Goal: Task Accomplishment & Management: Complete application form

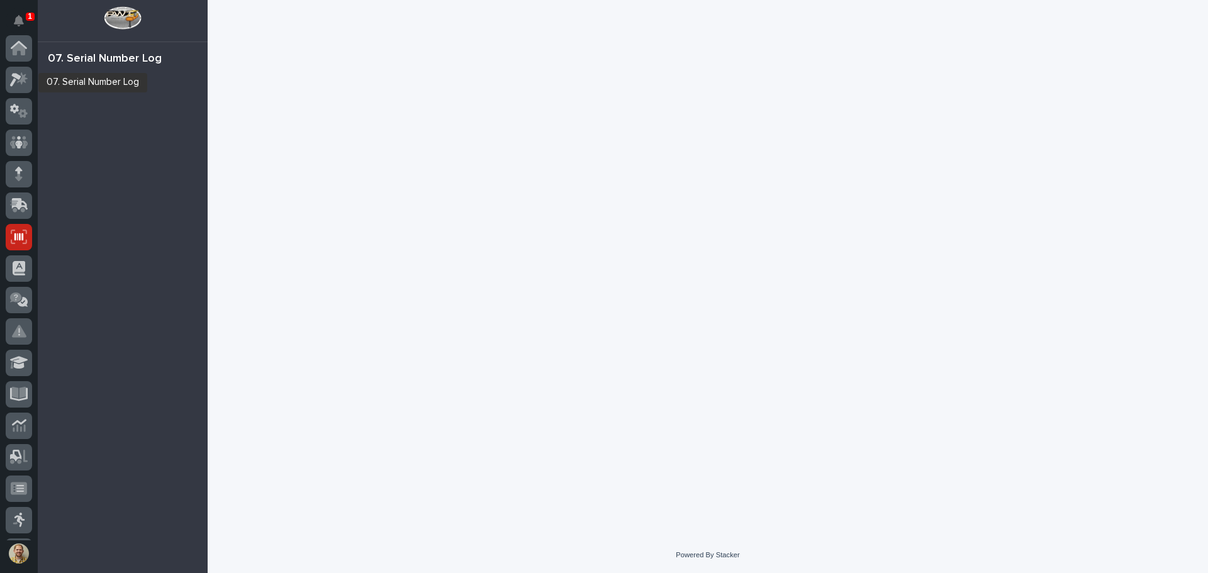
scroll to position [155, 0]
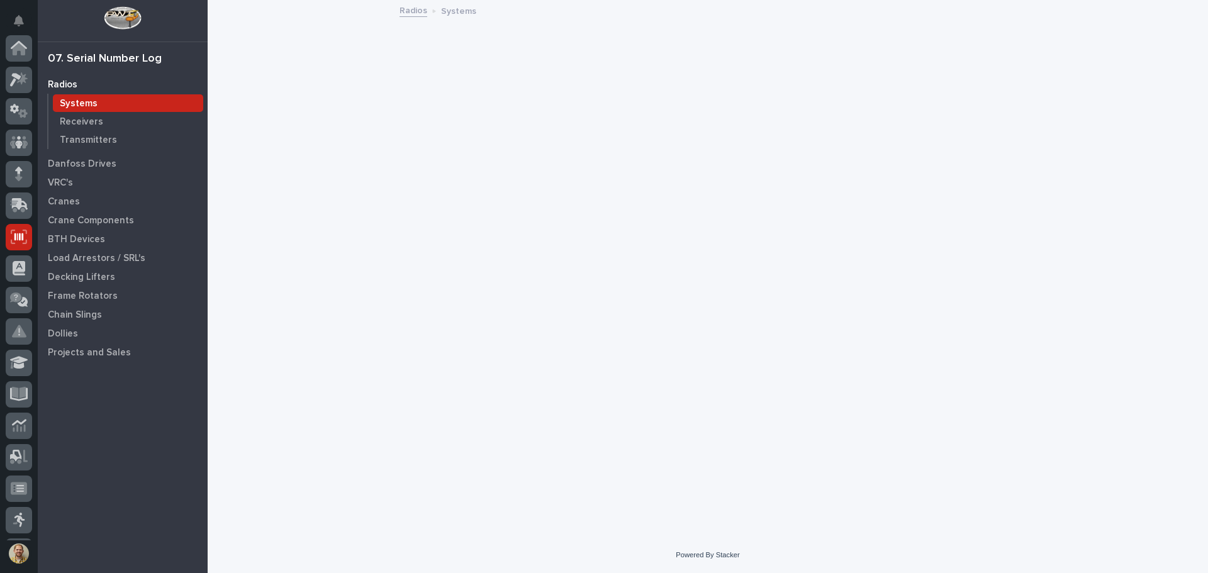
scroll to position [155, 0]
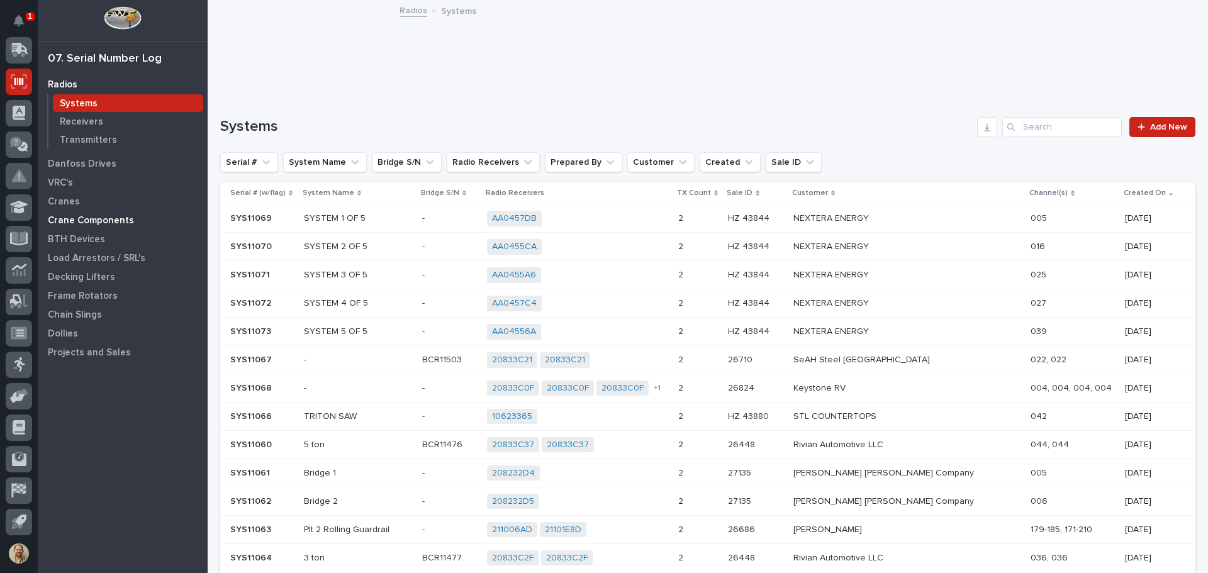
click at [96, 220] on p "Crane Components" at bounding box center [91, 220] width 86 height 11
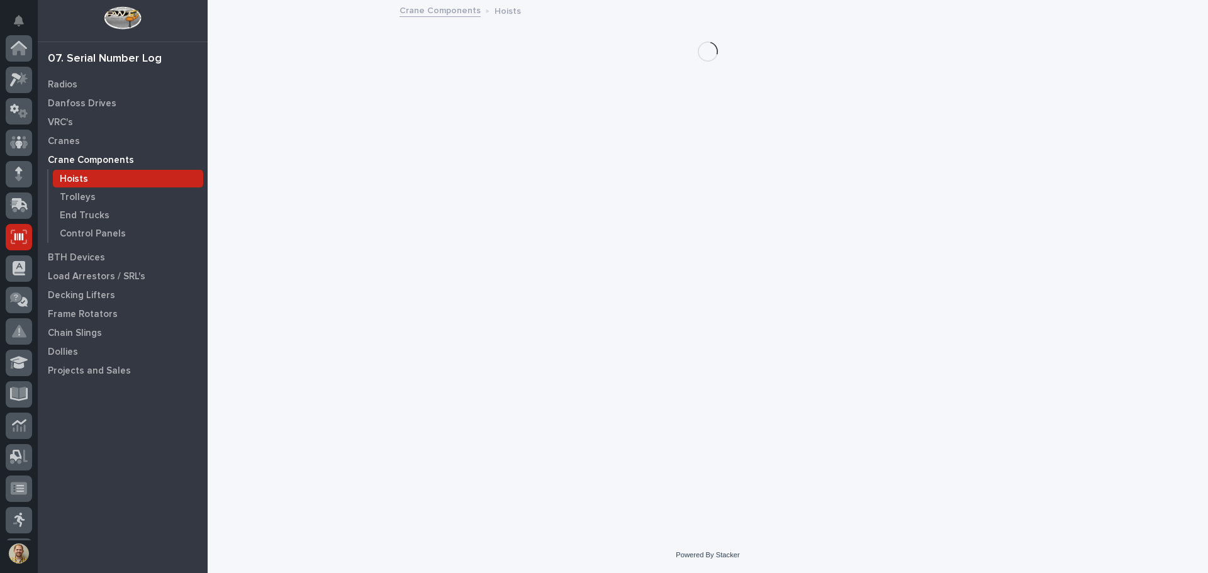
scroll to position [155, 0]
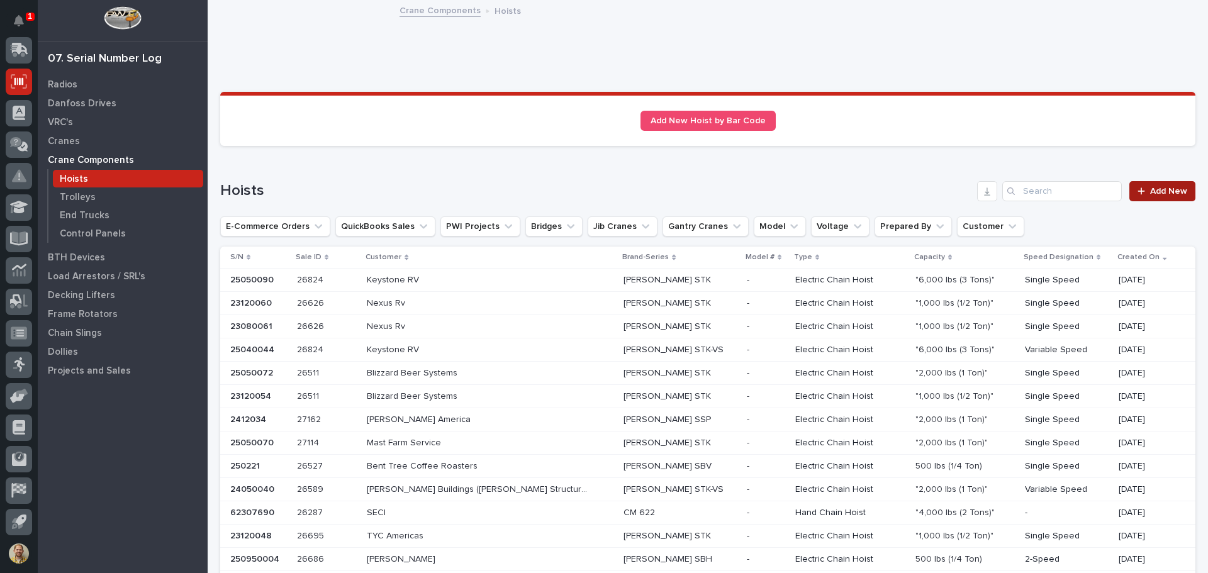
click at [1132, 184] on link "Add New" at bounding box center [1162, 191] width 66 height 20
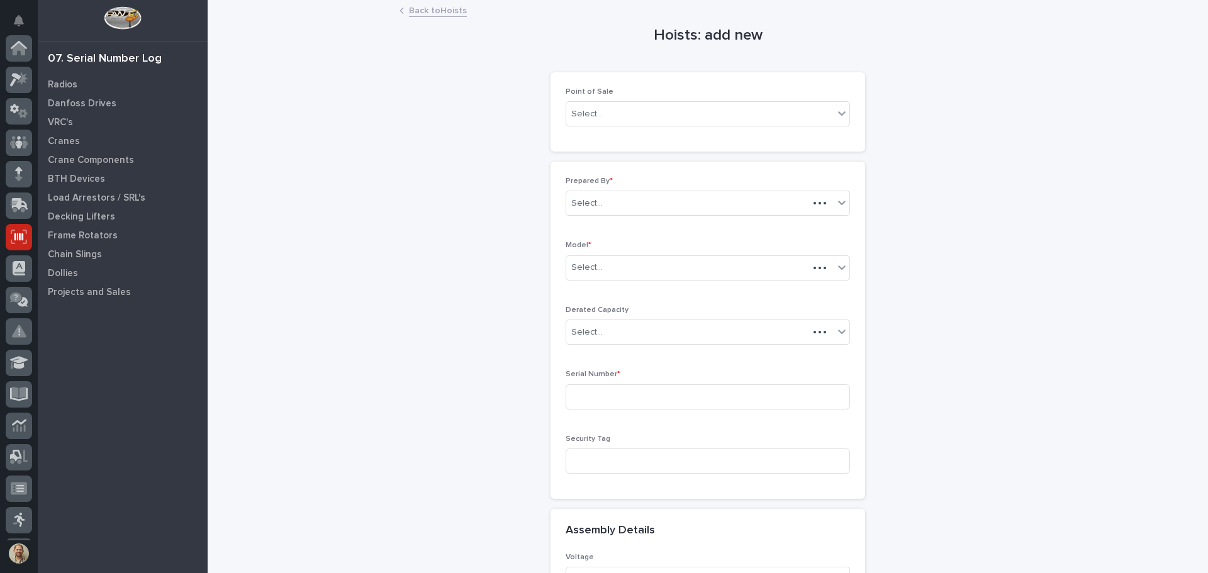
scroll to position [155, 0]
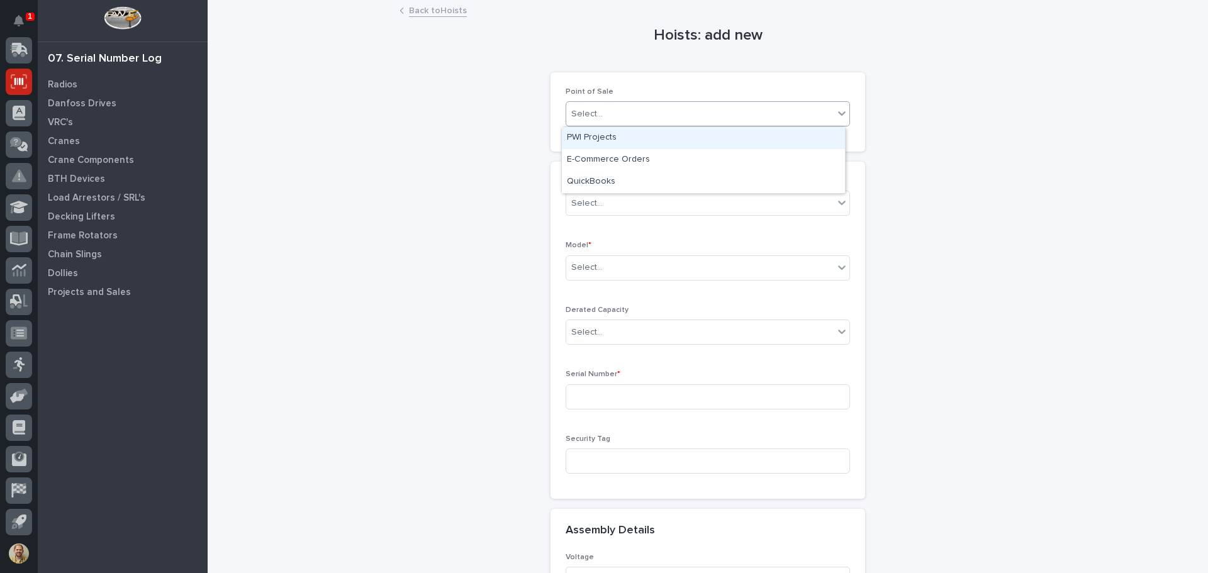
click at [601, 121] on div "Select..." at bounding box center [699, 114] width 267 height 21
click at [608, 140] on div "PWI Projects" at bounding box center [703, 138] width 283 height 22
click at [618, 121] on div "PWI Projects" at bounding box center [692, 114] width 252 height 21
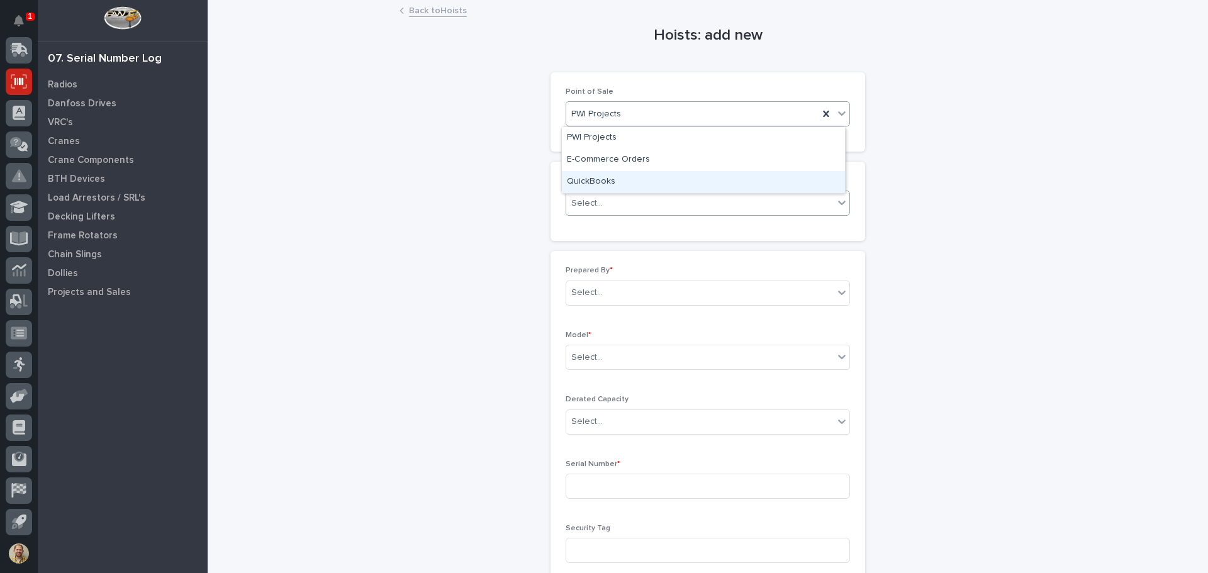
click at [597, 194] on div "Select..." at bounding box center [699, 203] width 267 height 21
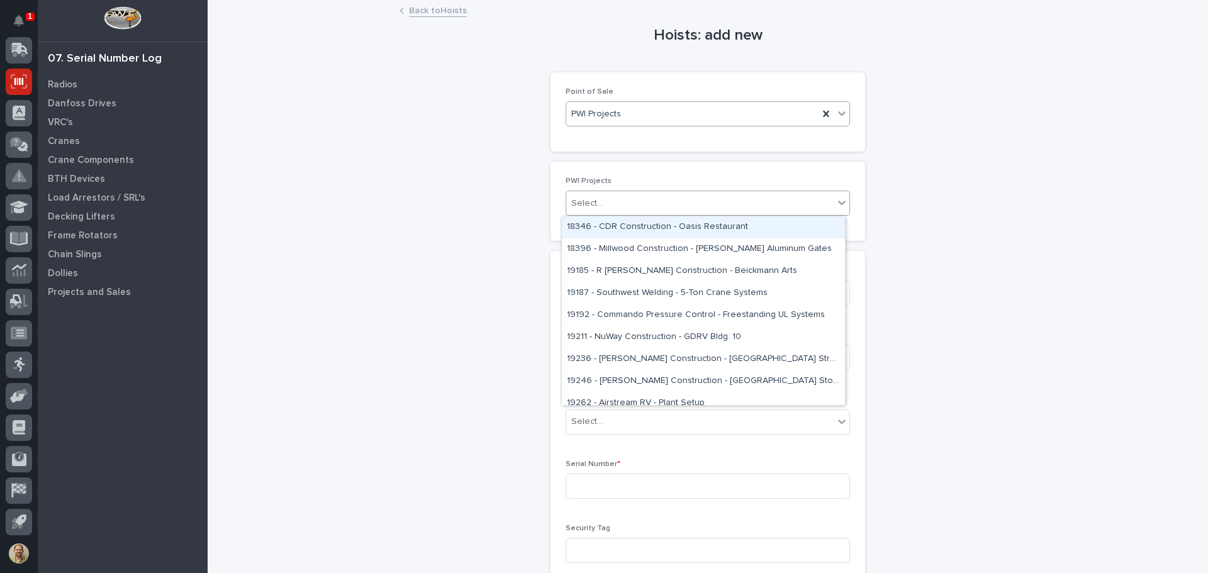
click at [618, 120] on div "PWI Projects" at bounding box center [692, 114] width 252 height 21
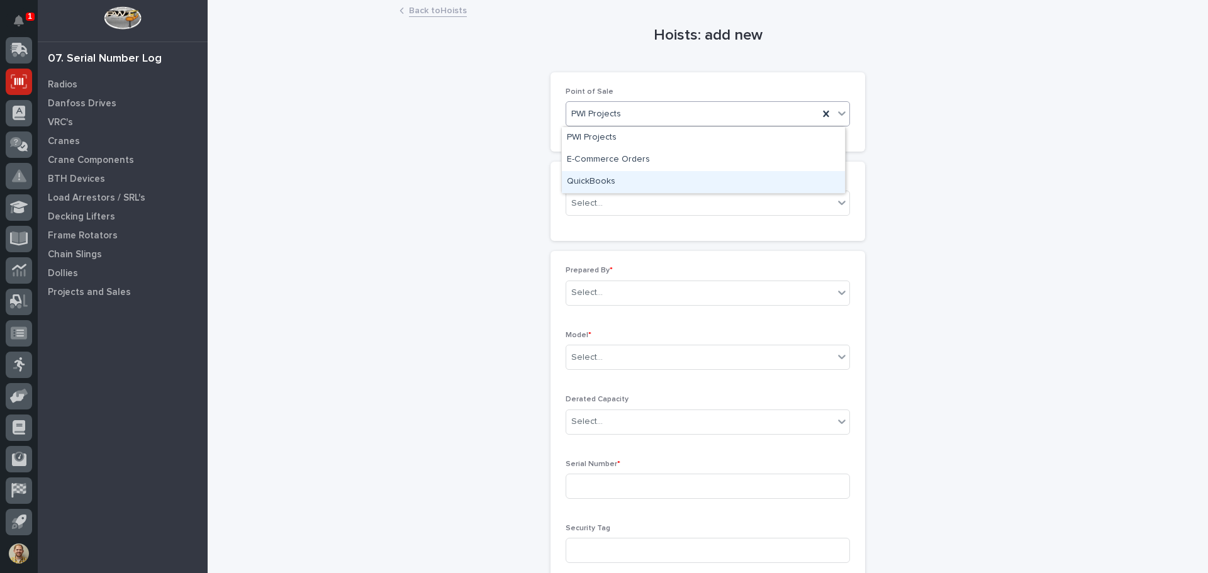
click at [608, 175] on div "QuickBooks" at bounding box center [703, 182] width 283 height 22
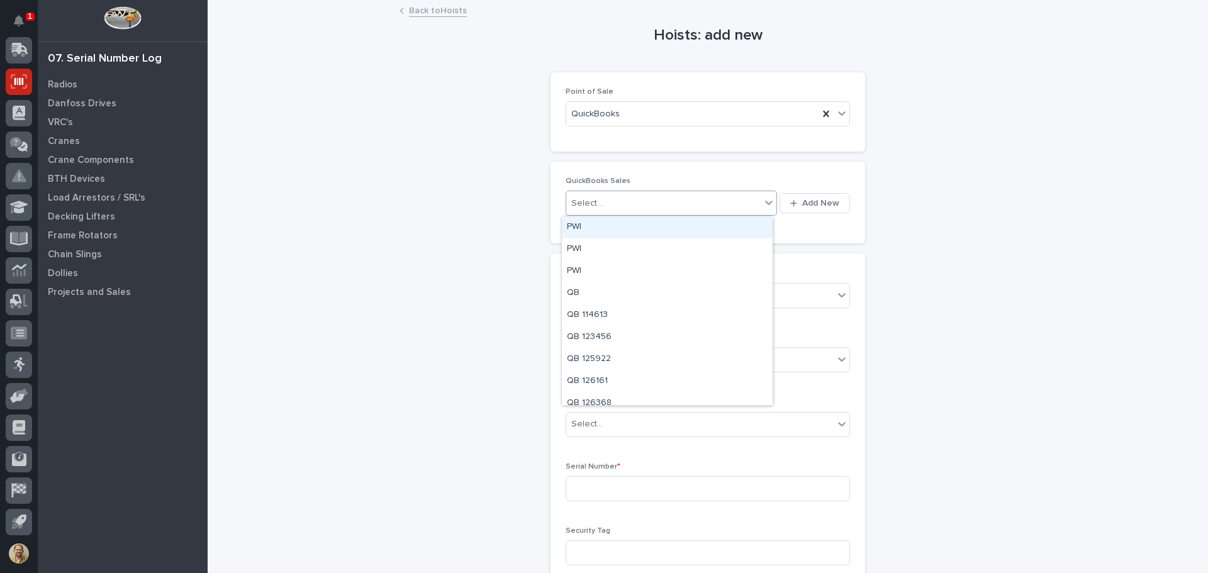
click at [602, 196] on div "Select..." at bounding box center [663, 203] width 194 height 21
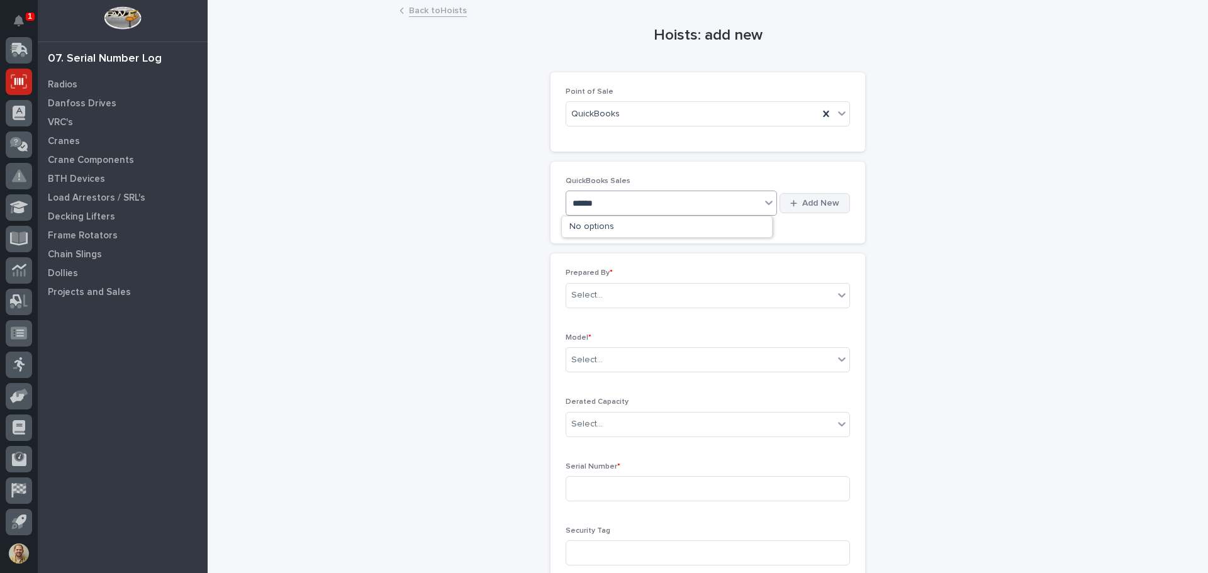
type input "******"
click at [802, 203] on span "Add New" at bounding box center [820, 203] width 37 height 11
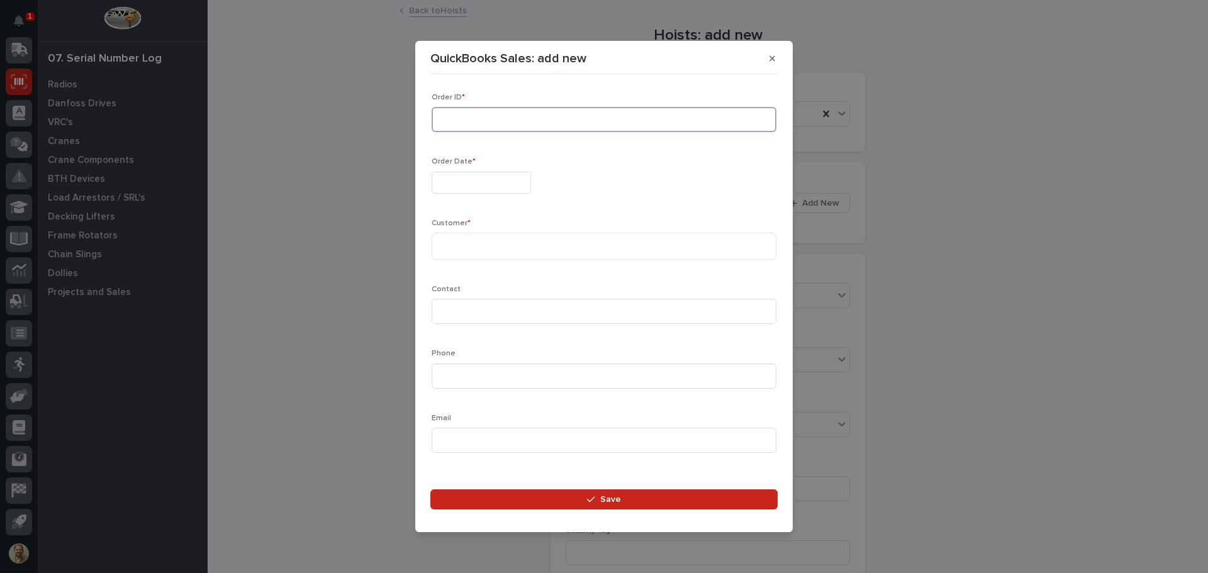
click at [549, 125] on input at bounding box center [603, 119] width 345 height 25
type input "136459"
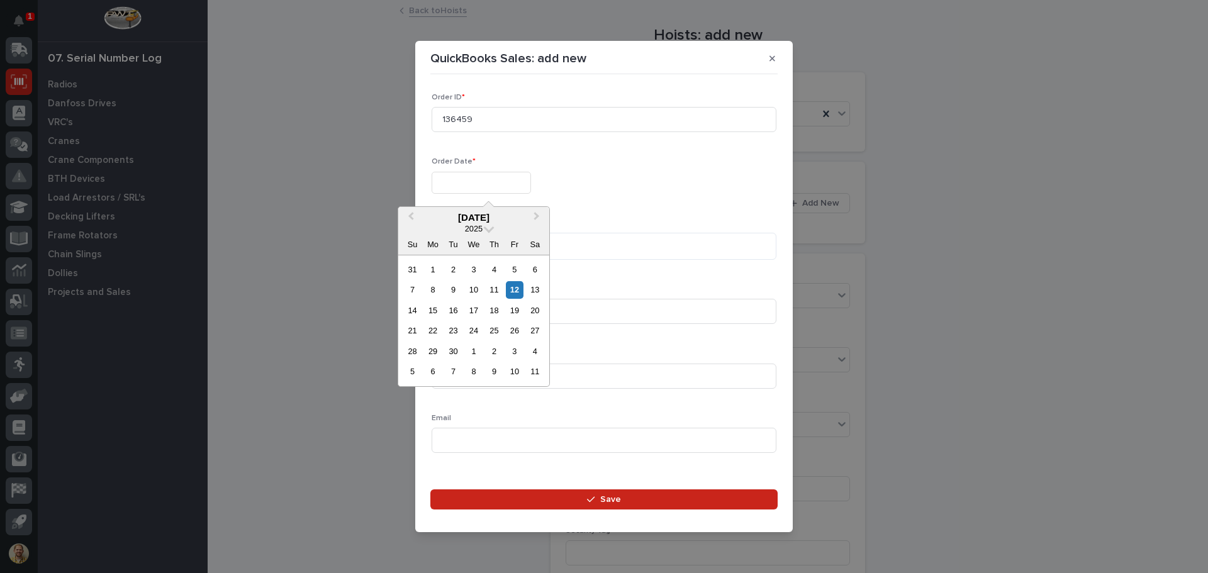
click at [510, 180] on input "text" at bounding box center [480, 183] width 99 height 22
click at [411, 218] on span "Previous Month" at bounding box center [411, 217] width 0 height 16
click at [538, 214] on button "Next Month" at bounding box center [538, 218] width 20 height 20
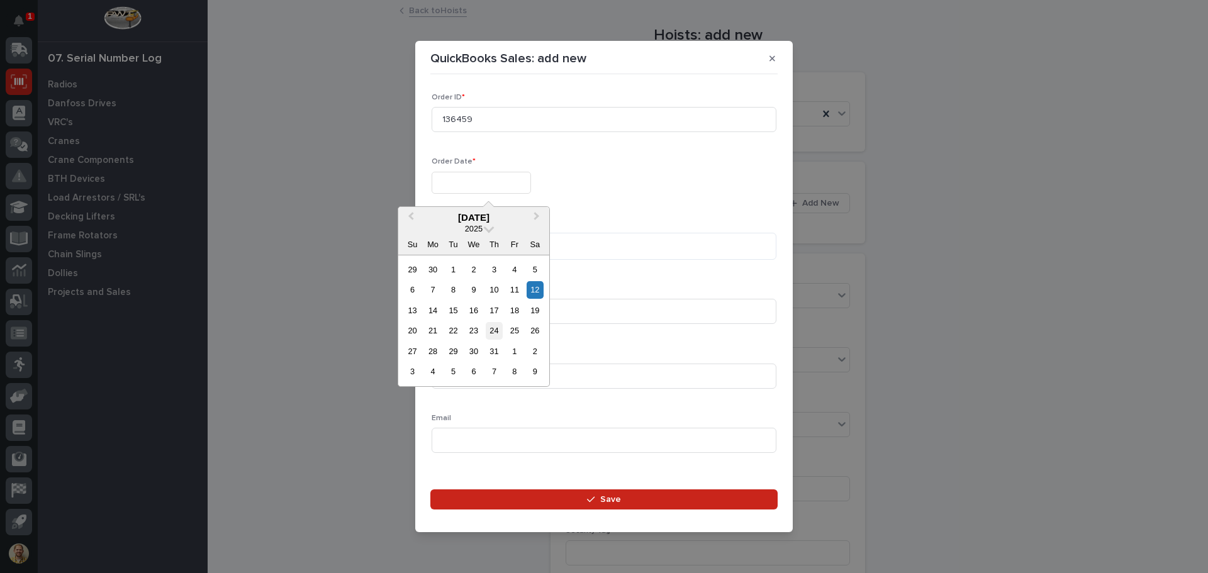
click at [496, 329] on div "24" at bounding box center [494, 330] width 17 height 17
type input "**********"
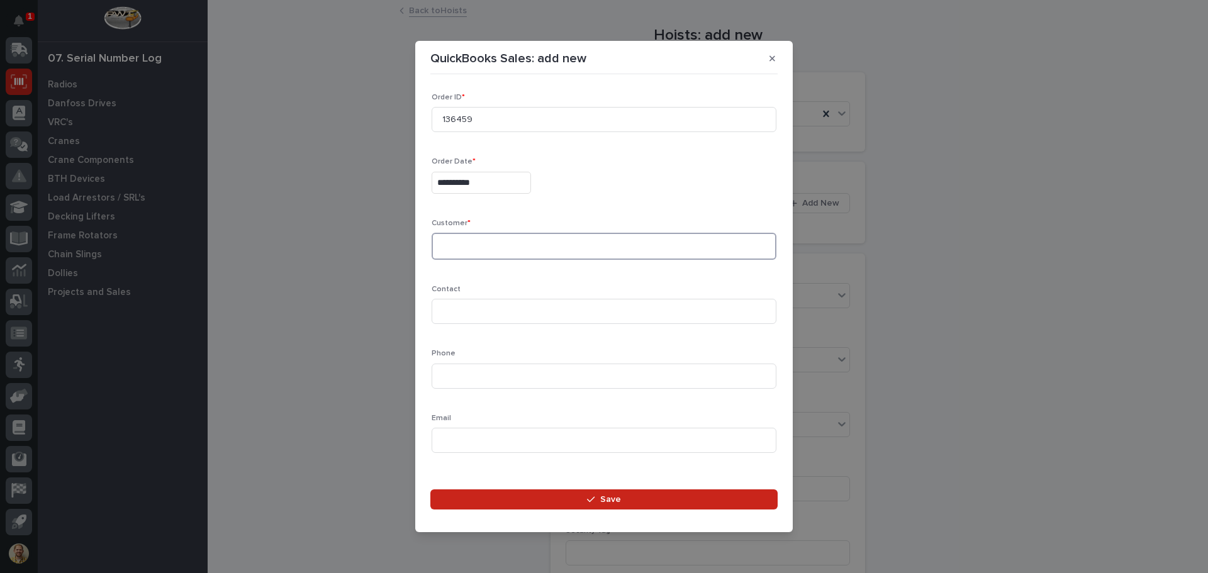
click at [476, 245] on textarea at bounding box center [603, 246] width 345 height 27
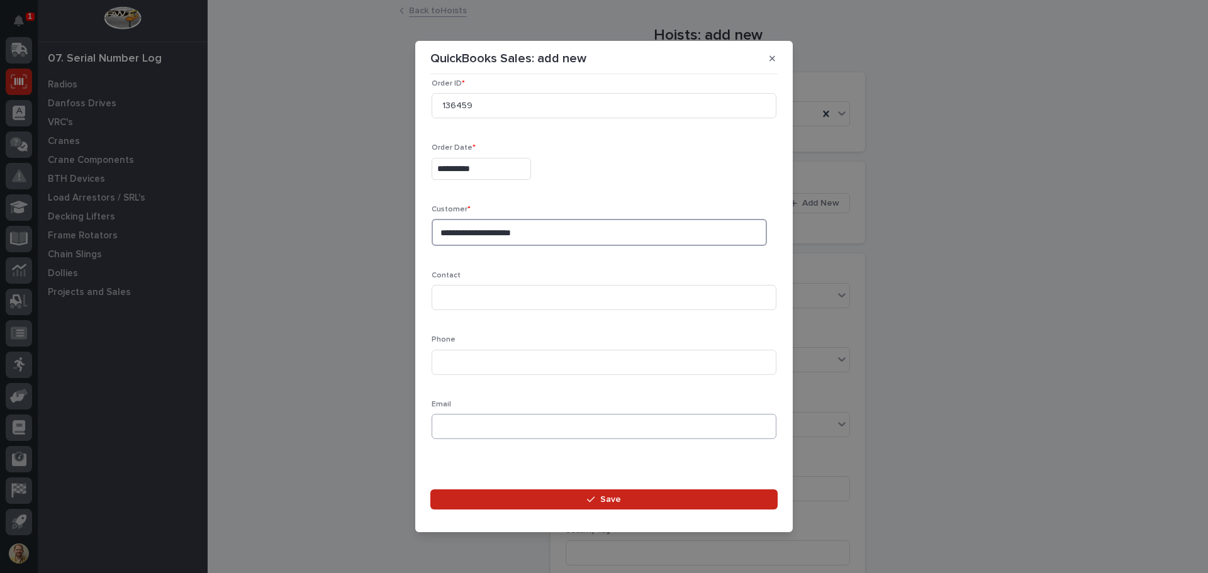
scroll to position [18, 0]
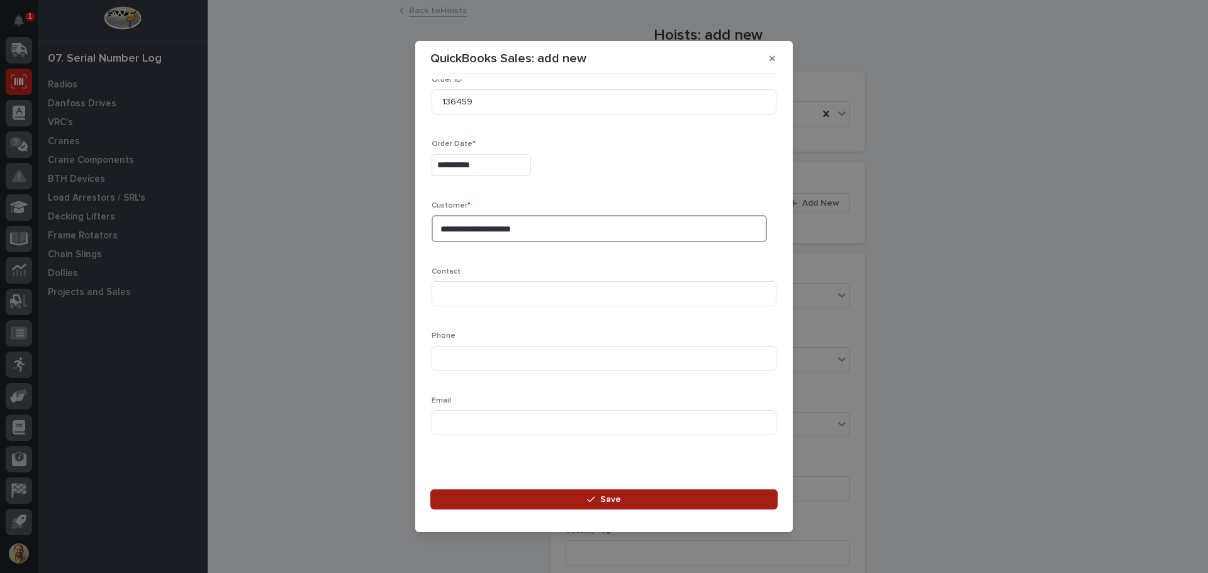
type textarea "**********"
click at [509, 496] on button "Save" at bounding box center [603, 499] width 347 height 20
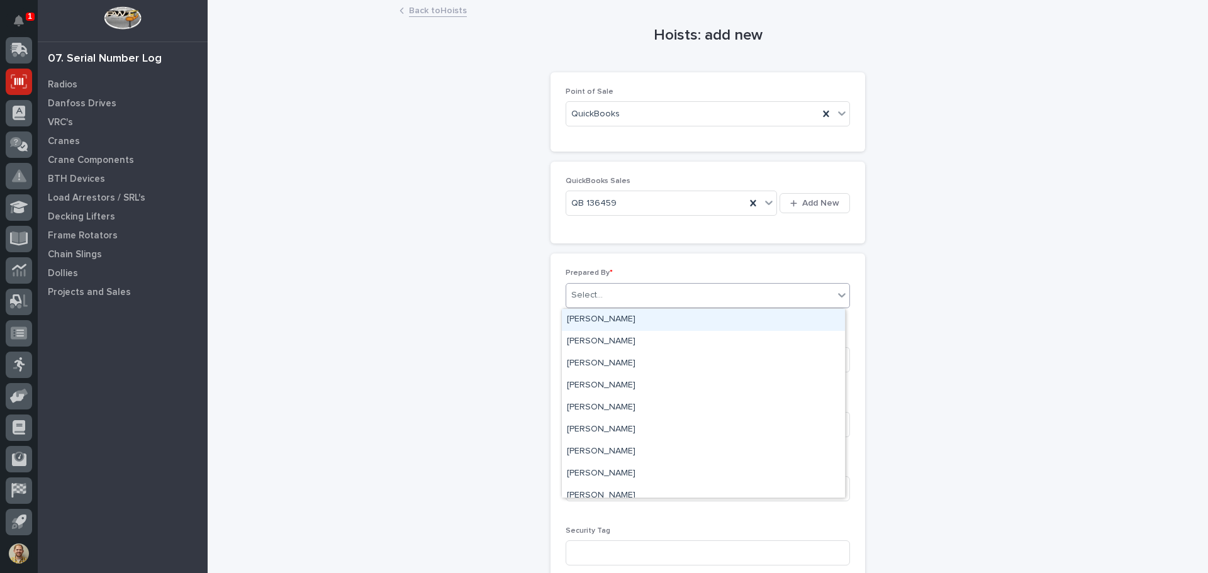
click at [625, 304] on div "Select..." at bounding box center [699, 295] width 267 height 21
type input "*****"
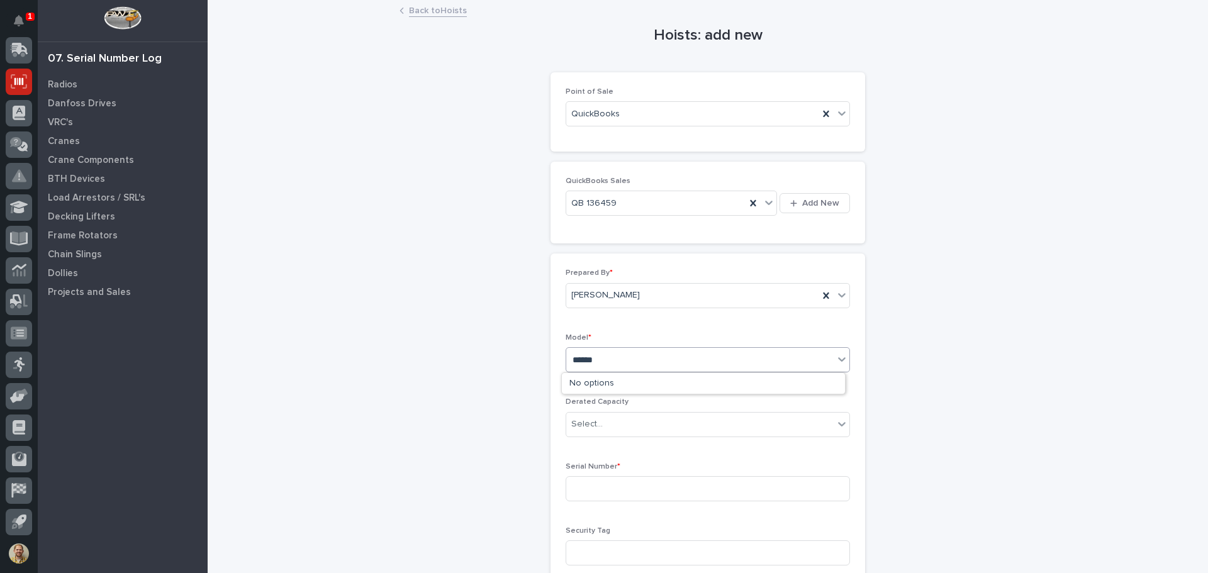
type input "******"
click at [434, 8] on link "Back to Hoists" at bounding box center [438, 10] width 58 height 14
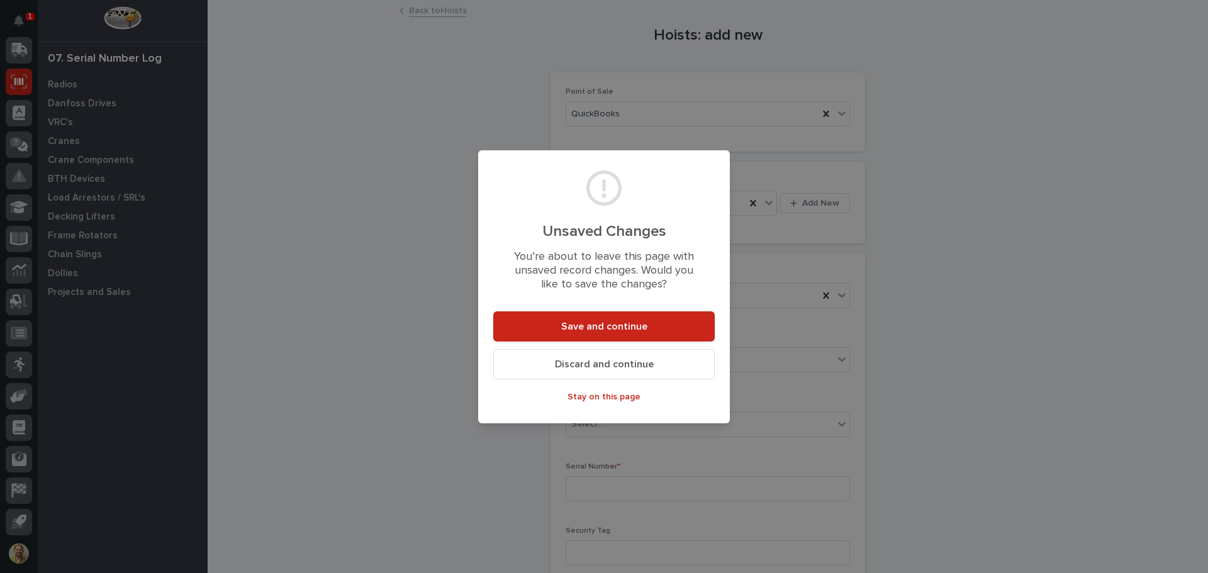
click at [665, 360] on button "Discard and continue" at bounding box center [603, 364] width 221 height 30
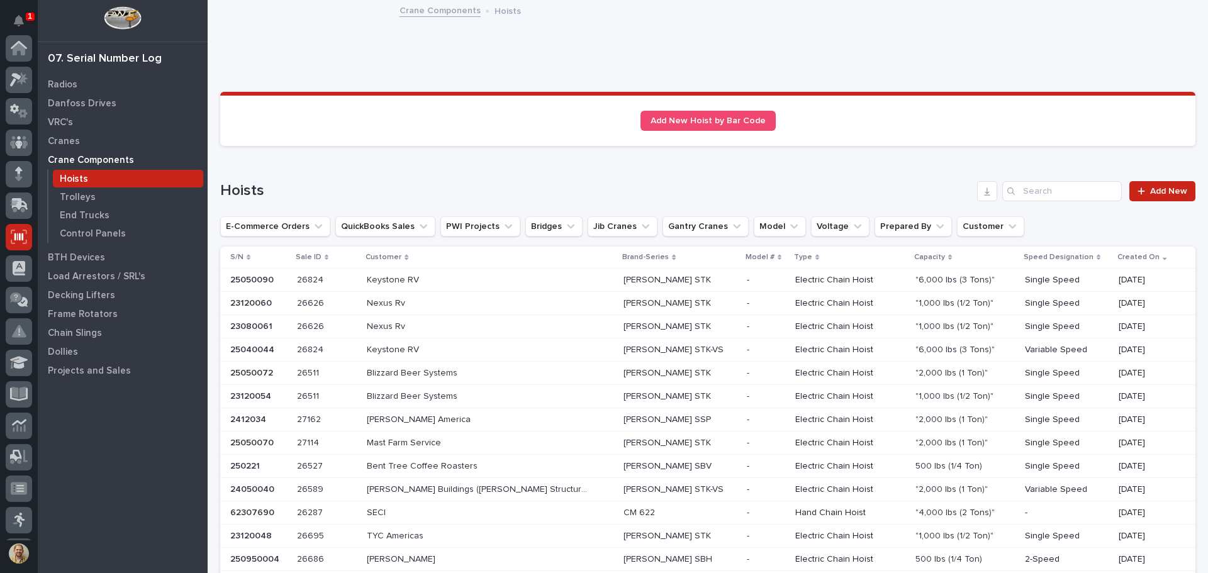
scroll to position [155, 0]
click at [82, 202] on p "Trolleys" at bounding box center [78, 197] width 36 height 11
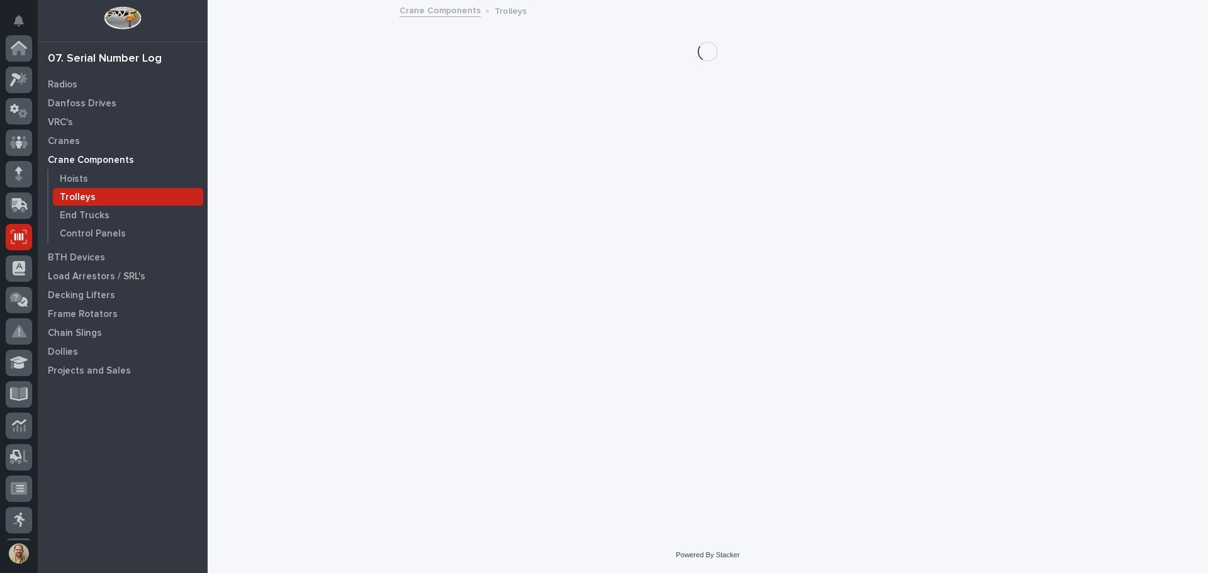
scroll to position [155, 0]
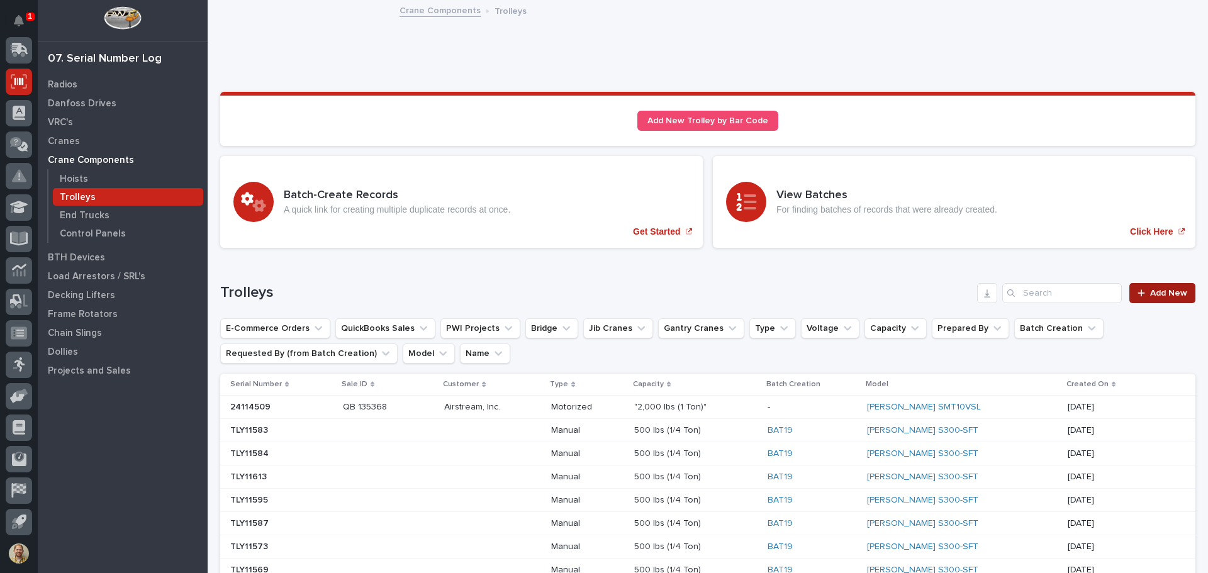
click at [1133, 301] on link "Add New" at bounding box center [1162, 293] width 66 height 20
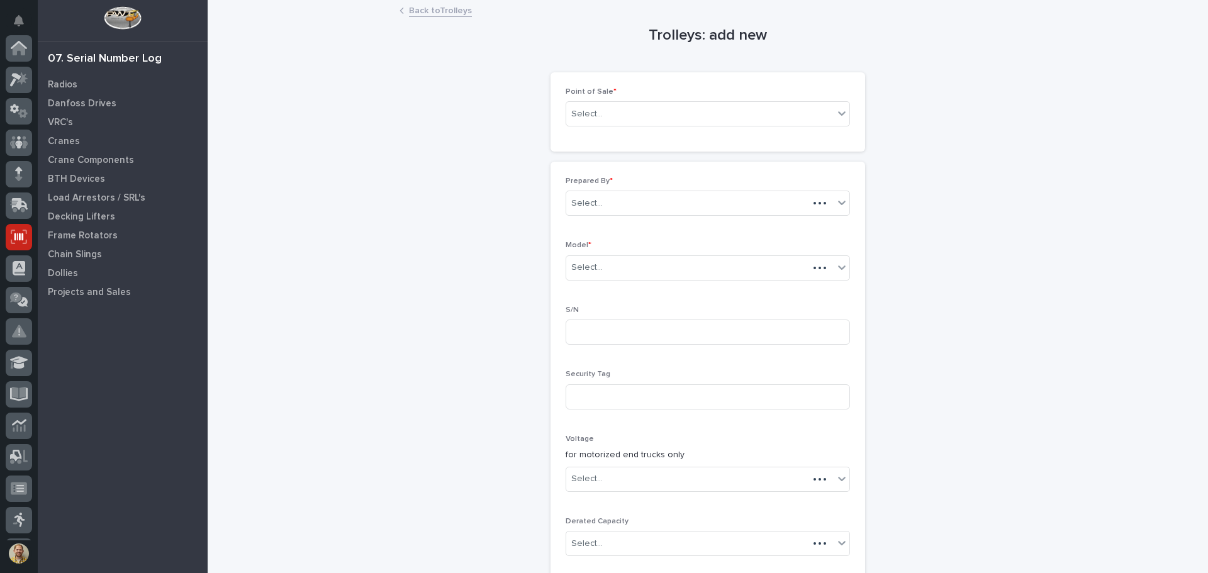
scroll to position [155, 0]
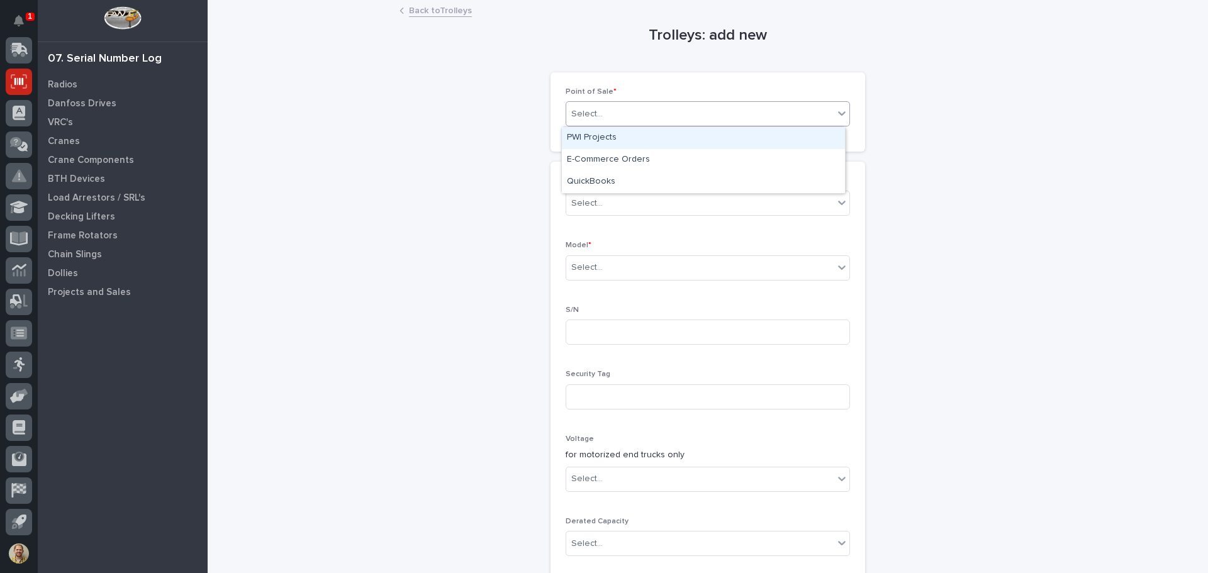
click at [571, 115] on div "Select..." at bounding box center [586, 114] width 31 height 13
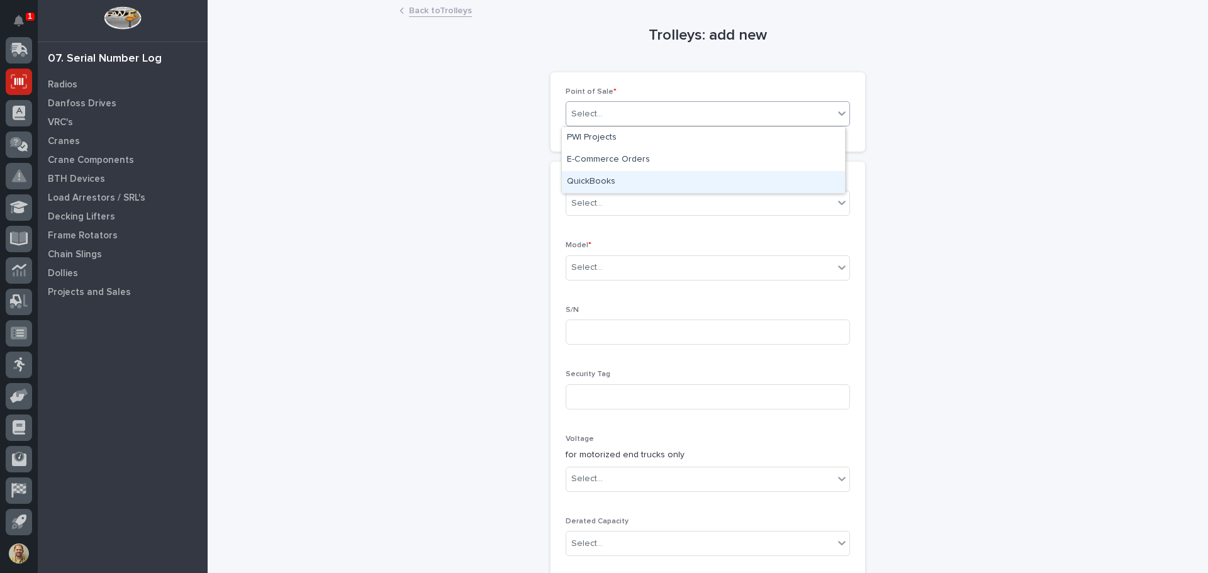
click at [577, 172] on div "QuickBooks" at bounding box center [703, 182] width 283 height 22
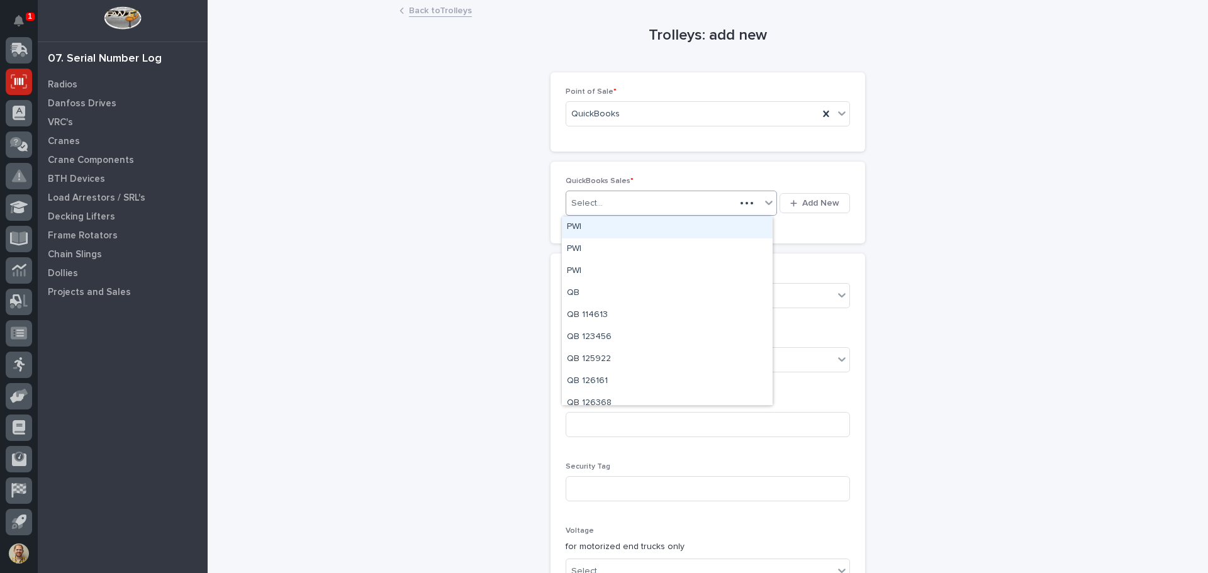
click at [616, 204] on div "Select..." at bounding box center [650, 203] width 169 height 21
type input "******"
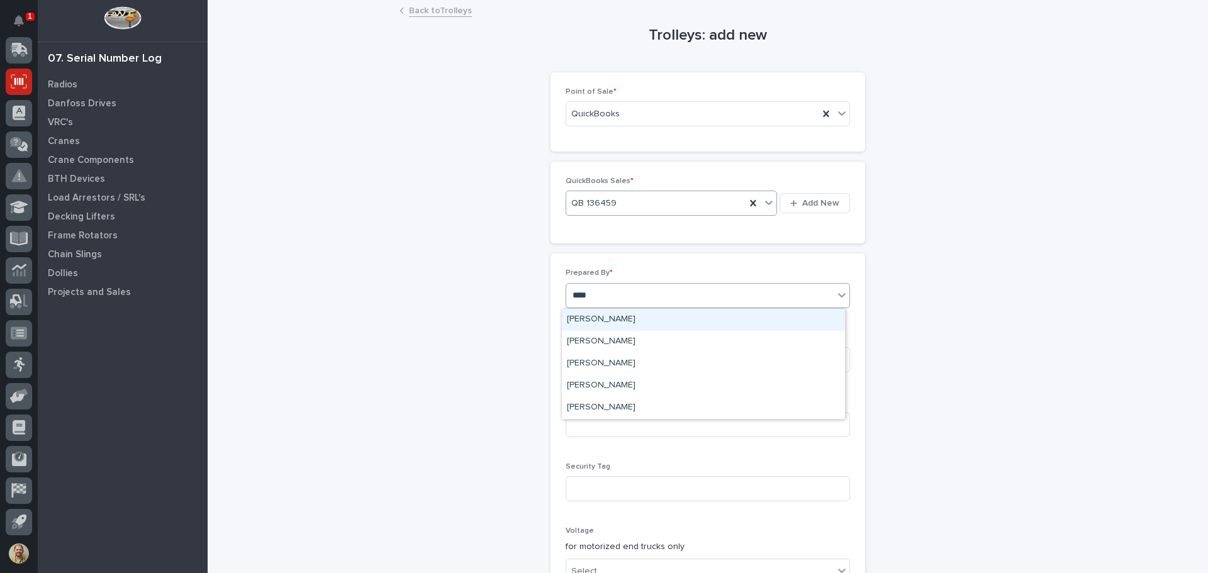
type input "*****"
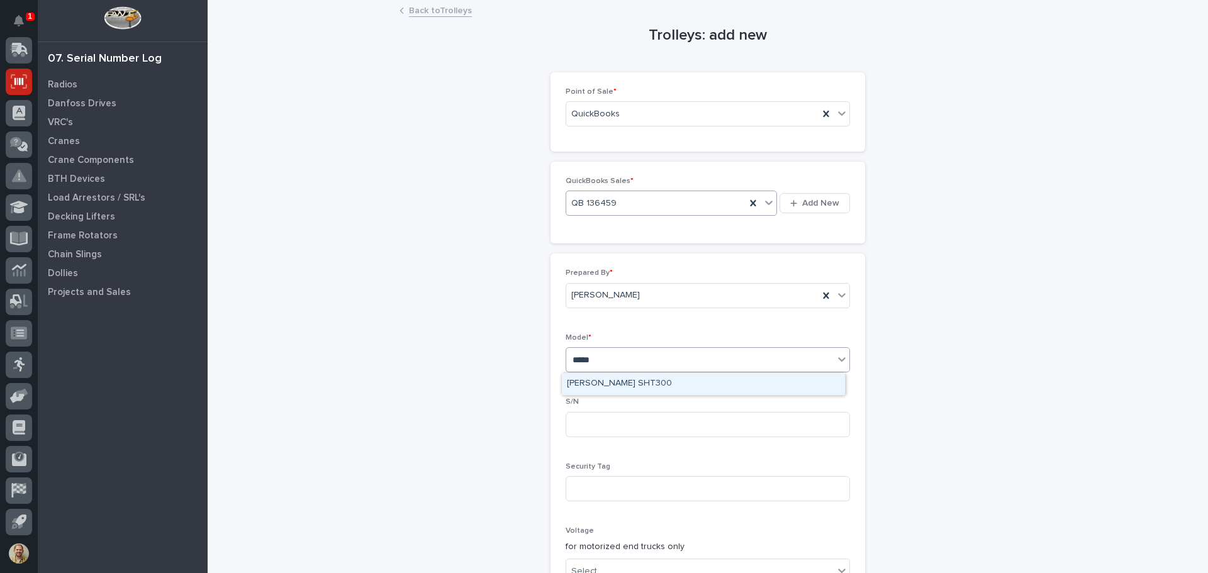
type input "******"
type input "2405082"
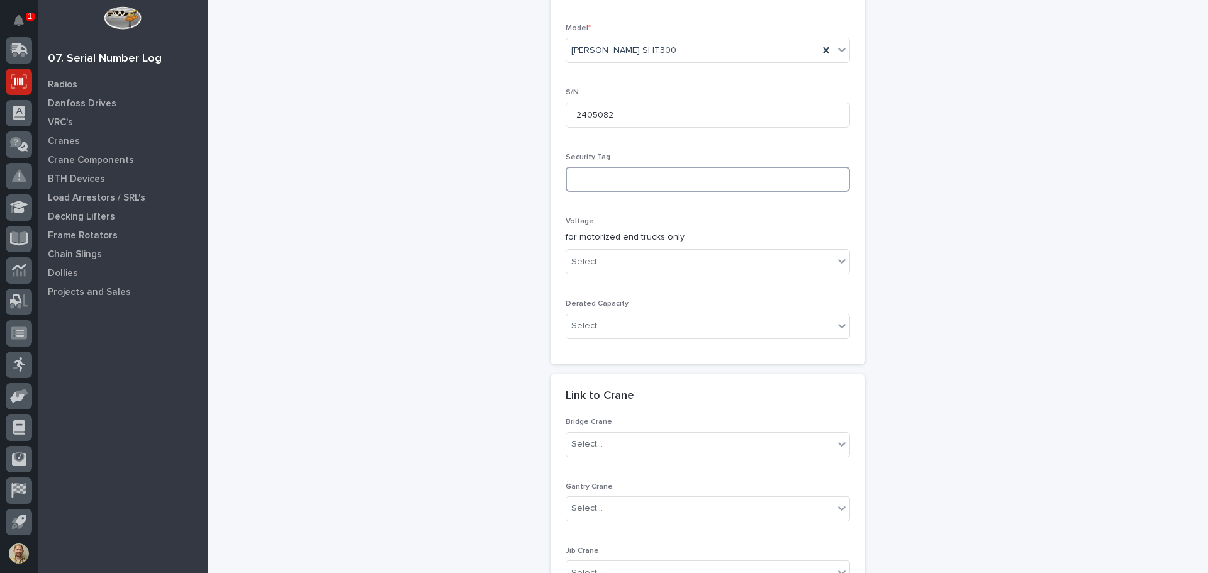
scroll to position [314, 0]
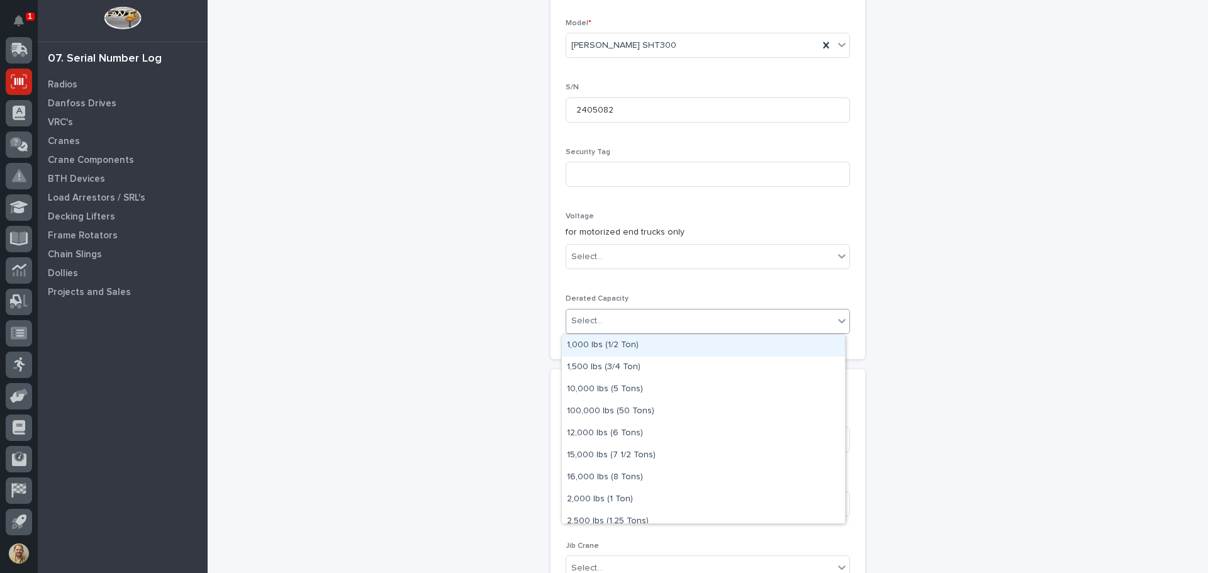
click at [604, 319] on input "text" at bounding box center [604, 321] width 1 height 11
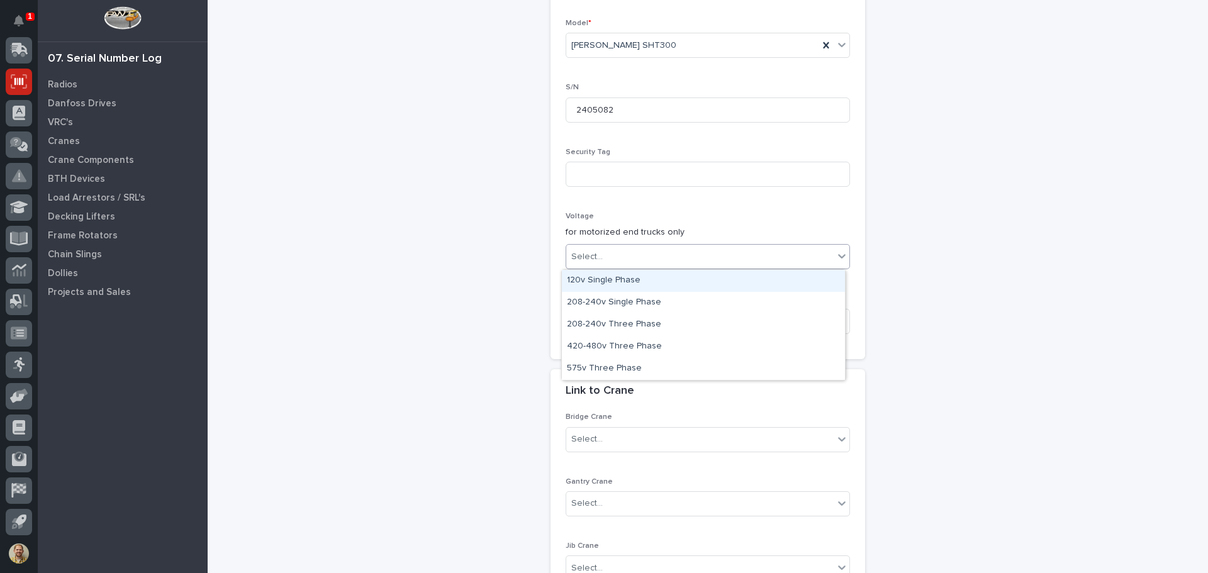
click at [601, 262] on div "Select..." at bounding box center [699, 257] width 267 height 21
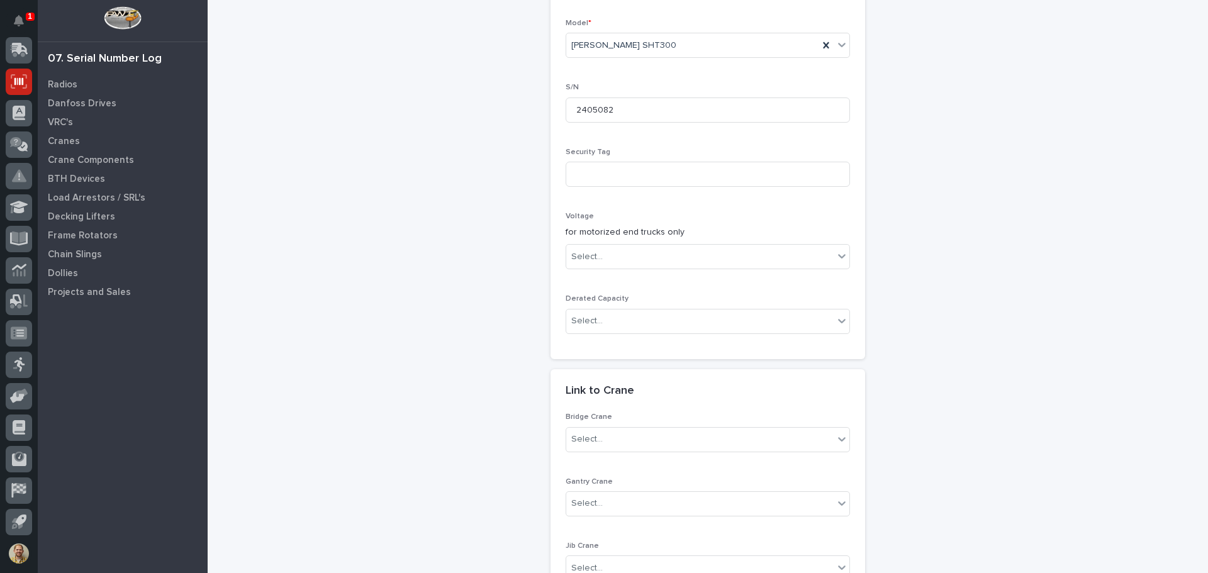
click at [484, 278] on div "Trolleys: add new Loading... Saving… Loading... Saving… Loading... Saving… Poin…" at bounding box center [707, 161] width 975 height 949
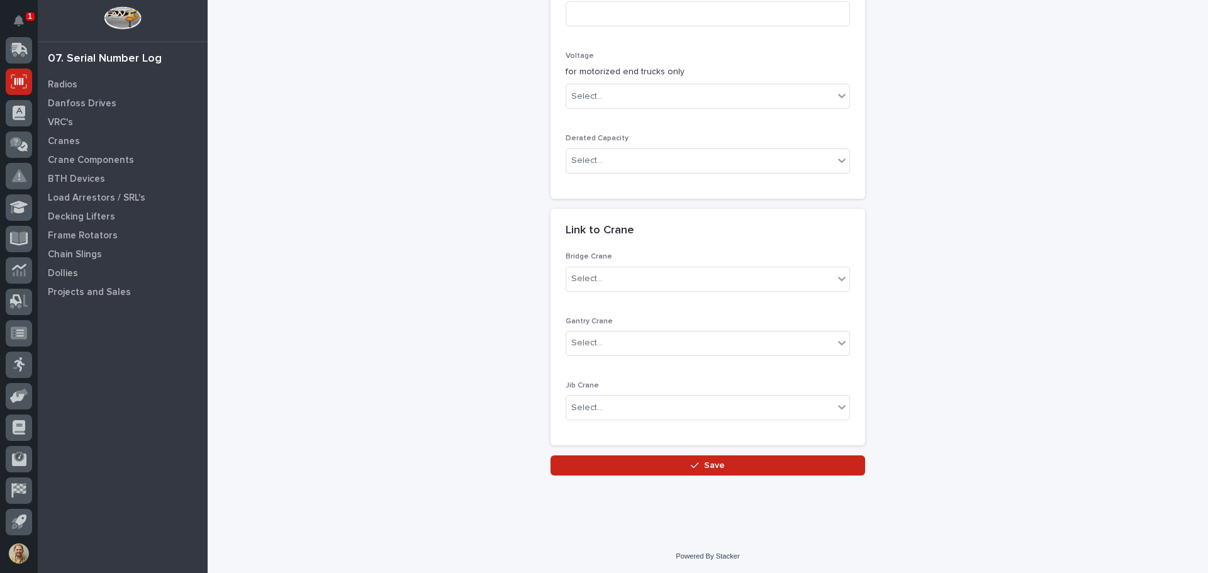
scroll to position [476, 0]
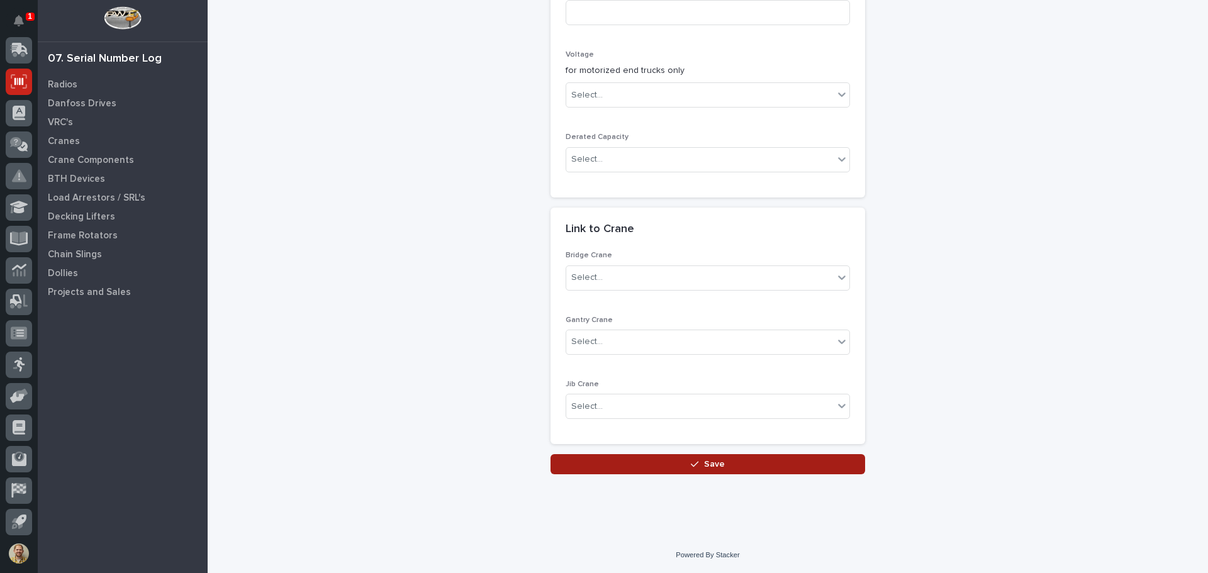
click at [723, 457] on button "Save" at bounding box center [707, 464] width 314 height 20
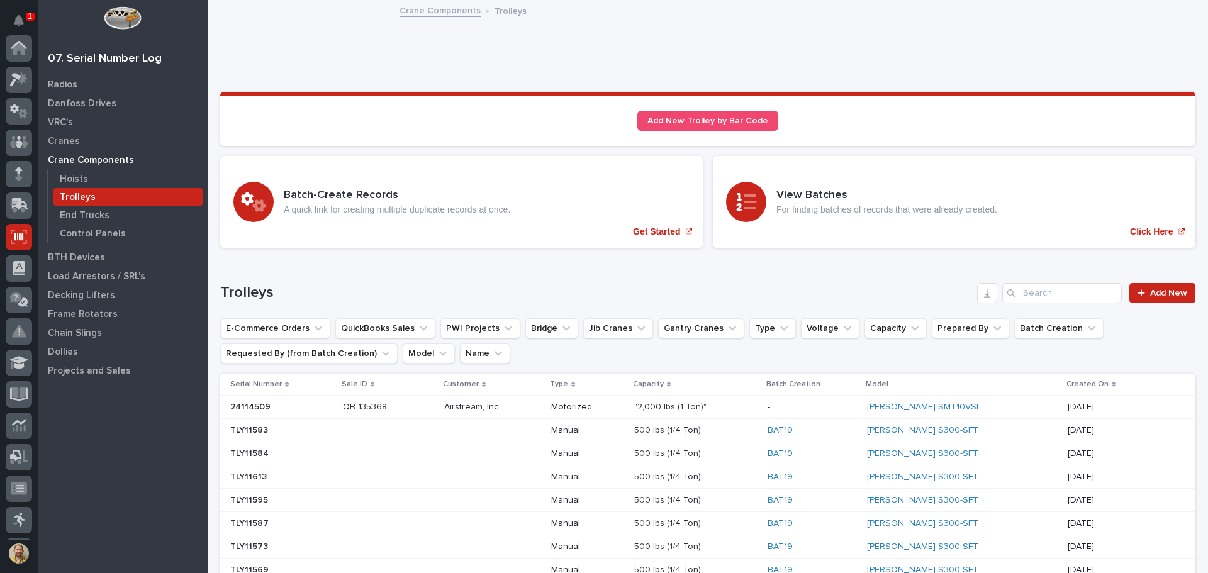
scroll to position [155, 0]
click at [1134, 299] on link "Add New" at bounding box center [1162, 293] width 66 height 20
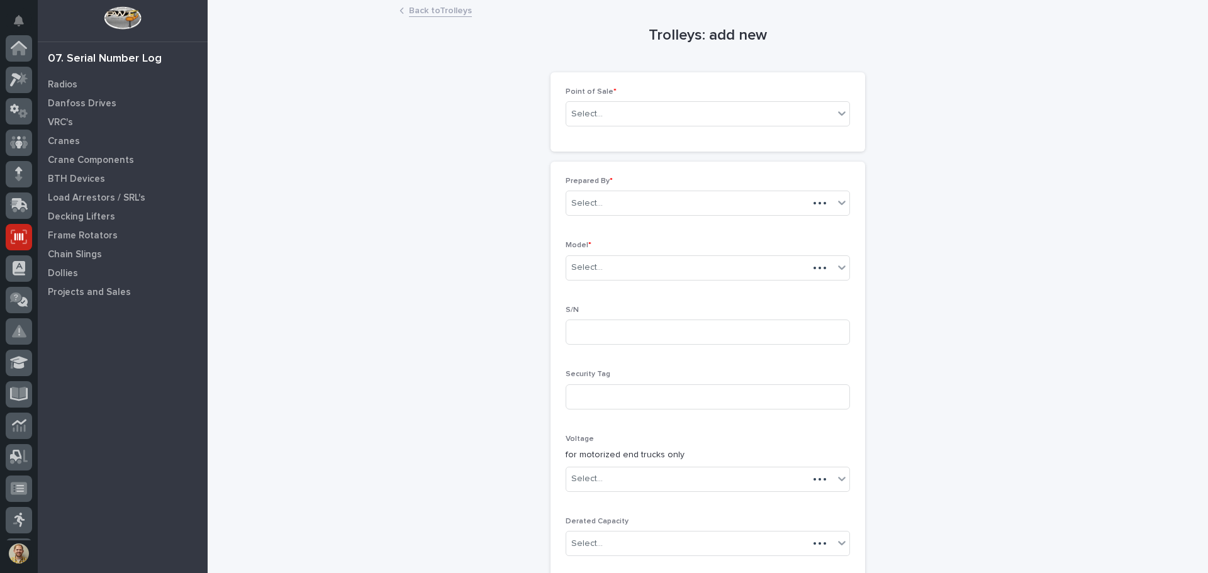
scroll to position [155, 0]
click at [648, 122] on div "Select..." at bounding box center [699, 114] width 267 height 21
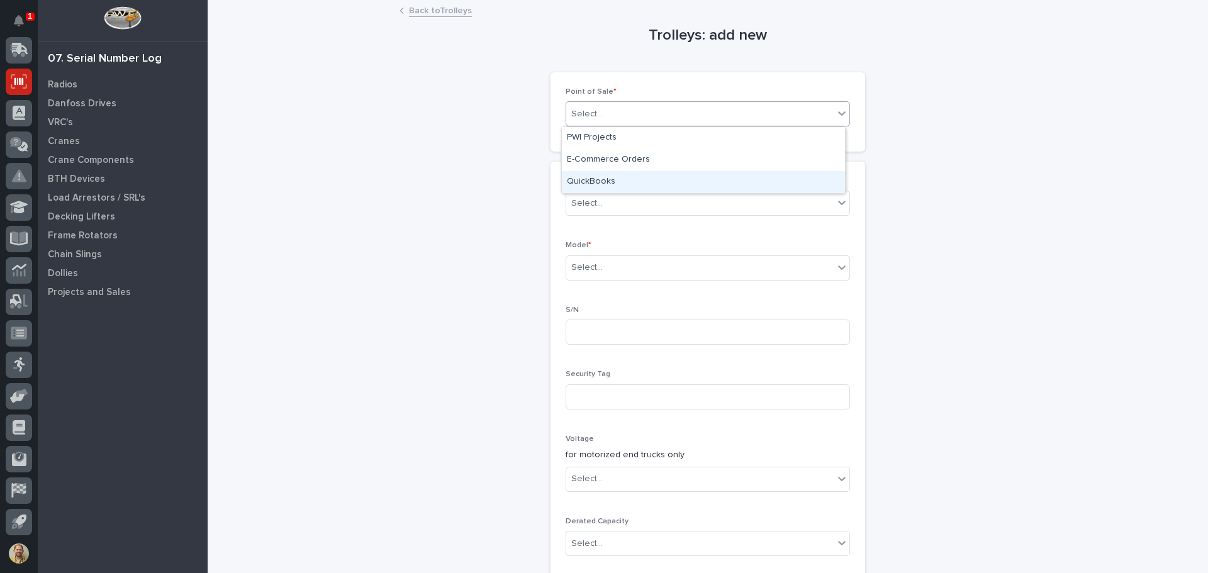
click at [634, 182] on div "QuickBooks" at bounding box center [703, 182] width 283 height 22
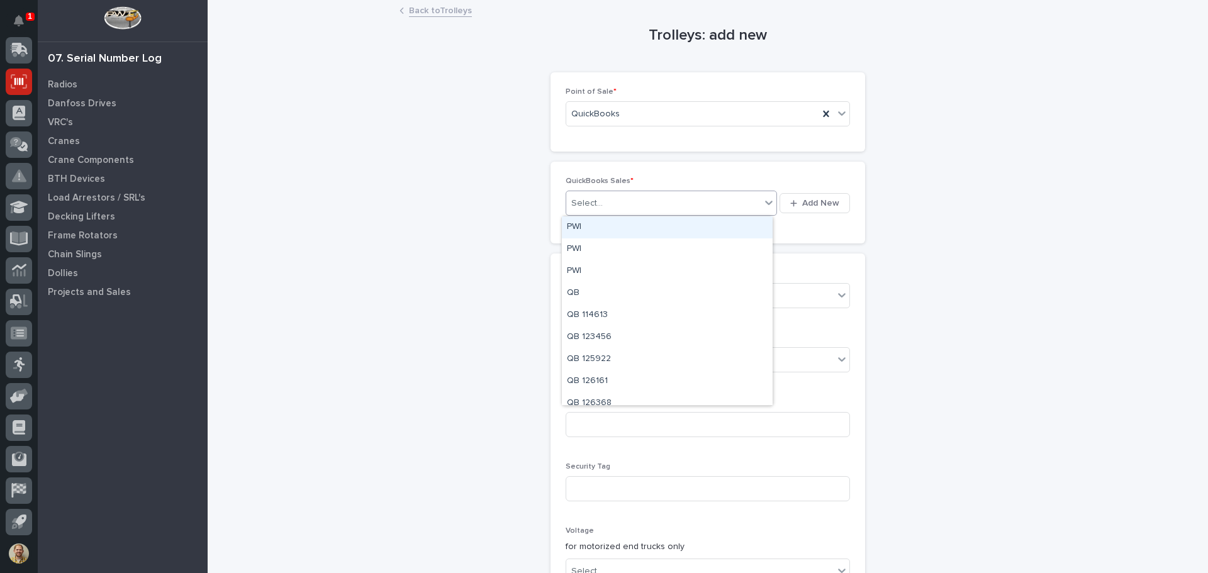
click at [611, 203] on div "Select..." at bounding box center [663, 203] width 194 height 21
type input "*"
type input "******"
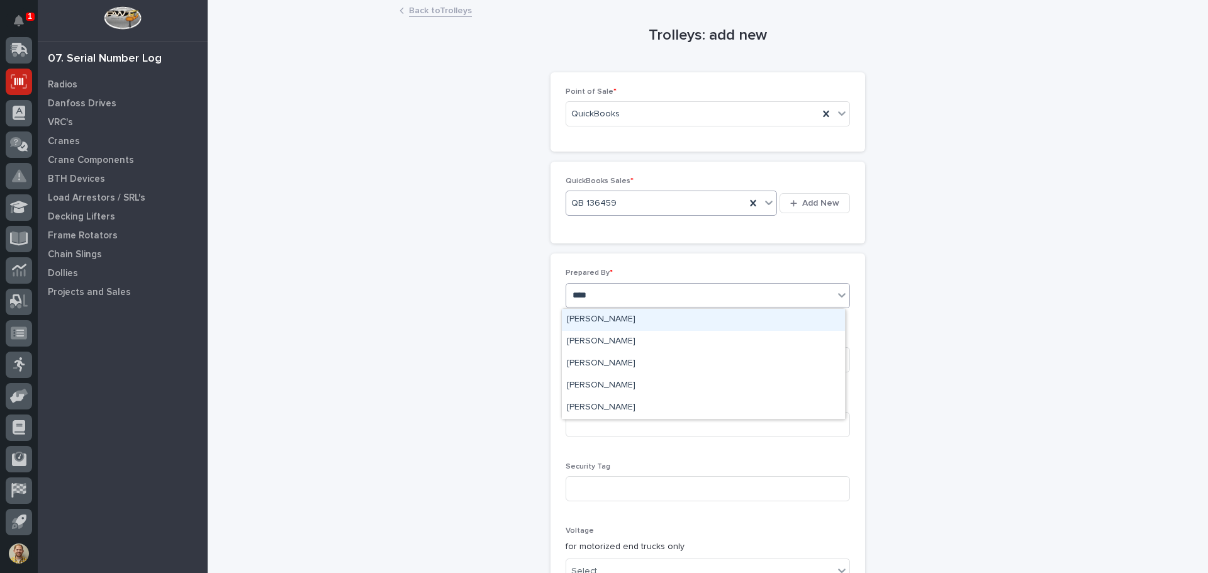
type input "*****"
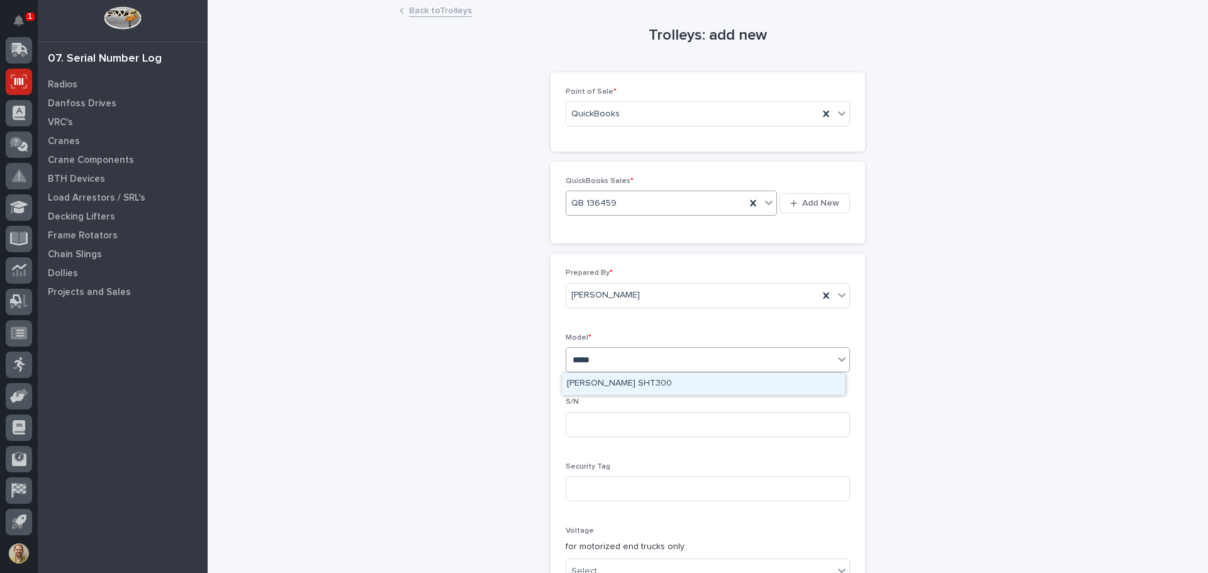
type input "******"
type input "2405054"
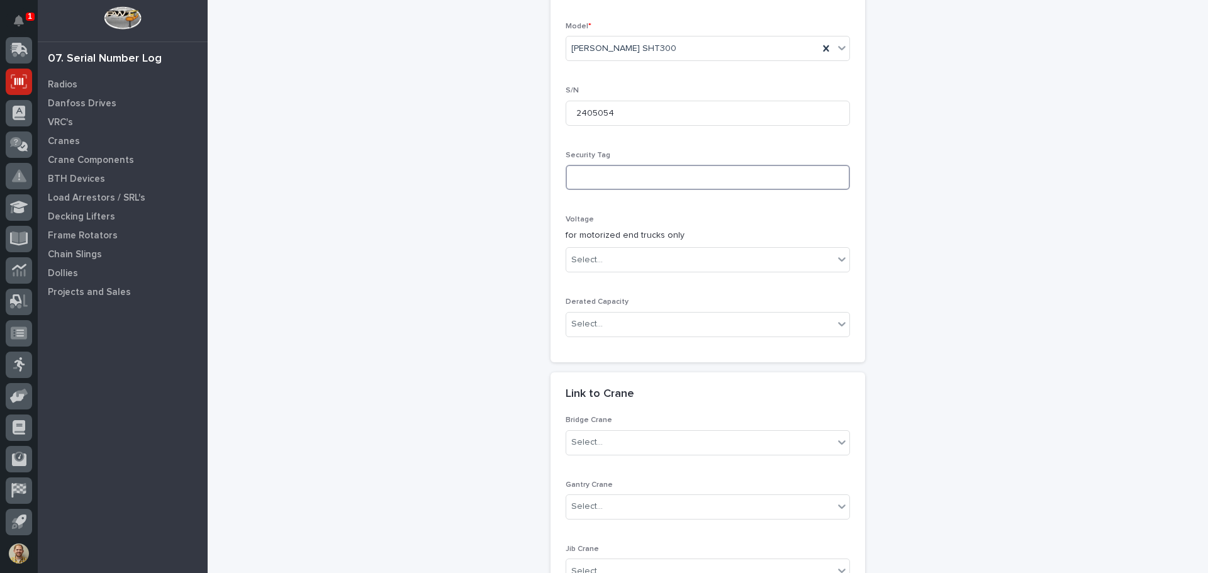
scroll to position [476, 0]
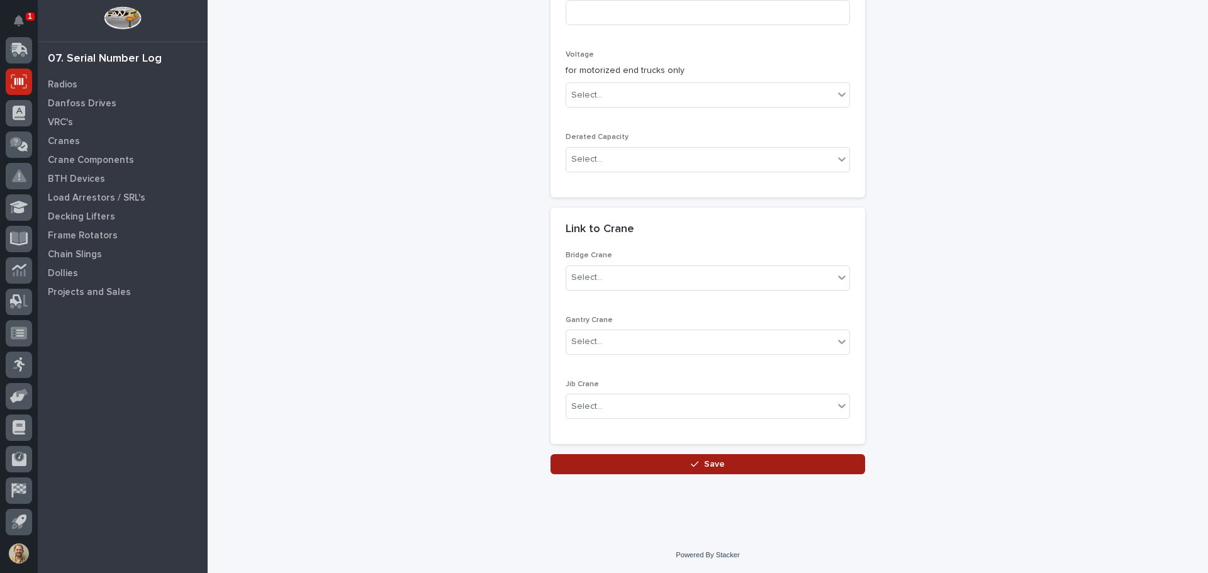
click at [676, 459] on button "Save" at bounding box center [707, 464] width 314 height 20
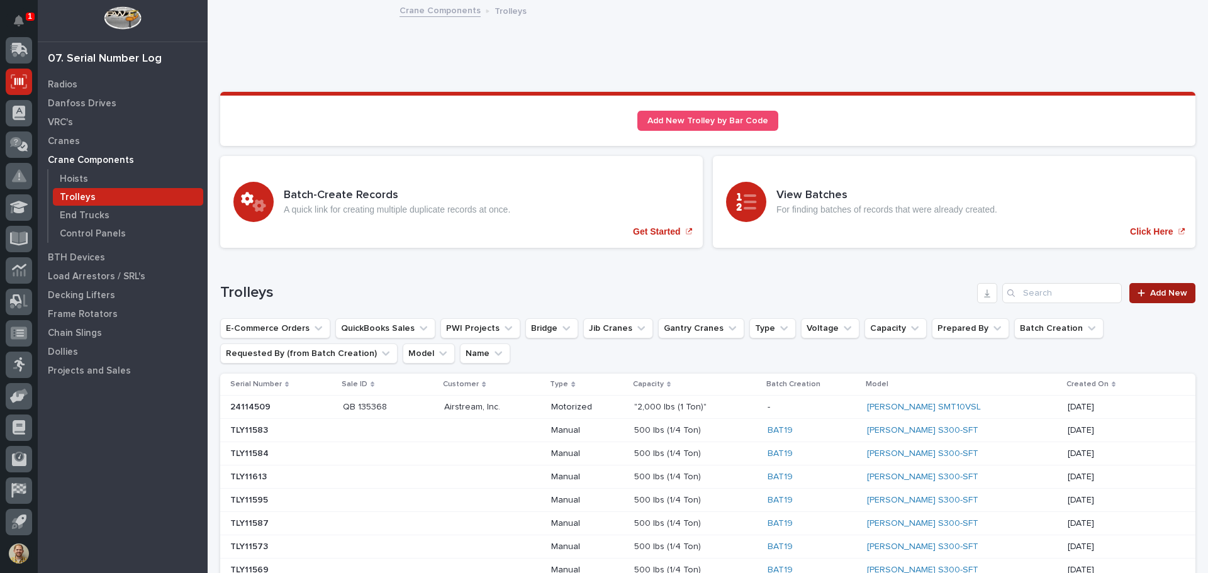
click at [1152, 293] on span "Add New" at bounding box center [1168, 293] width 37 height 9
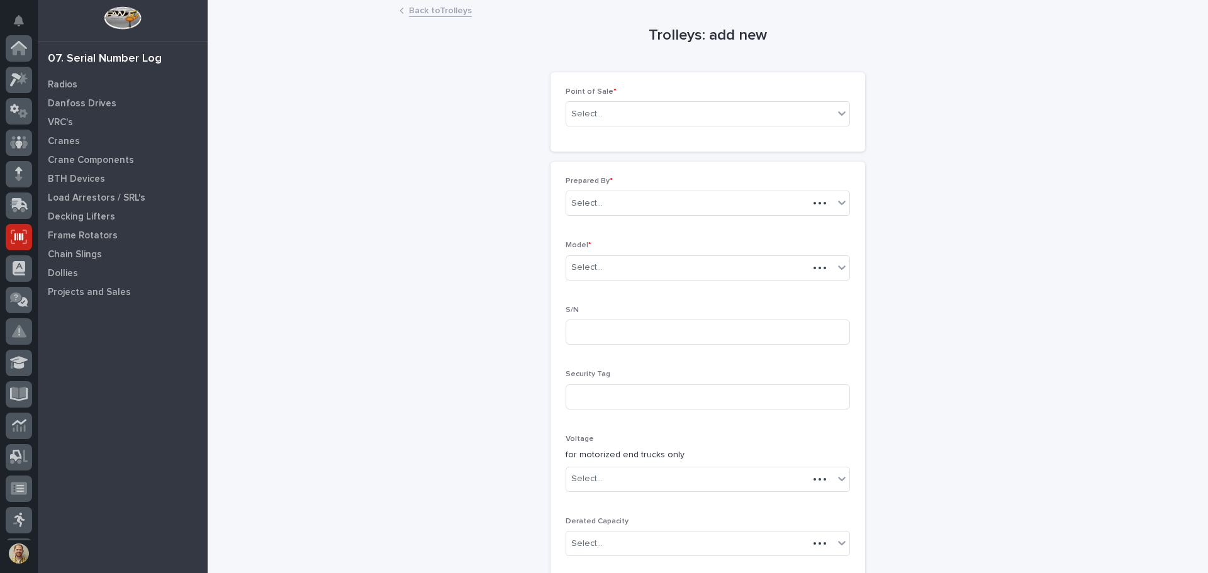
scroll to position [155, 0]
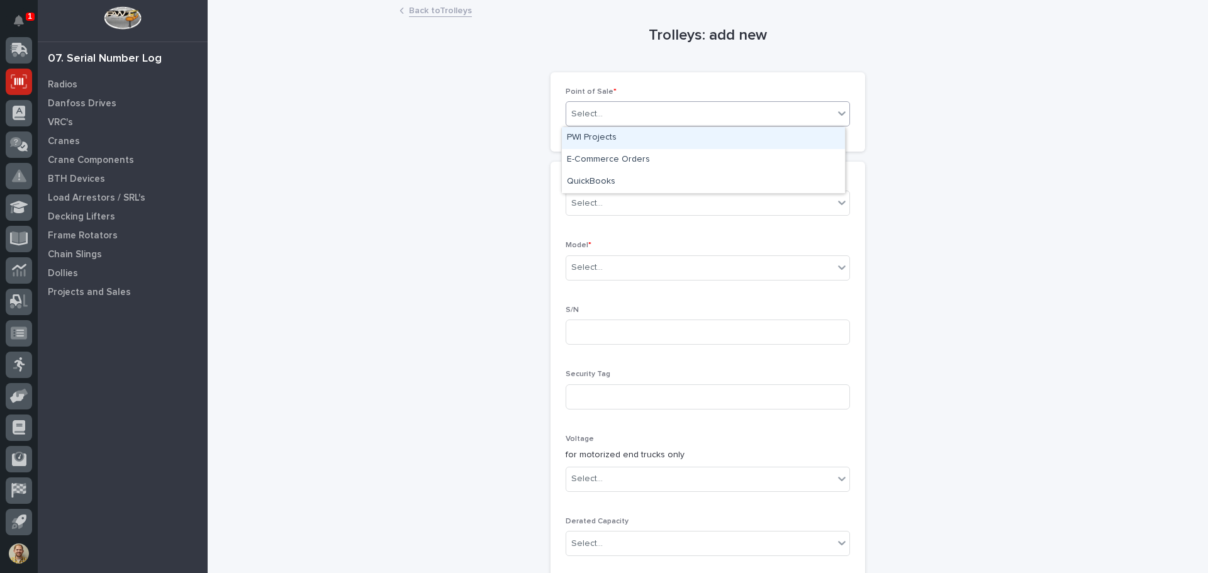
click at [638, 104] on div "Select..." at bounding box center [699, 114] width 267 height 21
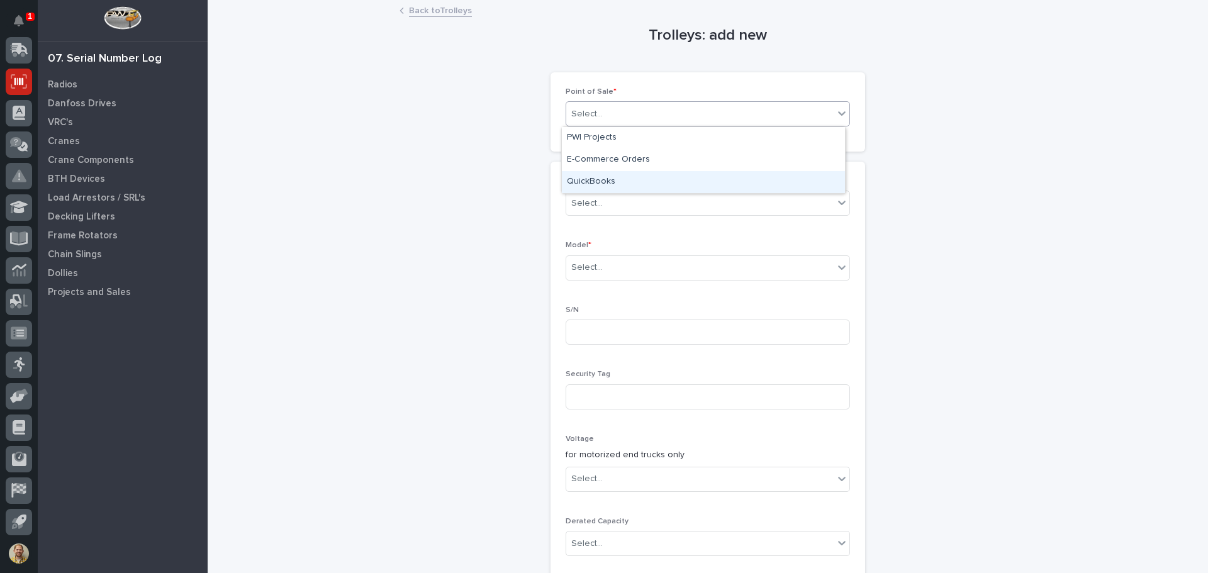
click at [593, 181] on div "QuickBooks" at bounding box center [703, 182] width 283 height 22
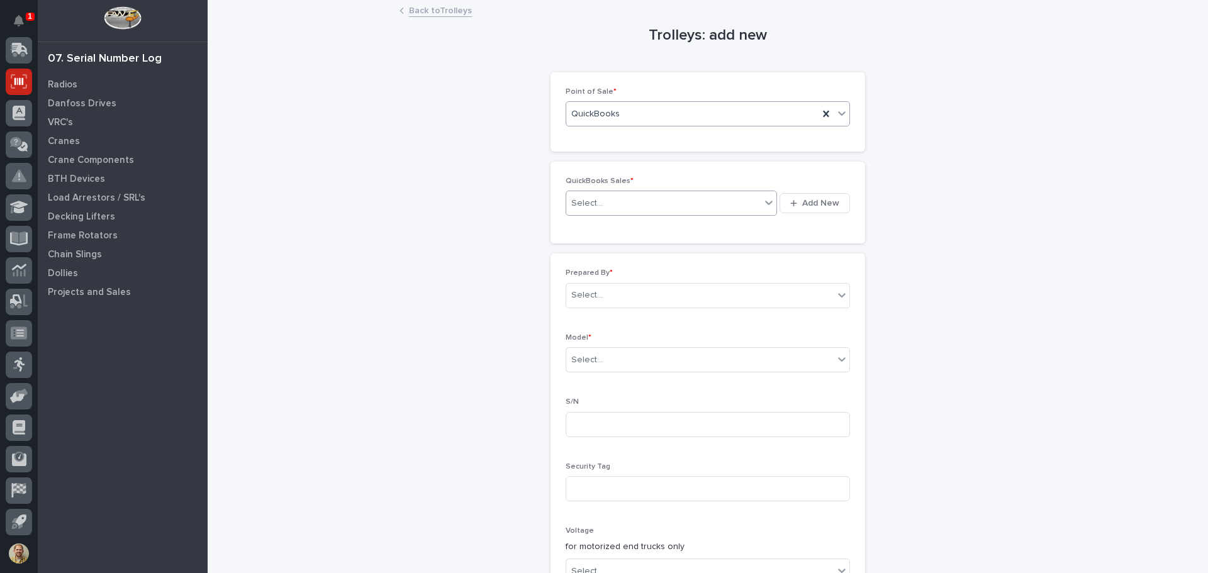
click at [596, 199] on div "Select..." at bounding box center [586, 203] width 31 height 13
type input "******"
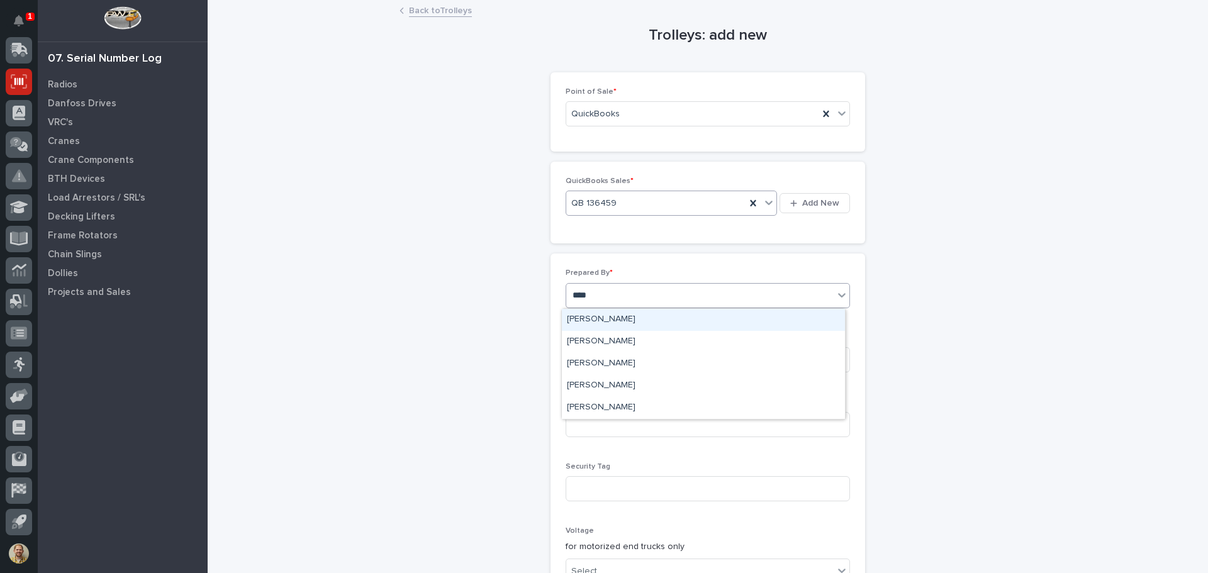
type input "*****"
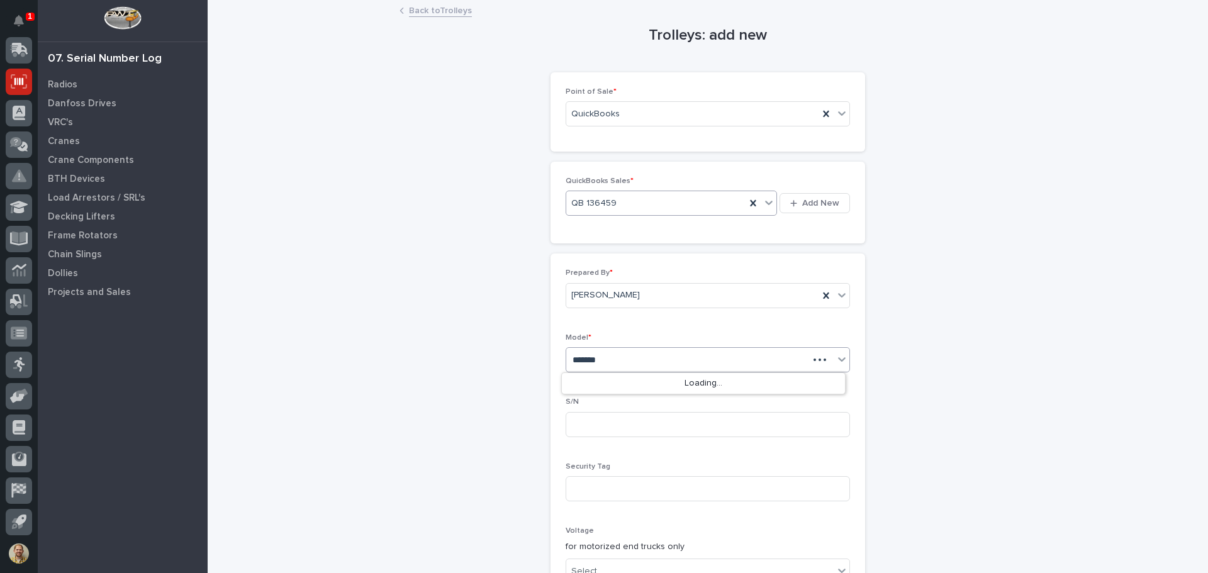
type input "*******"
click at [608, 362] on div "Select..." at bounding box center [699, 360] width 267 height 21
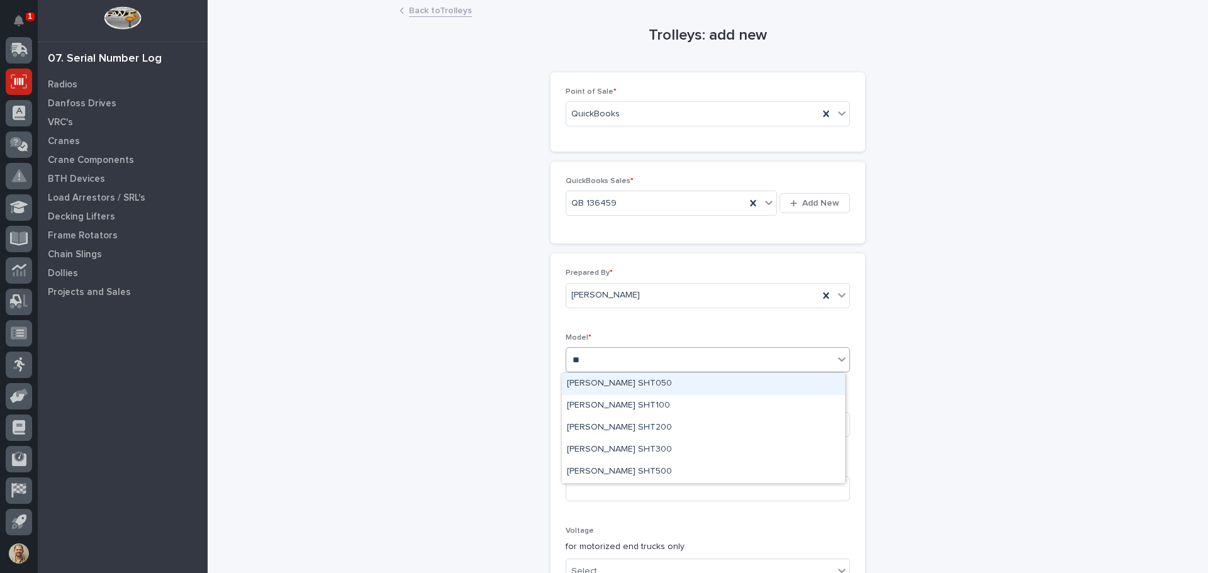
type input "***"
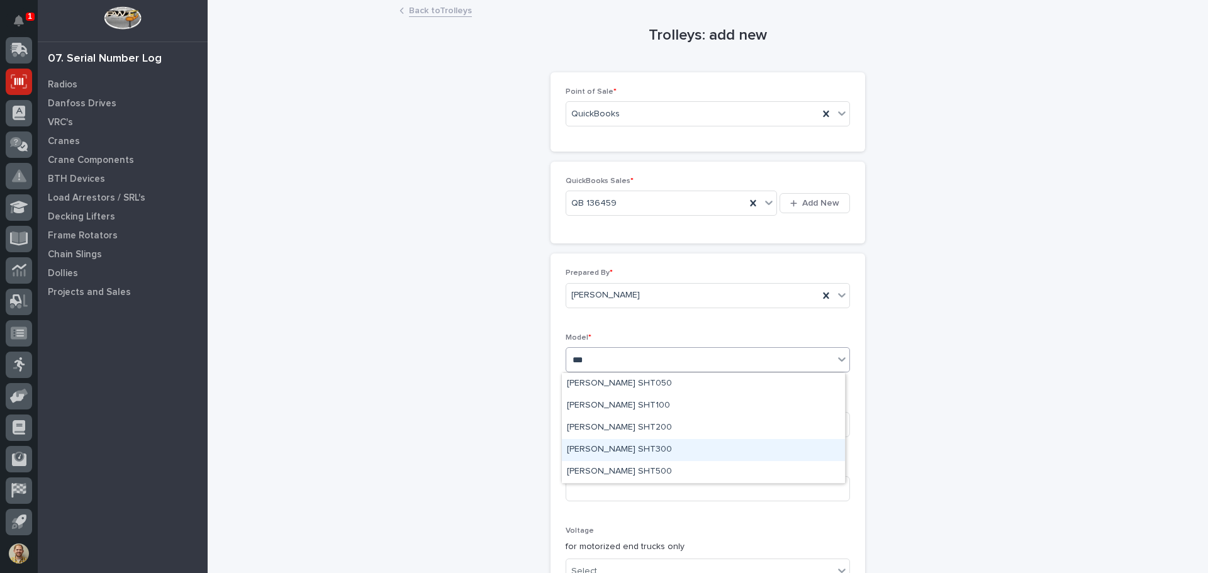
click at [615, 448] on div "Starke SHT300" at bounding box center [703, 450] width 283 height 22
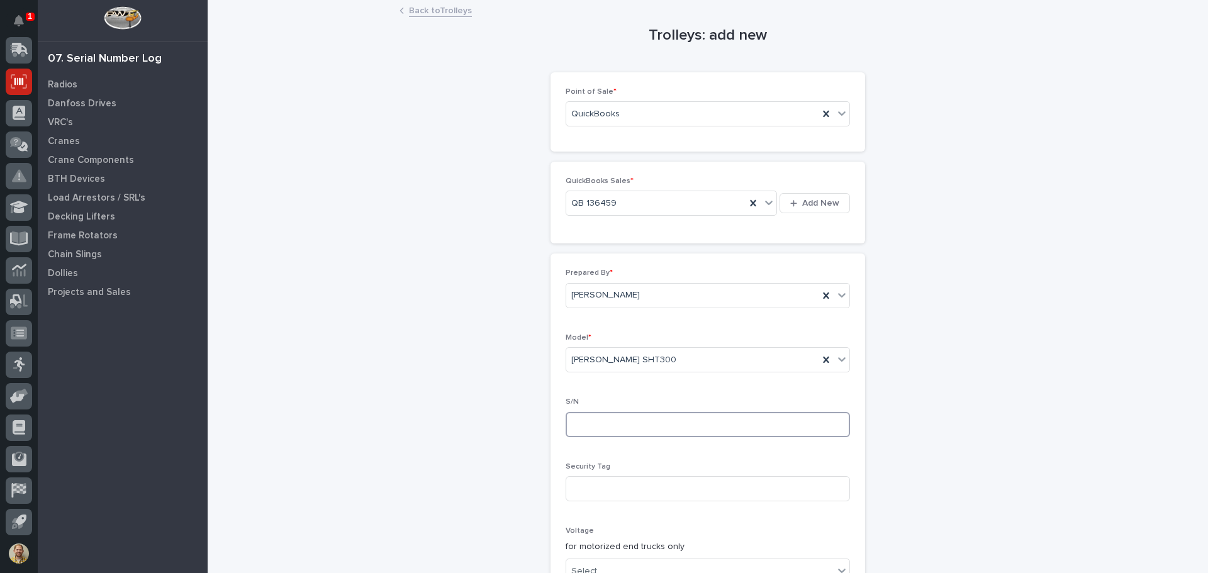
click at [609, 428] on input at bounding box center [707, 424] width 284 height 25
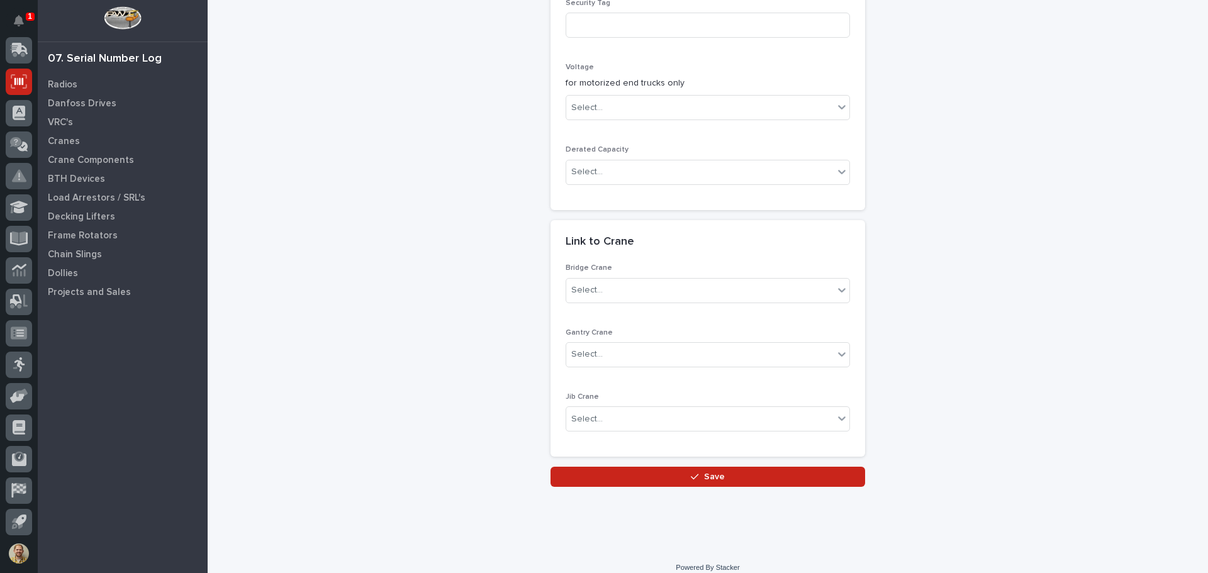
scroll to position [476, 0]
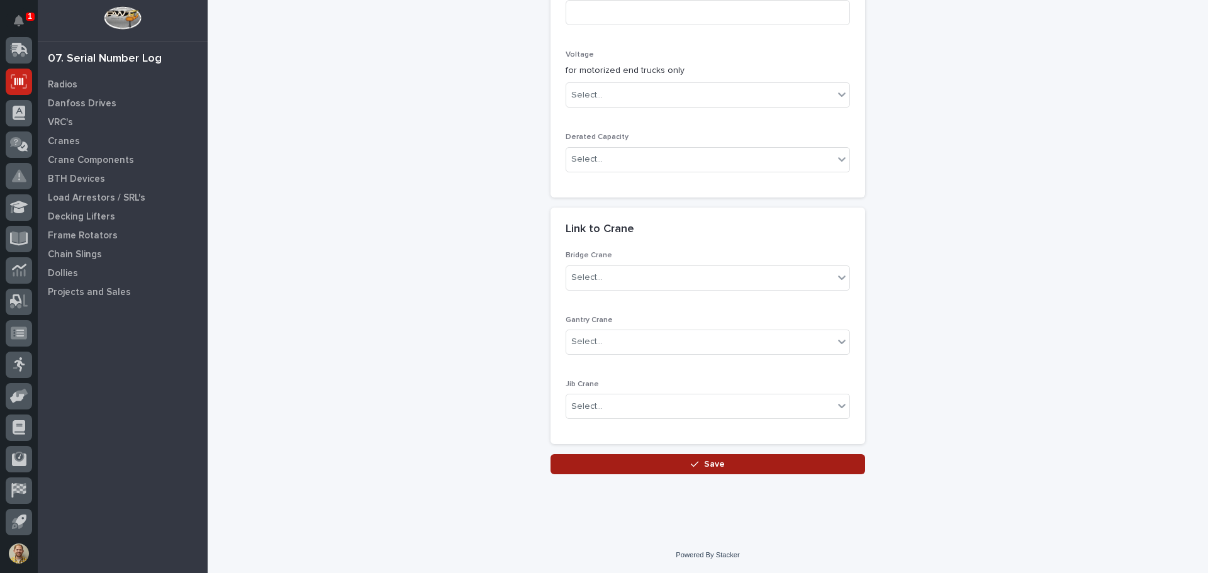
type input "2405071"
click at [673, 462] on button "Save" at bounding box center [707, 464] width 314 height 20
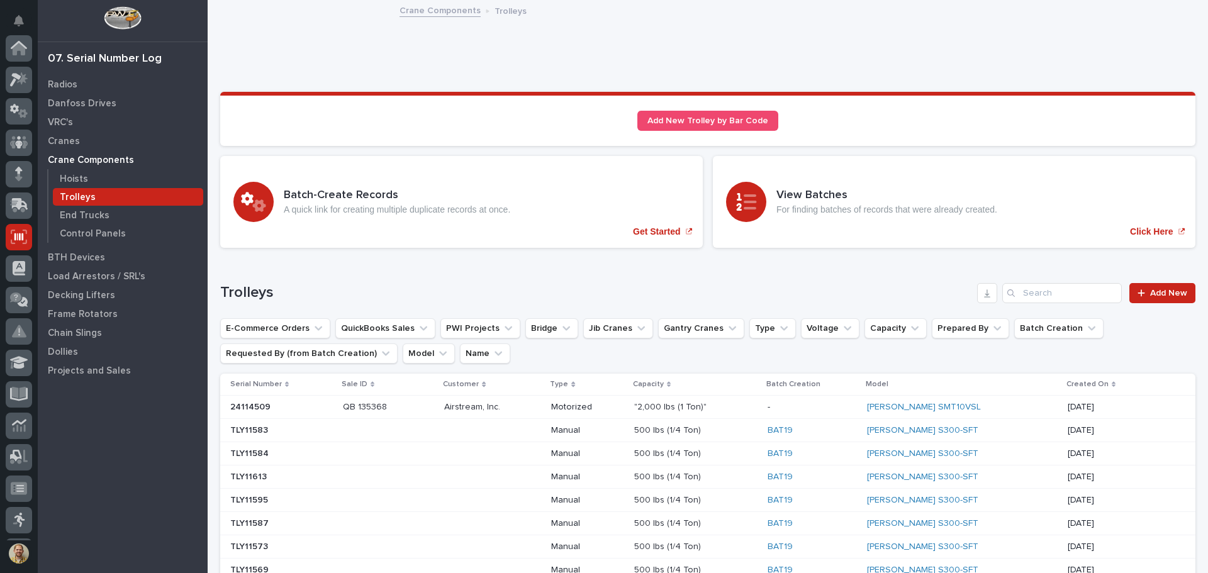
scroll to position [155, 0]
click at [1028, 294] on input "Search" at bounding box center [1062, 293] width 120 height 20
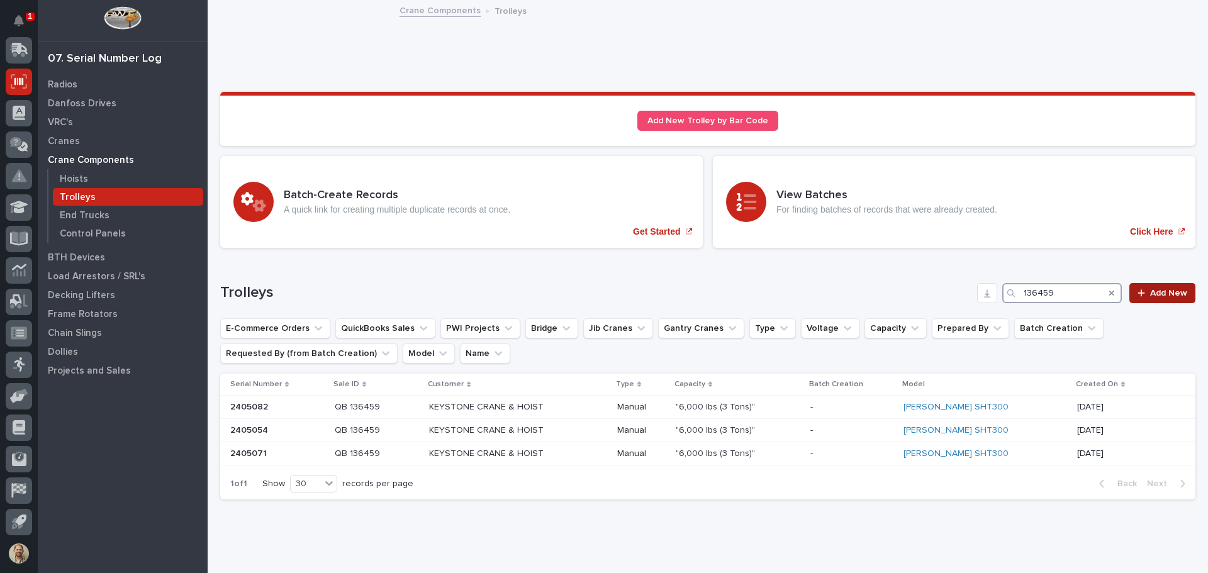
type input "136459"
click at [1164, 291] on span "Add New" at bounding box center [1168, 293] width 37 height 9
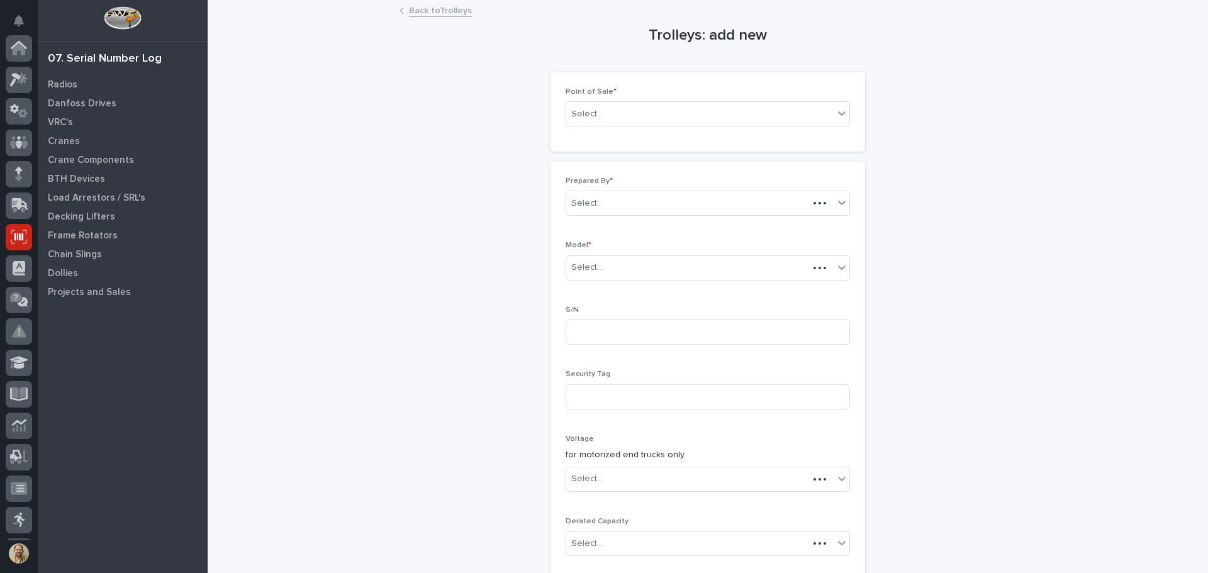
scroll to position [155, 0]
click at [720, 107] on div "Select..." at bounding box center [699, 114] width 267 height 21
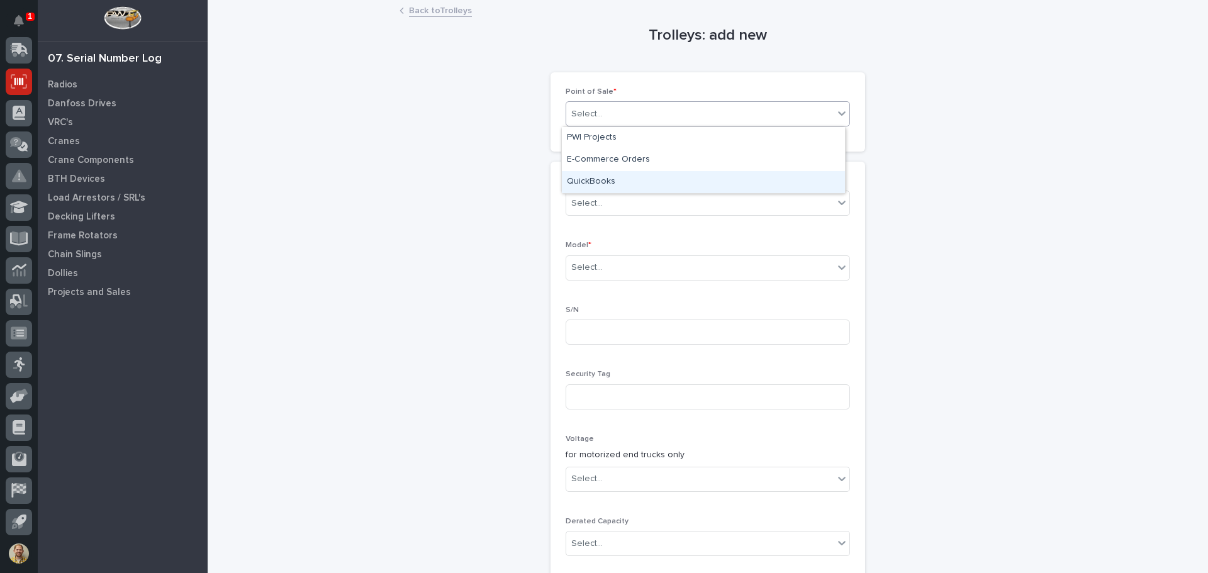
click at [665, 172] on div "QuickBooks" at bounding box center [703, 182] width 283 height 22
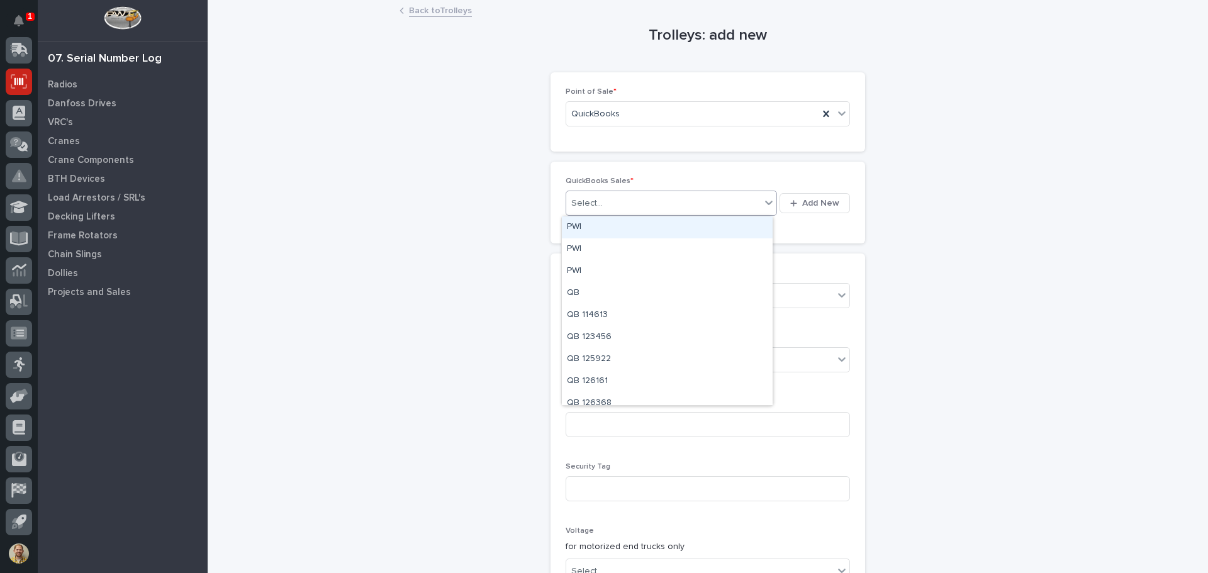
click at [630, 196] on div "Select..." at bounding box center [663, 203] width 194 height 21
type input "******"
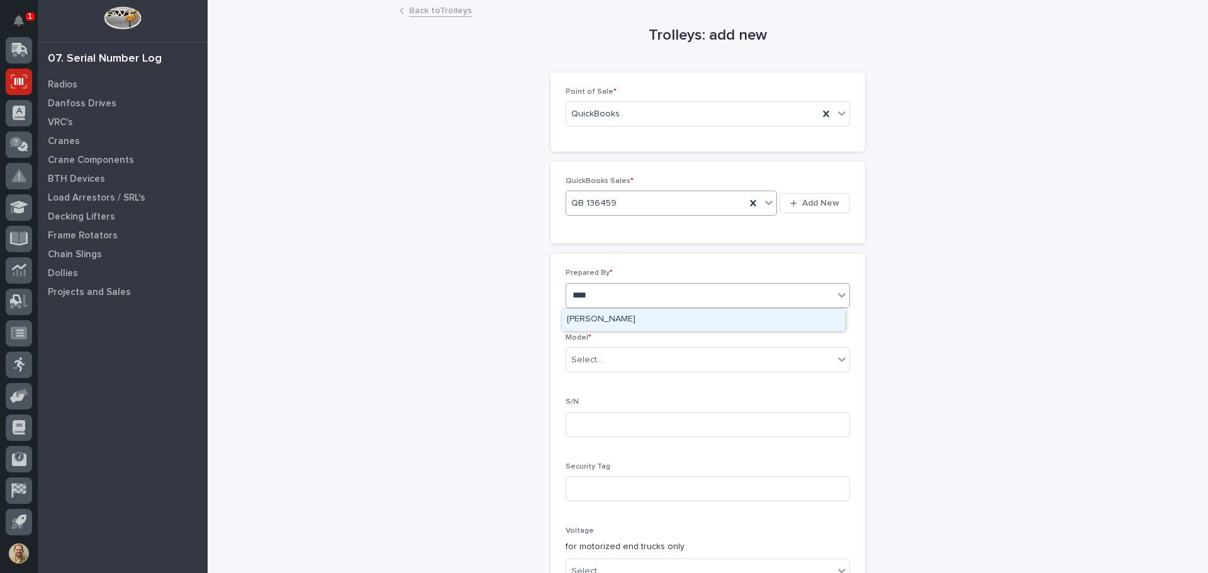
type input "*****"
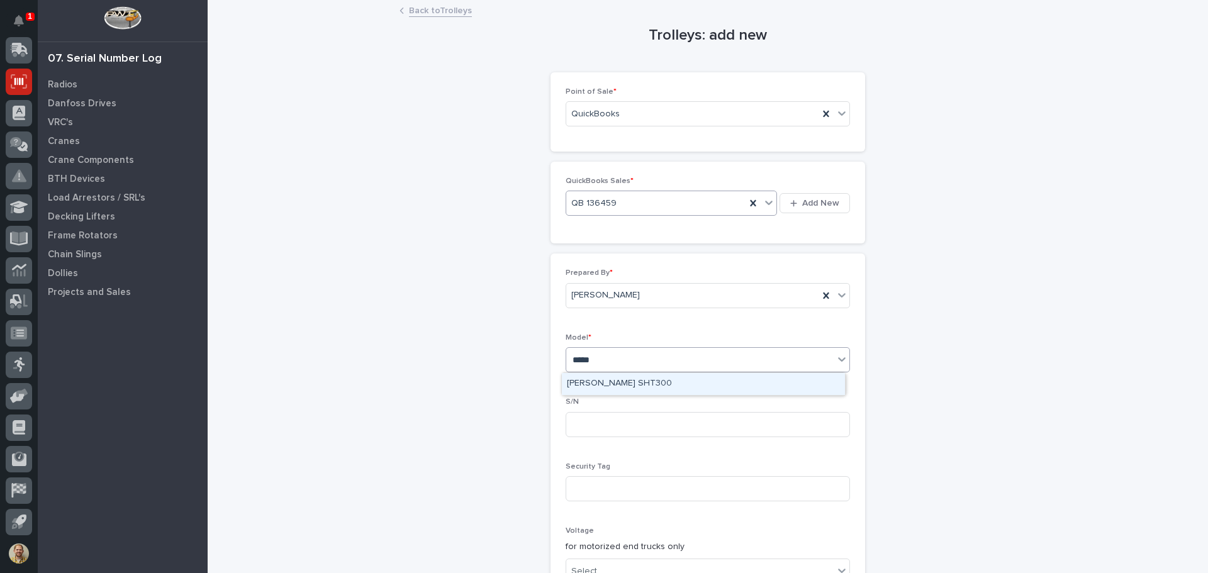
type input "******"
type input "2405058"
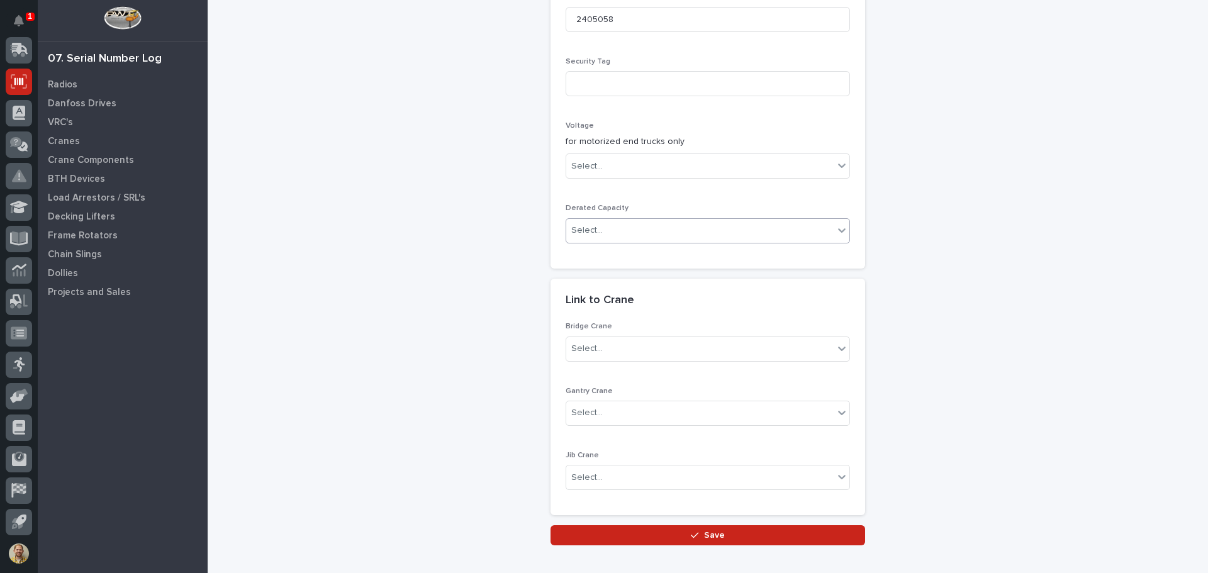
scroll to position [476, 0]
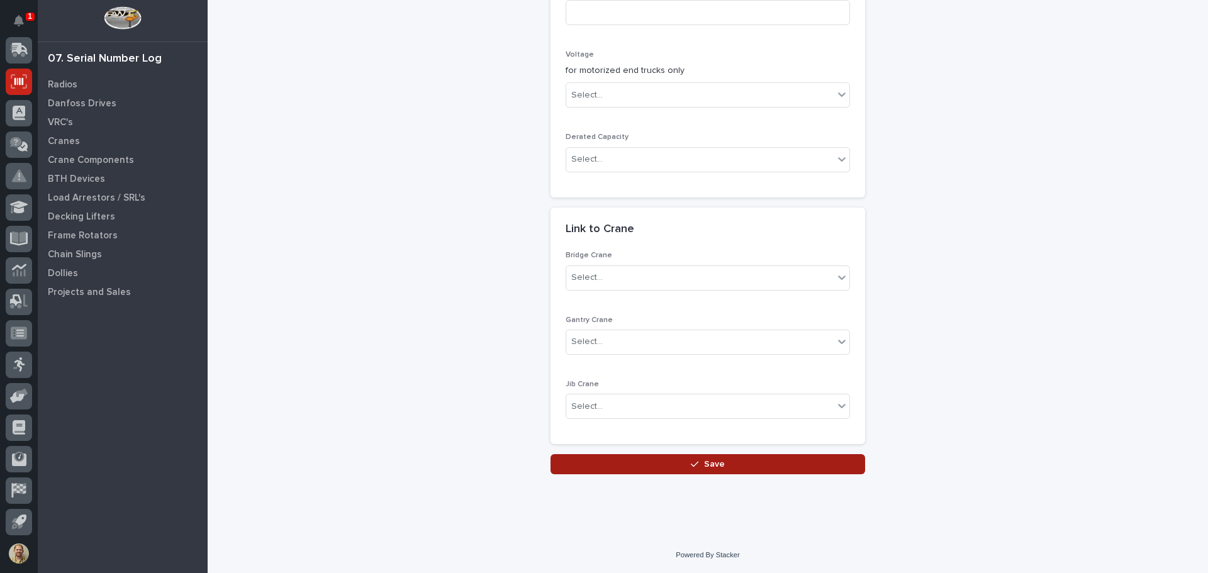
click at [694, 462] on icon "button" at bounding box center [695, 465] width 8 height 6
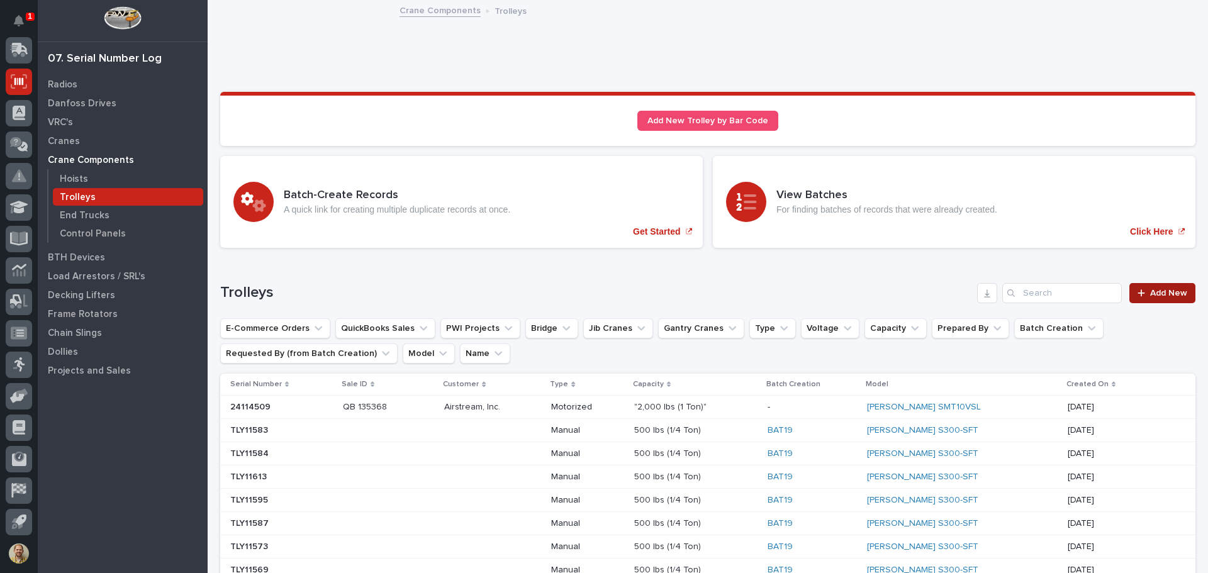
click at [1158, 285] on link "Add New" at bounding box center [1162, 293] width 66 height 20
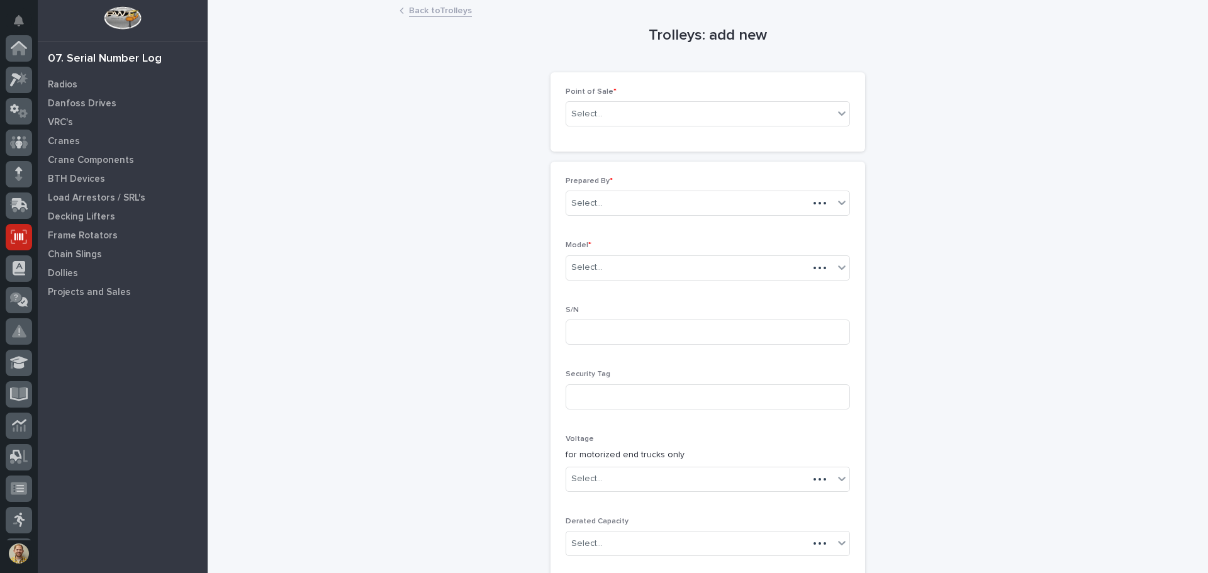
scroll to position [155, 0]
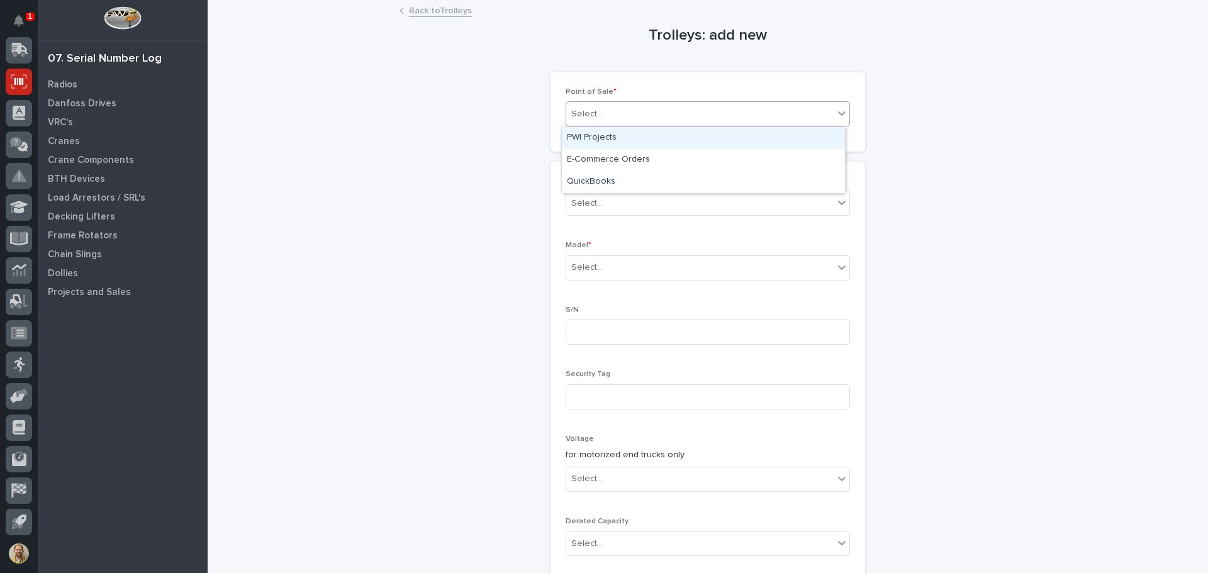
click at [758, 118] on div "Select..." at bounding box center [699, 114] width 267 height 21
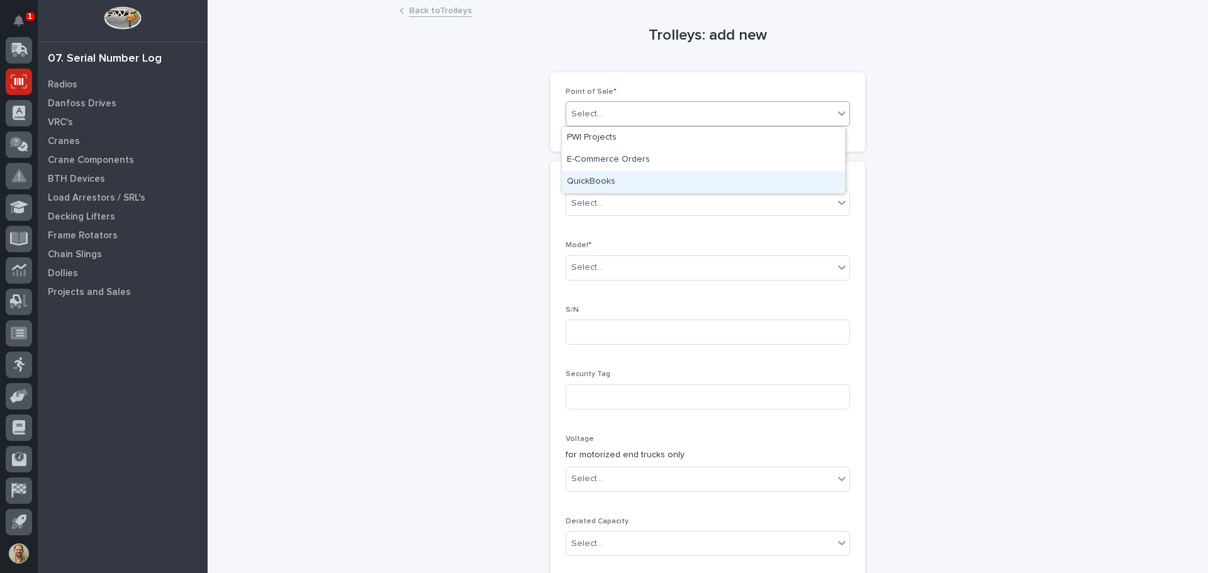
click at [733, 190] on div "QuickBooks" at bounding box center [703, 182] width 283 height 22
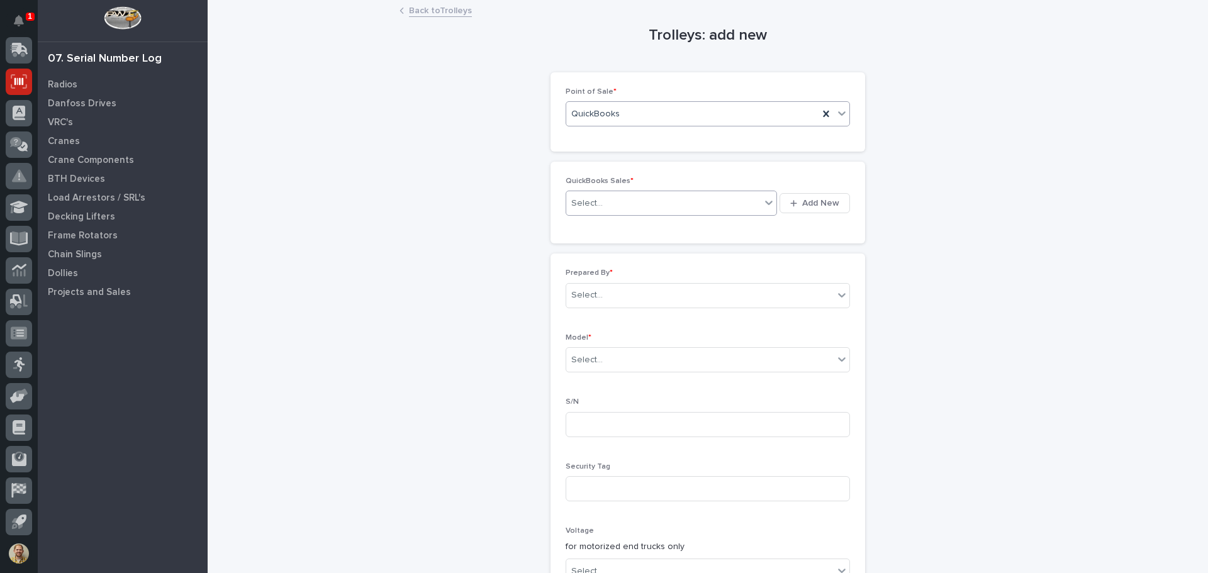
click at [647, 213] on div "Select..." at bounding box center [663, 203] width 194 height 21
type input "******"
click at [633, 226] on div "QB 136459" at bounding box center [667, 227] width 211 height 22
click at [605, 290] on div "Select..." at bounding box center [699, 295] width 267 height 21
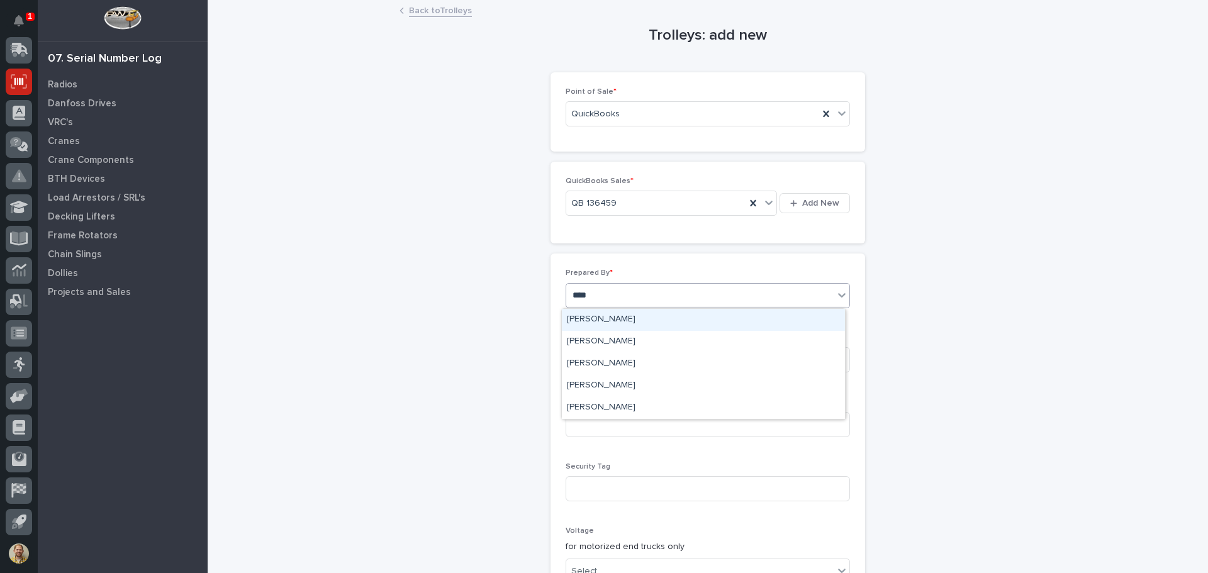
type input "*****"
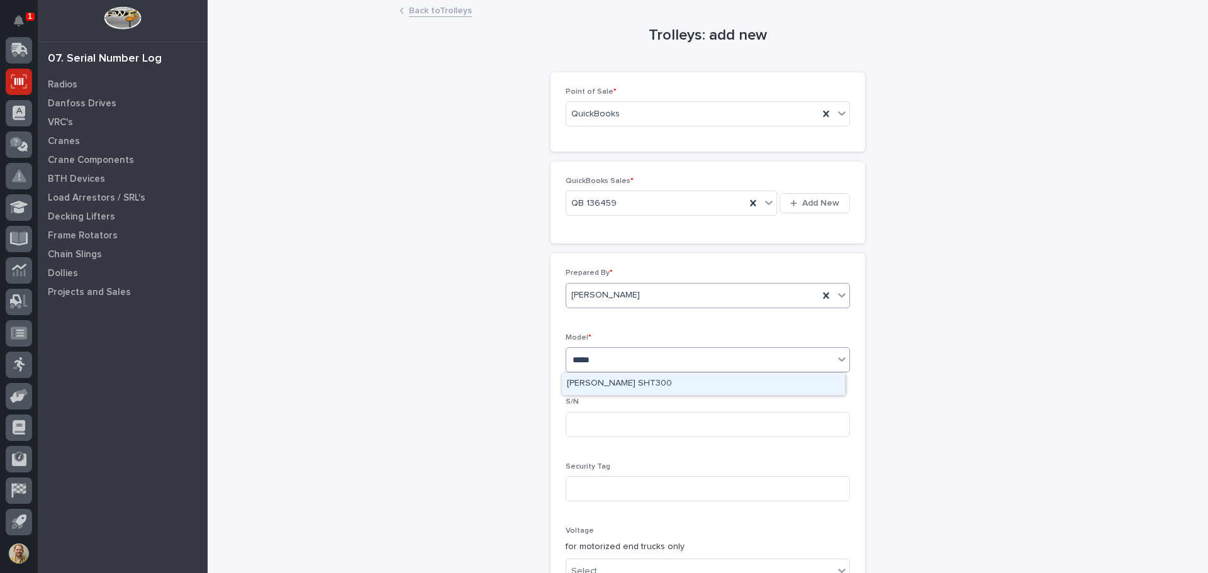
type input "******"
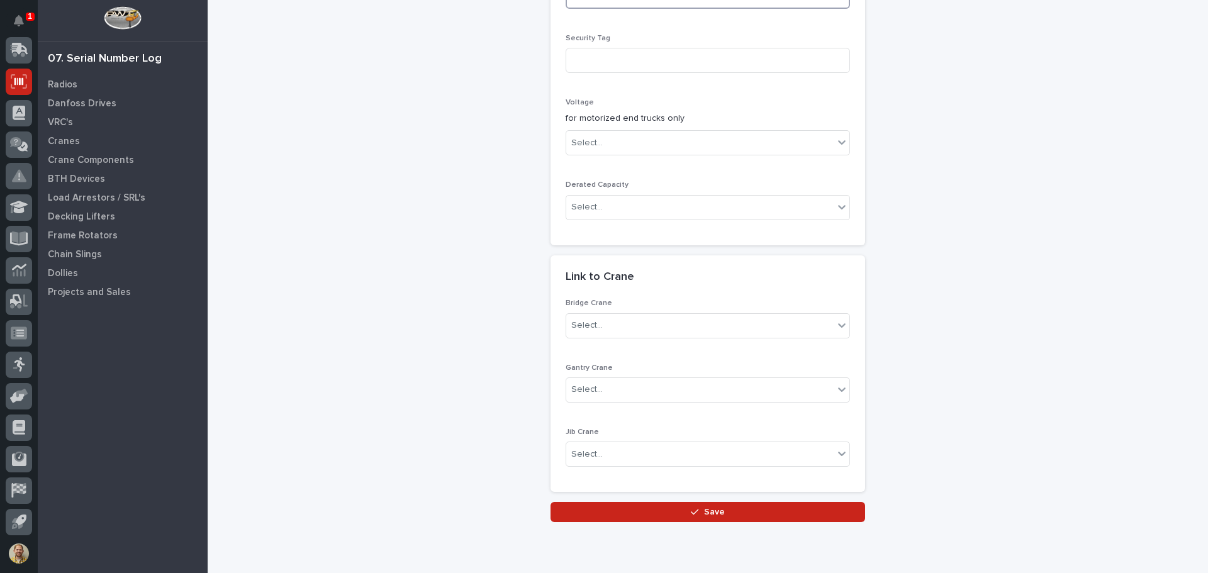
scroll to position [476, 0]
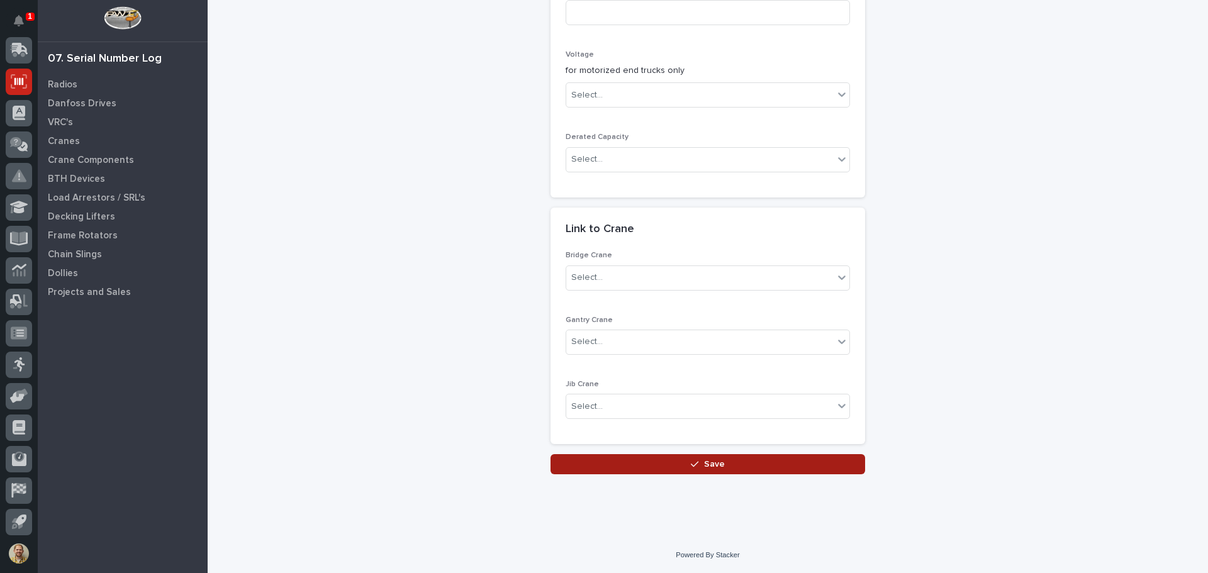
type input "2405079"
click at [638, 460] on button "Save" at bounding box center [707, 464] width 314 height 20
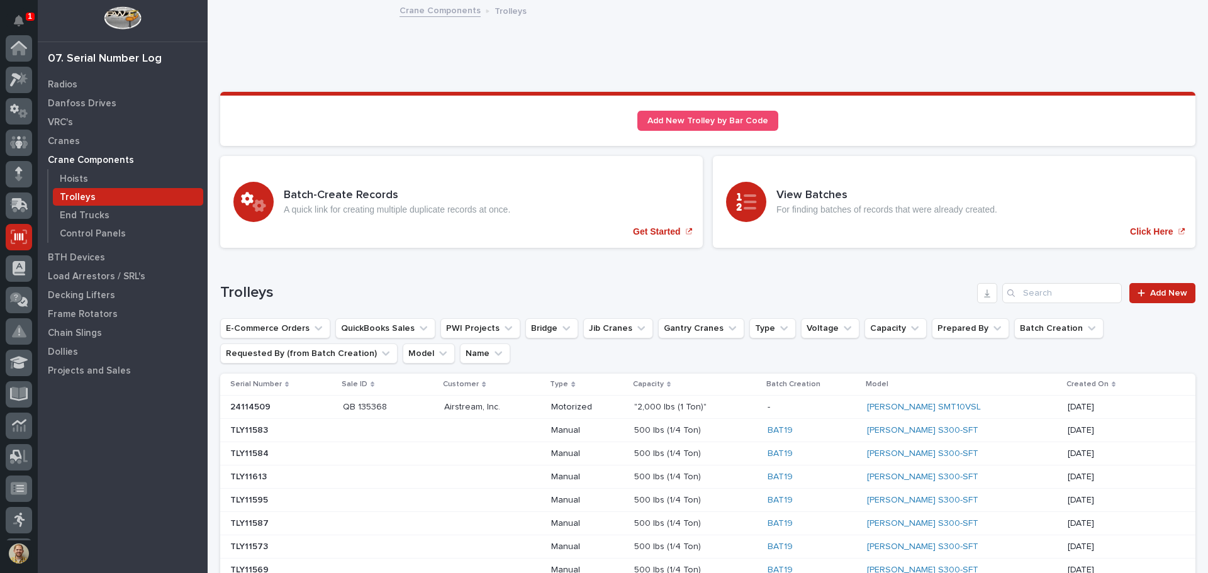
scroll to position [155, 0]
click at [1154, 296] on span "Add New" at bounding box center [1168, 293] width 37 height 9
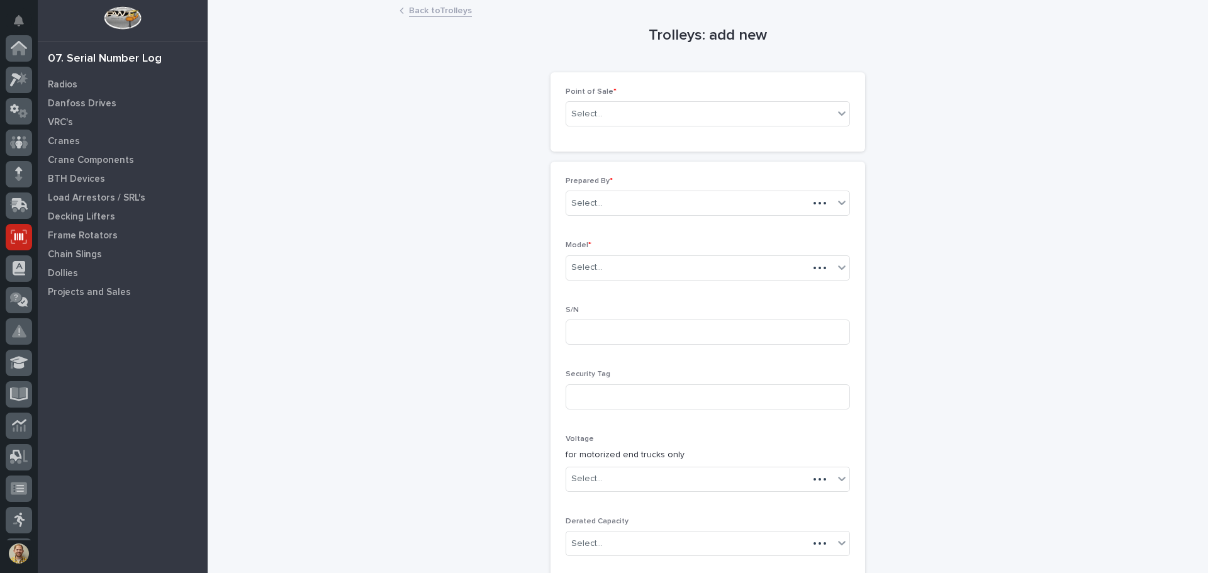
scroll to position [155, 0]
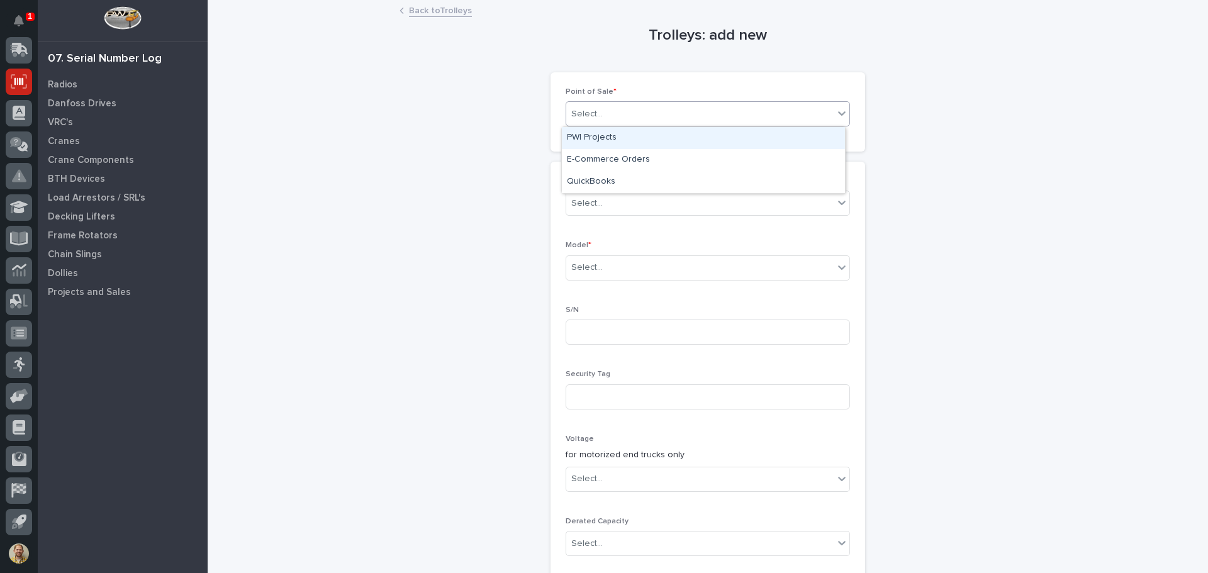
click at [659, 108] on div "Select..." at bounding box center [699, 114] width 267 height 21
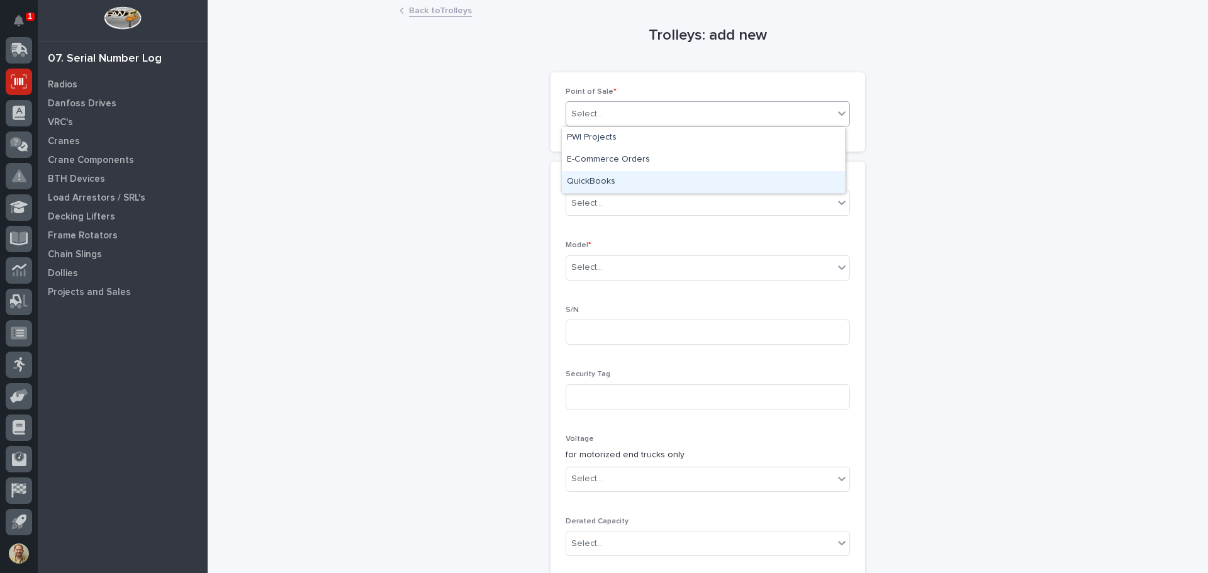
click at [625, 187] on div "QuickBooks" at bounding box center [703, 182] width 283 height 22
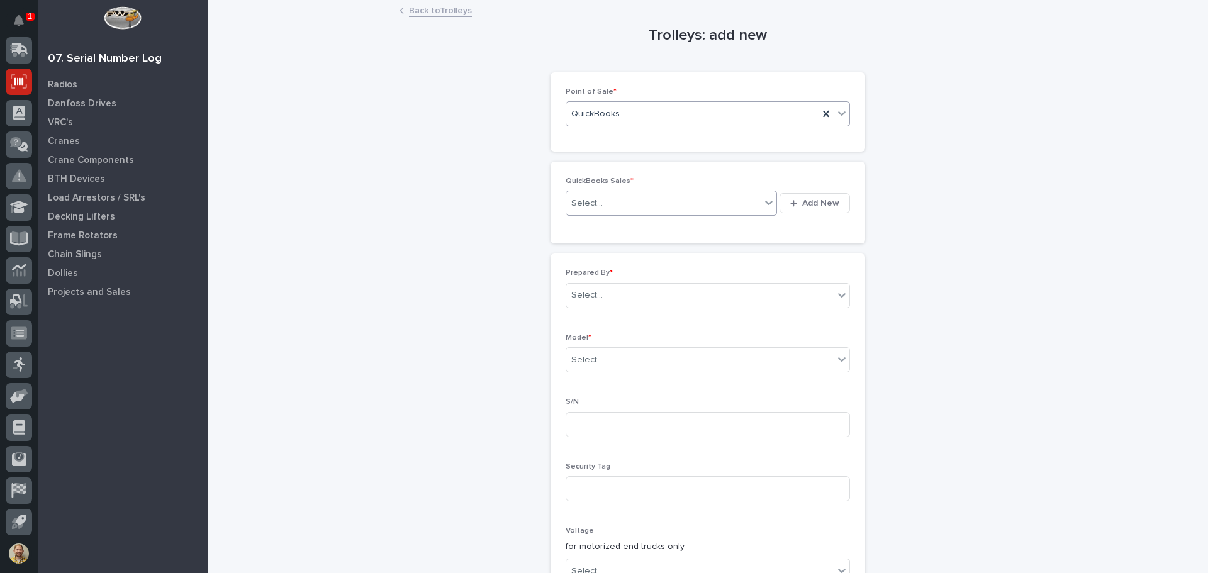
click at [599, 200] on div "Select..." at bounding box center [663, 203] width 194 height 21
type input "******"
click at [604, 221] on div "QB 136459" at bounding box center [667, 227] width 211 height 22
click at [604, 299] on input "text" at bounding box center [604, 295] width 1 height 11
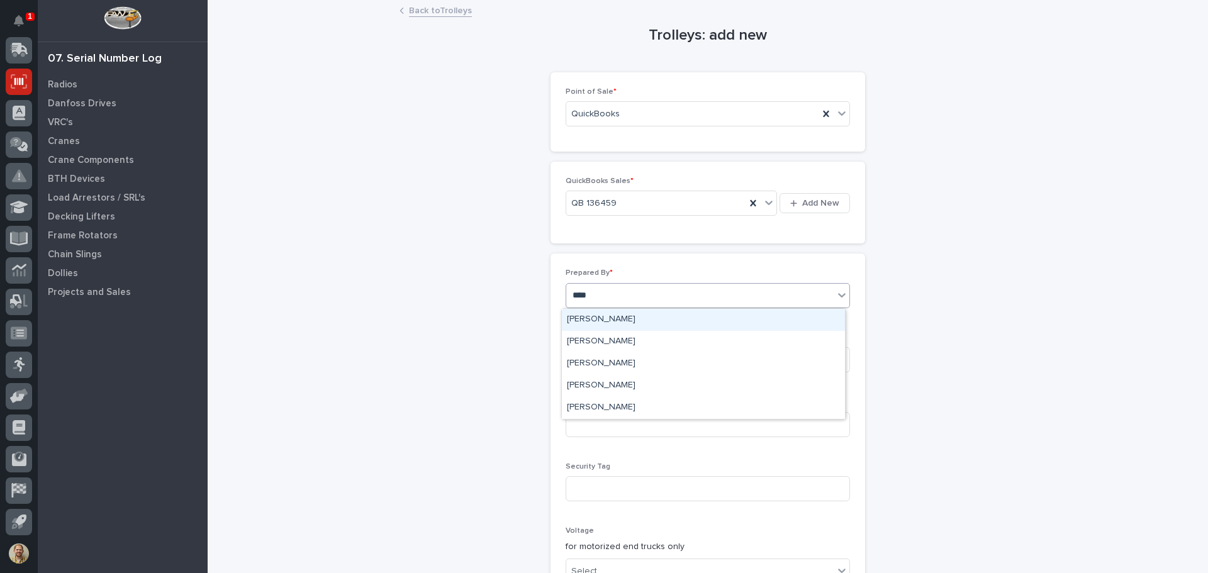
type input "*****"
click at [630, 320] on div "[PERSON_NAME]" at bounding box center [703, 320] width 283 height 22
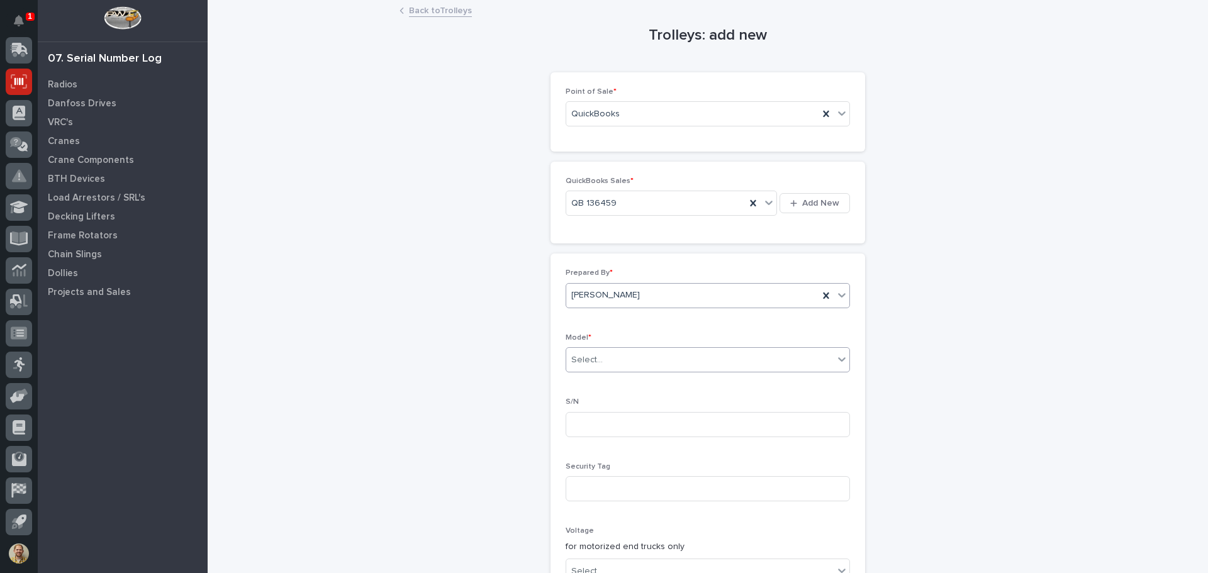
click at [623, 362] on div "Select..." at bounding box center [699, 360] width 267 height 21
type input "******"
click at [653, 388] on div "Starke SHT300" at bounding box center [703, 384] width 283 height 22
click at [626, 428] on input at bounding box center [707, 424] width 284 height 25
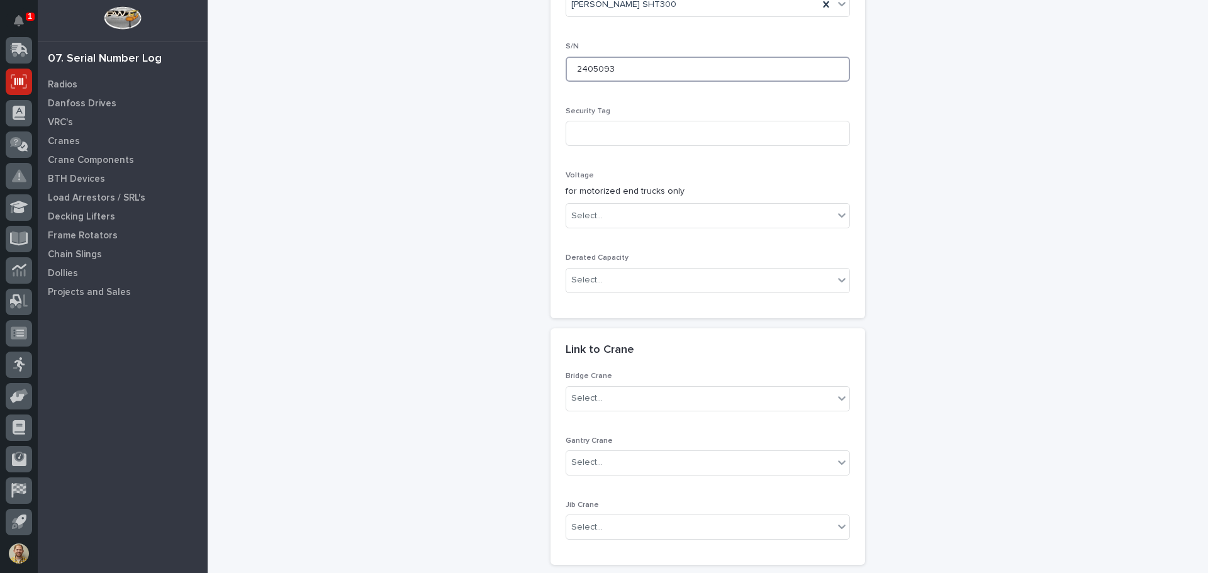
scroll to position [440, 0]
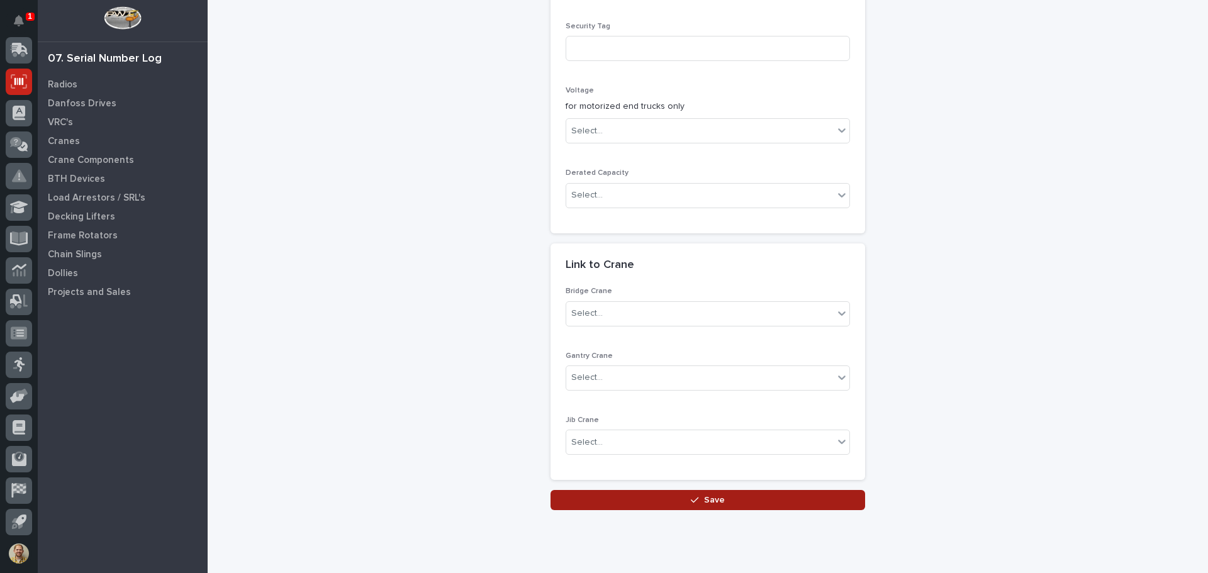
type input "2405093"
click at [662, 491] on button "Save" at bounding box center [707, 500] width 314 height 20
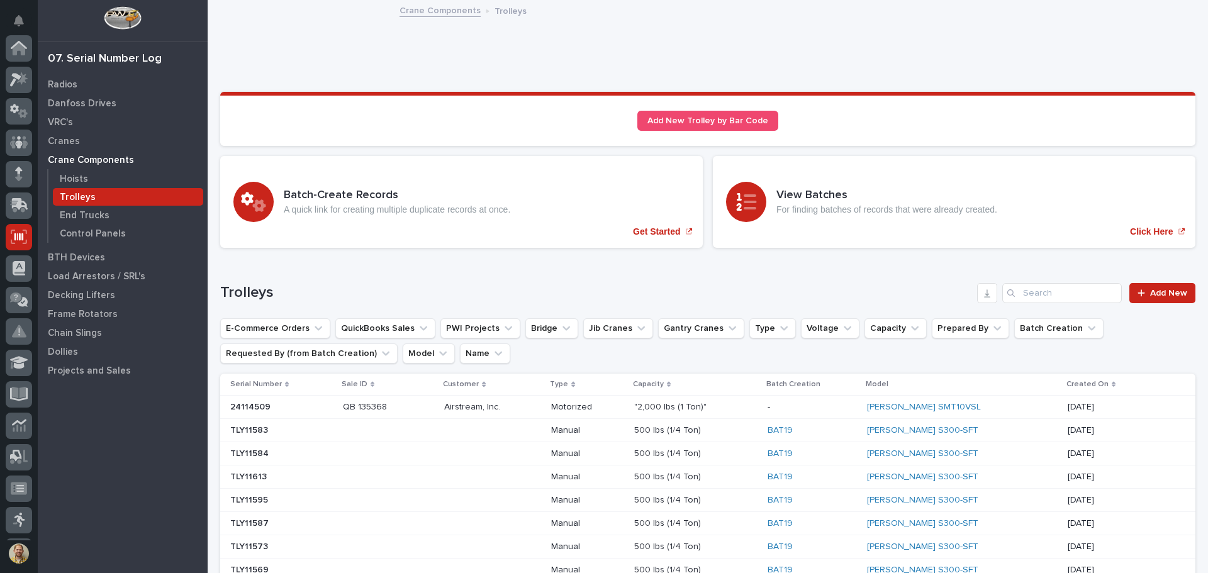
scroll to position [155, 0]
click at [1150, 289] on span "Add New" at bounding box center [1168, 293] width 37 height 9
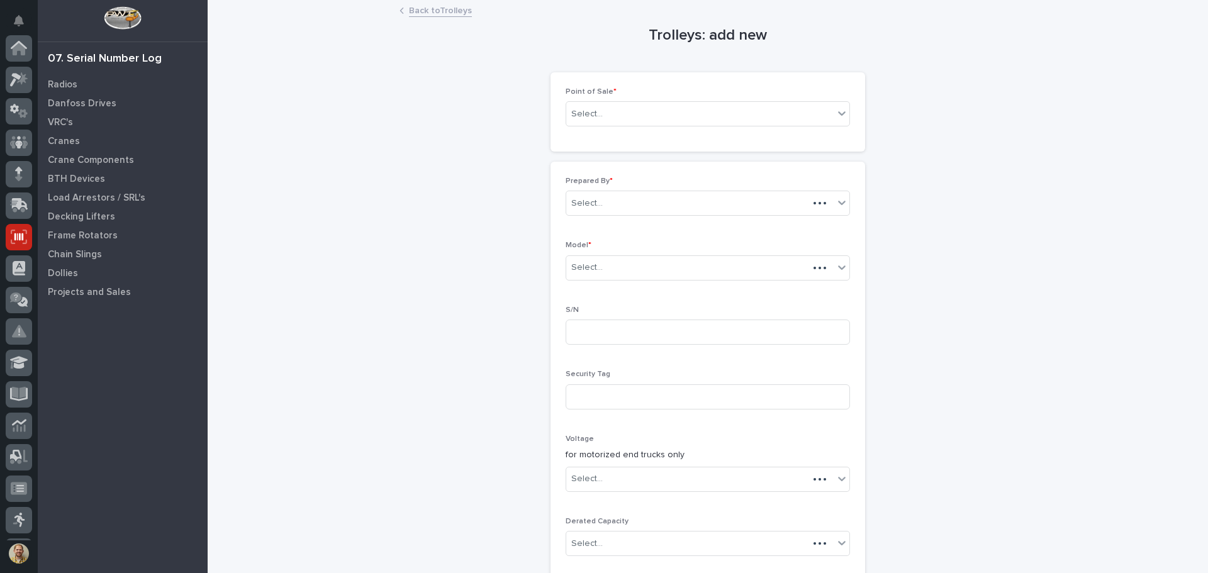
scroll to position [155, 0]
click at [613, 109] on div "Select..." at bounding box center [699, 114] width 267 height 21
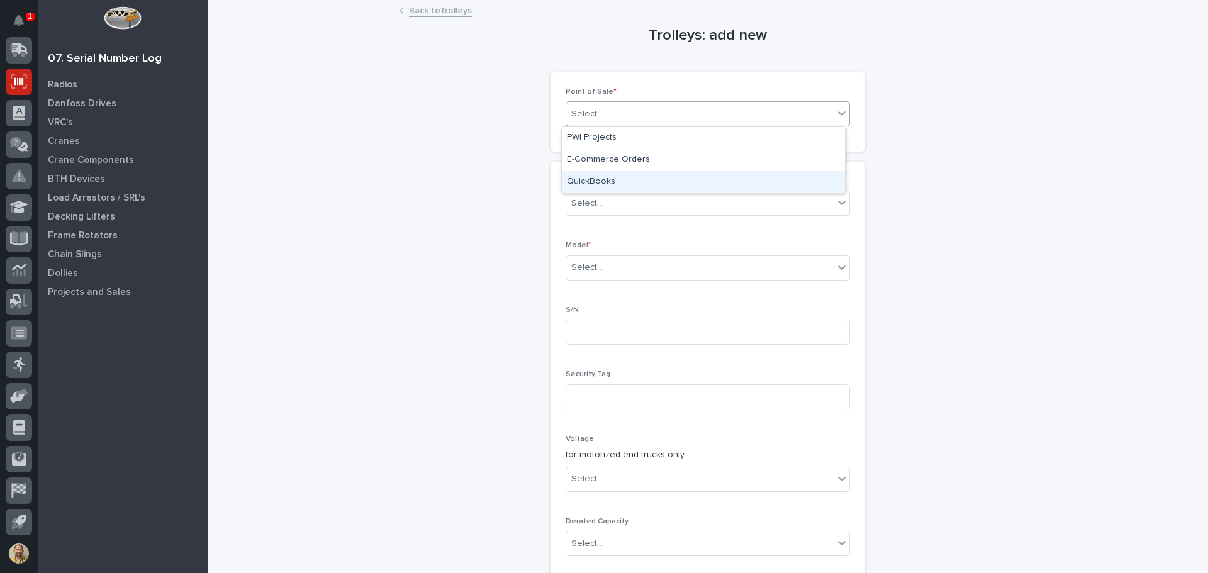
click at [604, 176] on div "QuickBooks" at bounding box center [703, 182] width 283 height 22
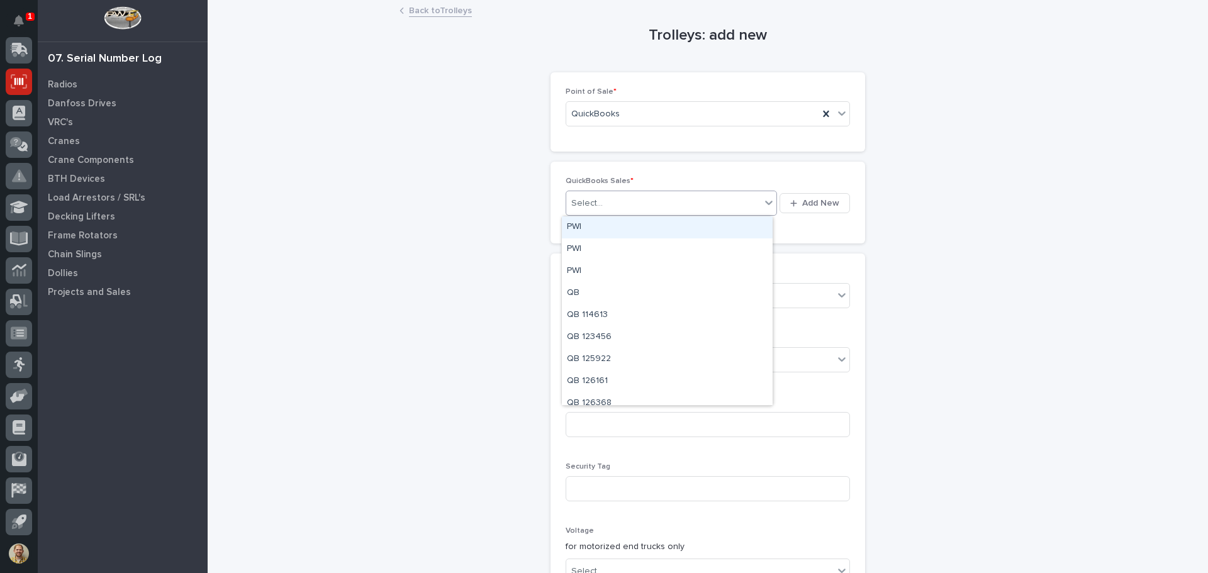
click at [601, 202] on div "Select..." at bounding box center [663, 203] width 194 height 21
type input "******"
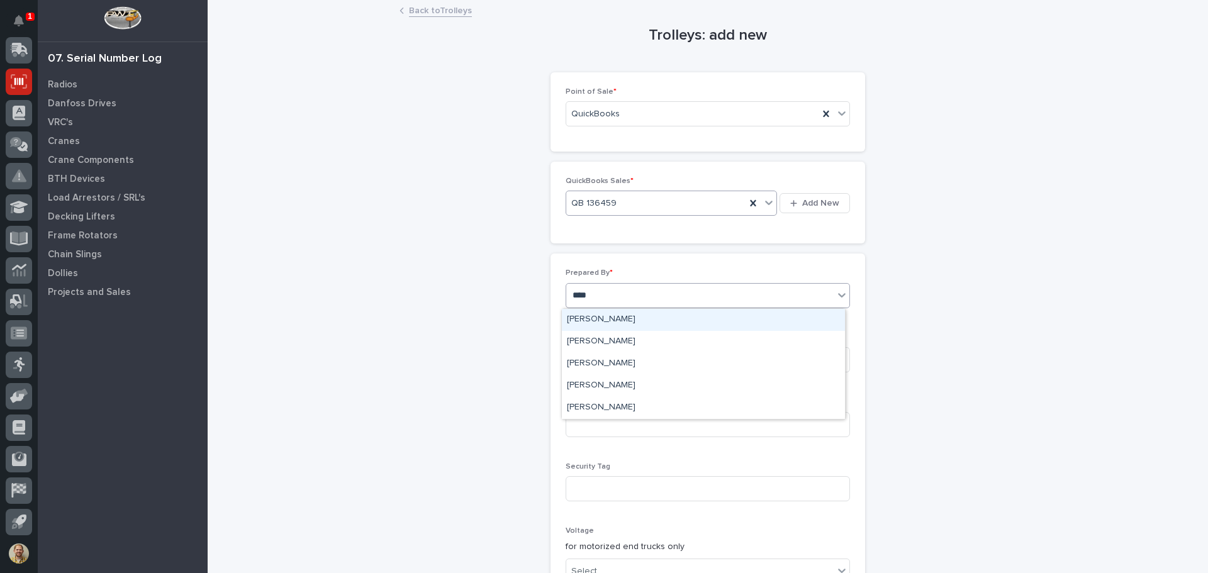
type input "*****"
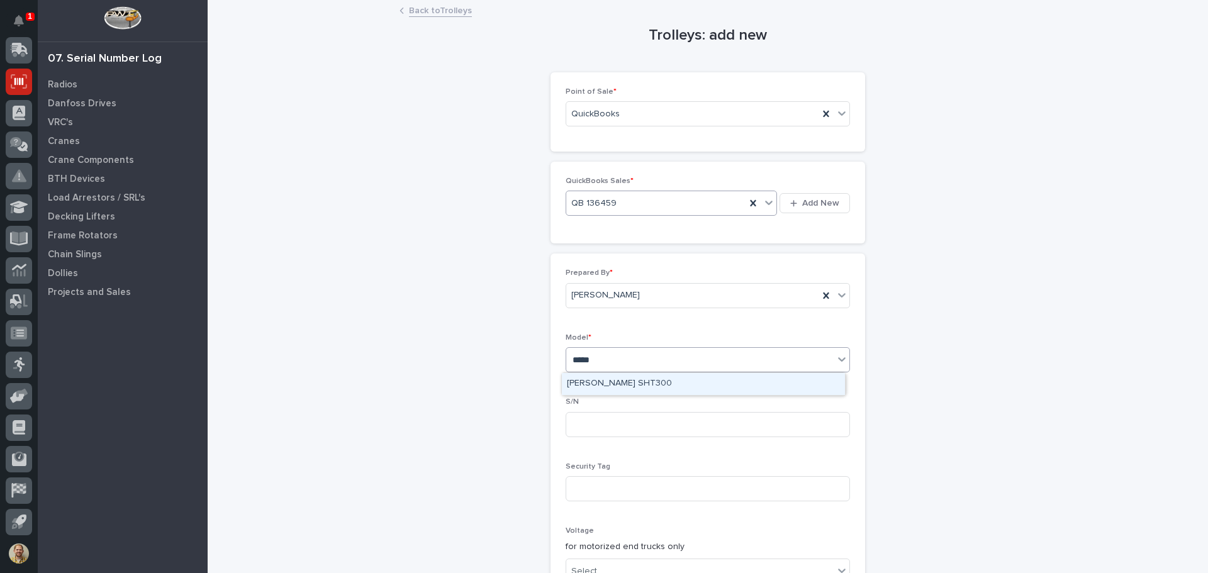
type input "******"
type input "2405051"
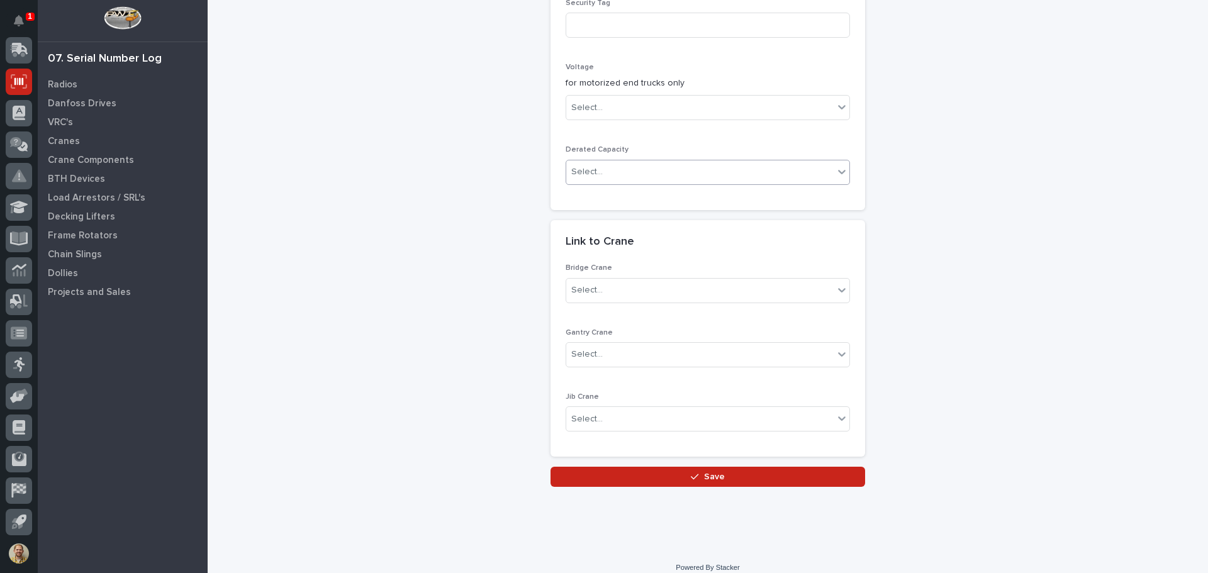
scroll to position [476, 0]
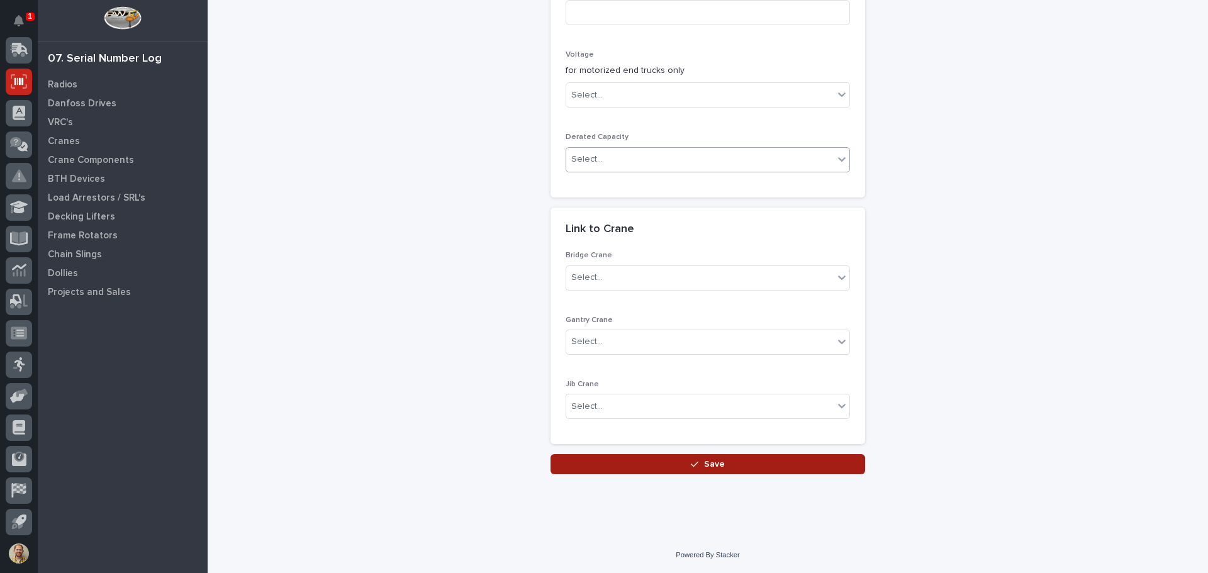
click at [623, 462] on button "Save" at bounding box center [707, 464] width 314 height 20
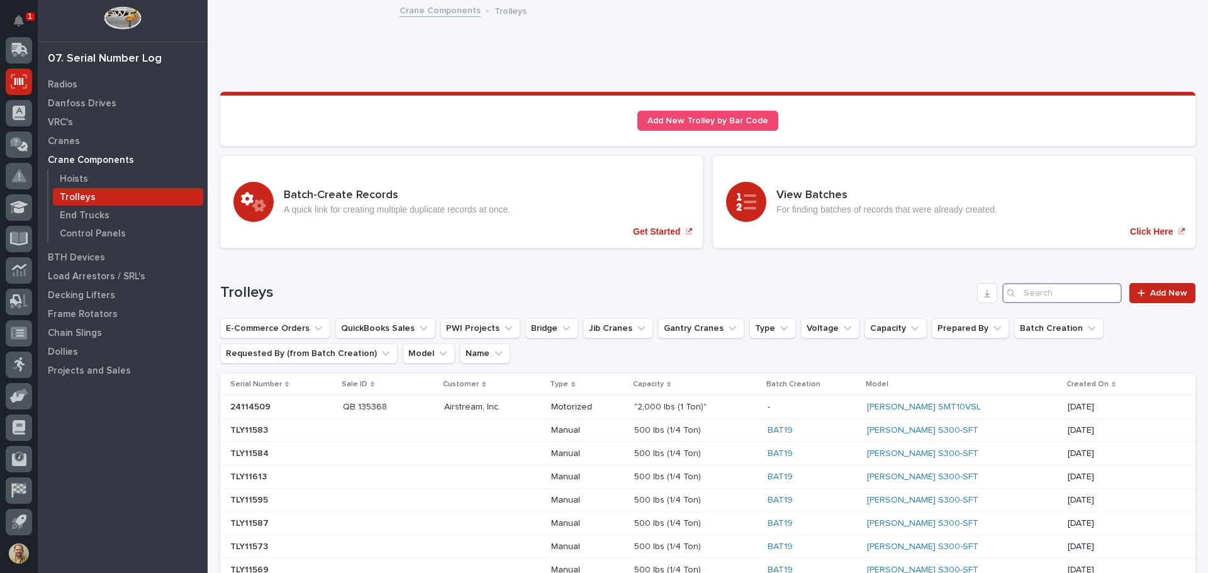
click at [1053, 294] on input "Search" at bounding box center [1062, 293] width 120 height 20
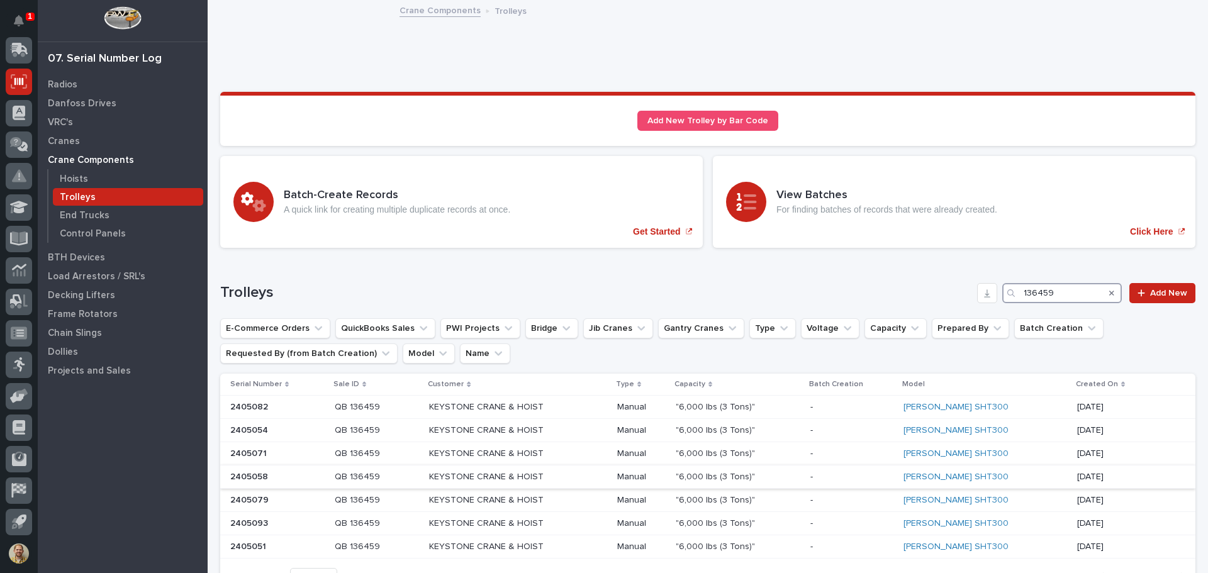
scroll to position [63, 0]
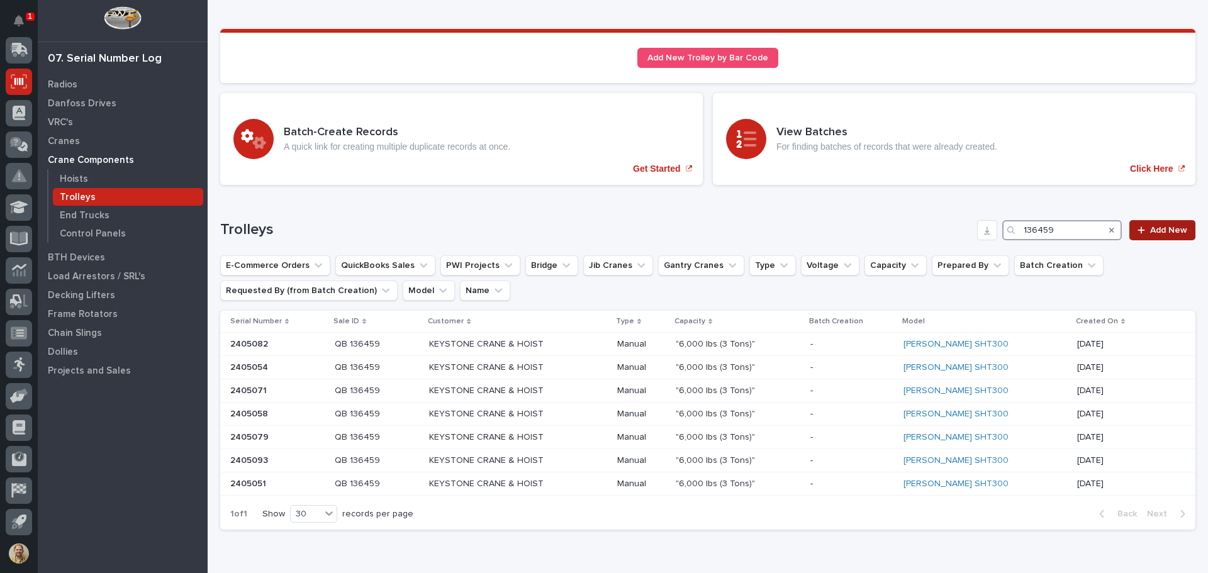
type input "136459"
click at [1150, 227] on span "Add New" at bounding box center [1168, 230] width 37 height 9
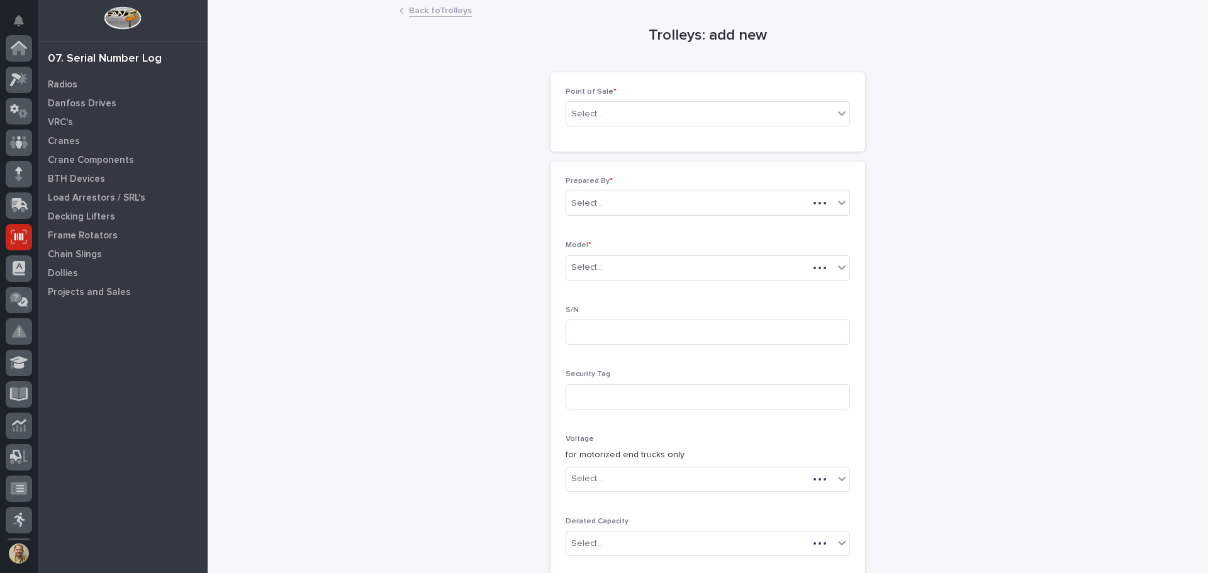
scroll to position [155, 0]
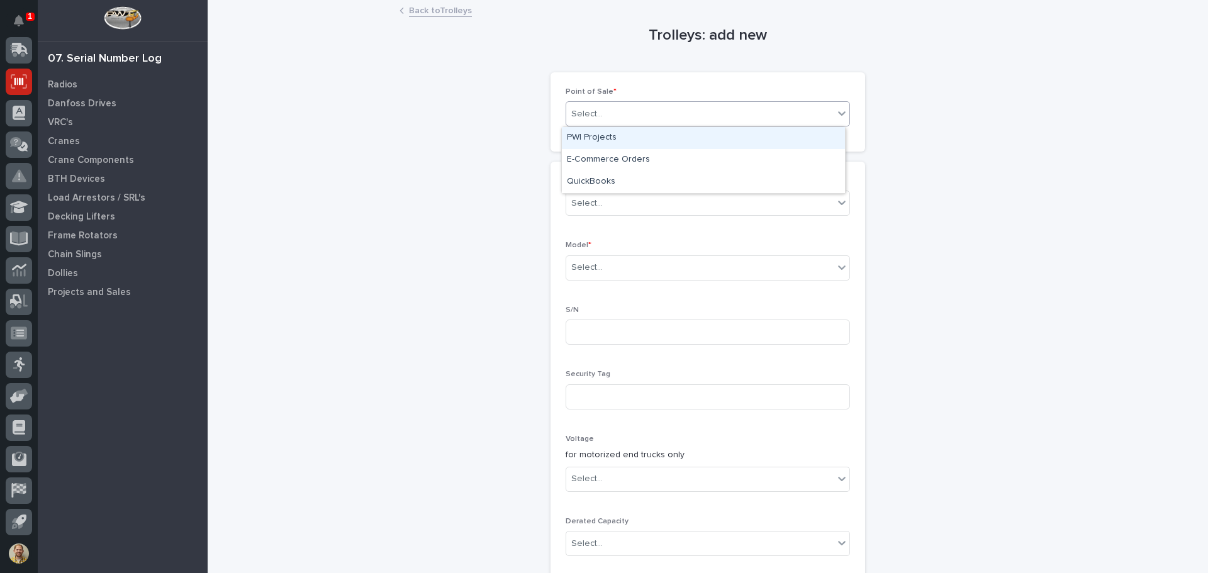
click at [628, 118] on div "Select..." at bounding box center [699, 114] width 267 height 21
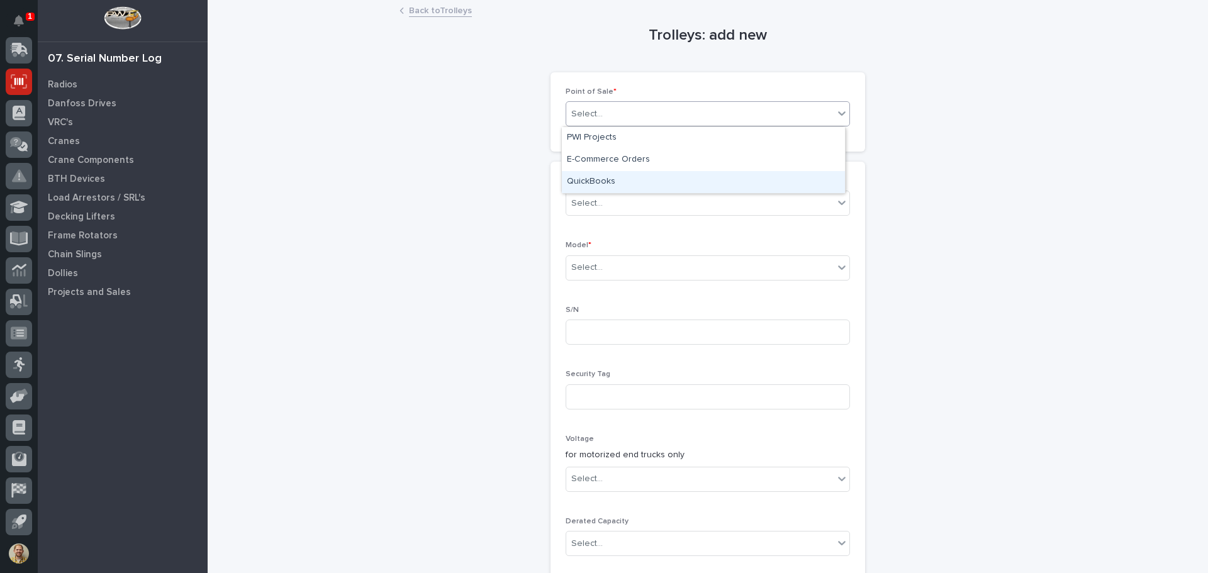
click at [607, 174] on div "QuickBooks" at bounding box center [703, 182] width 283 height 22
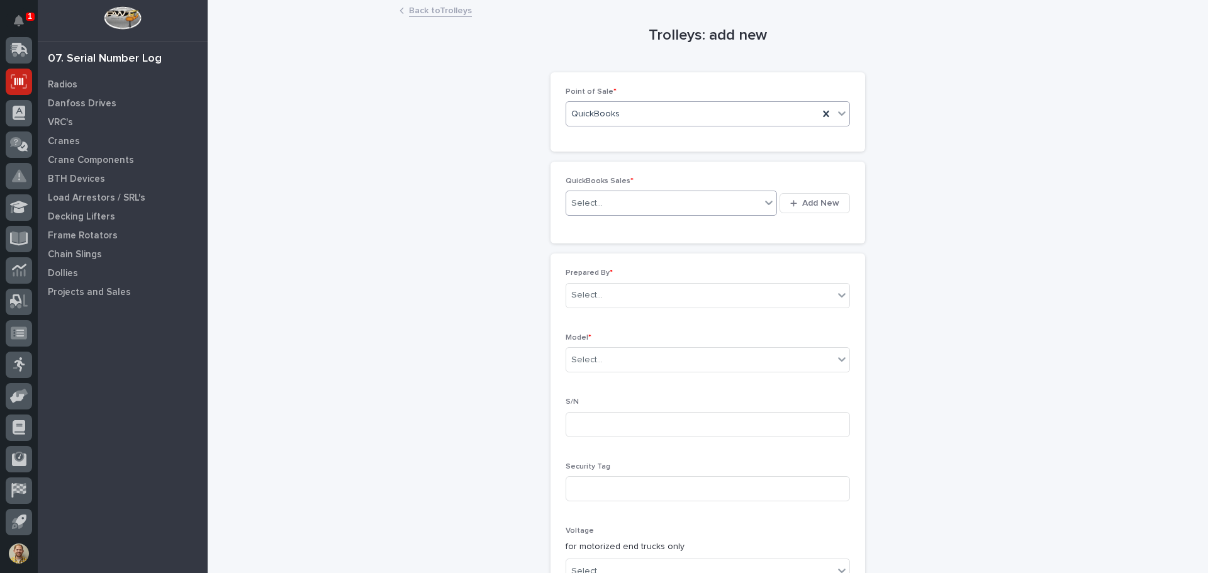
click at [597, 207] on div "Select..." at bounding box center [663, 203] width 194 height 21
click at [621, 196] on div "Select..." at bounding box center [663, 203] width 194 height 21
type input "******"
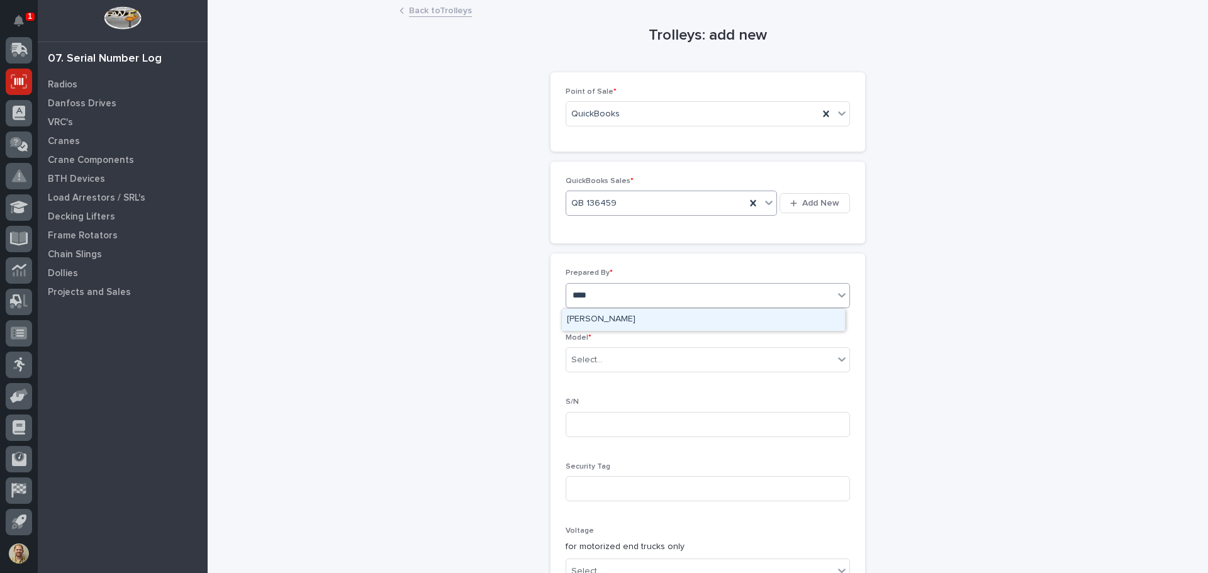
type input "*****"
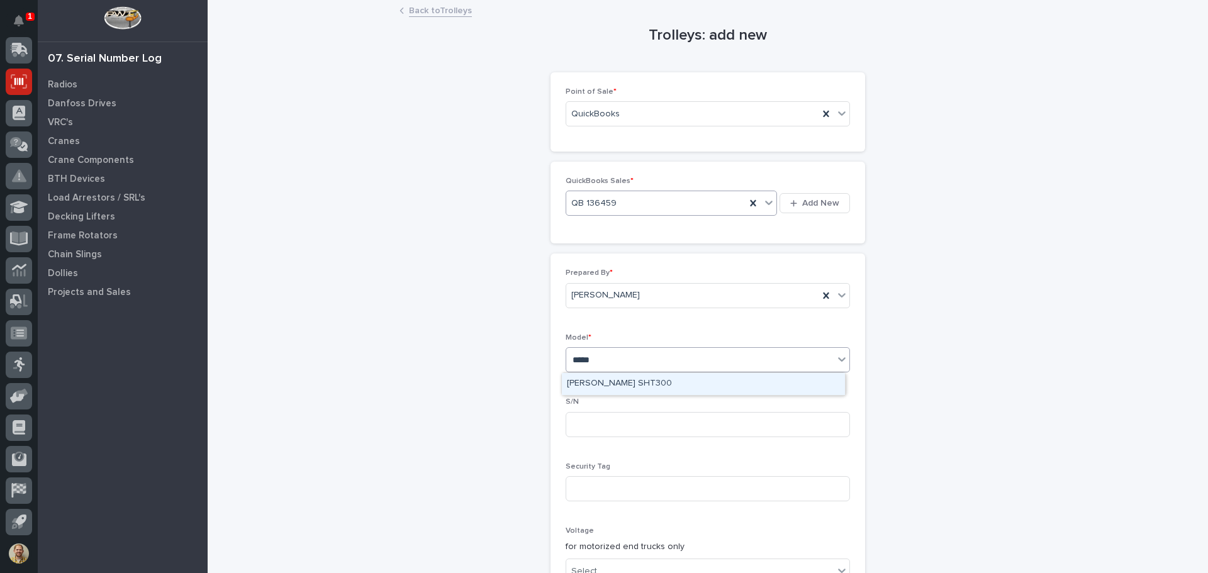
type input "******"
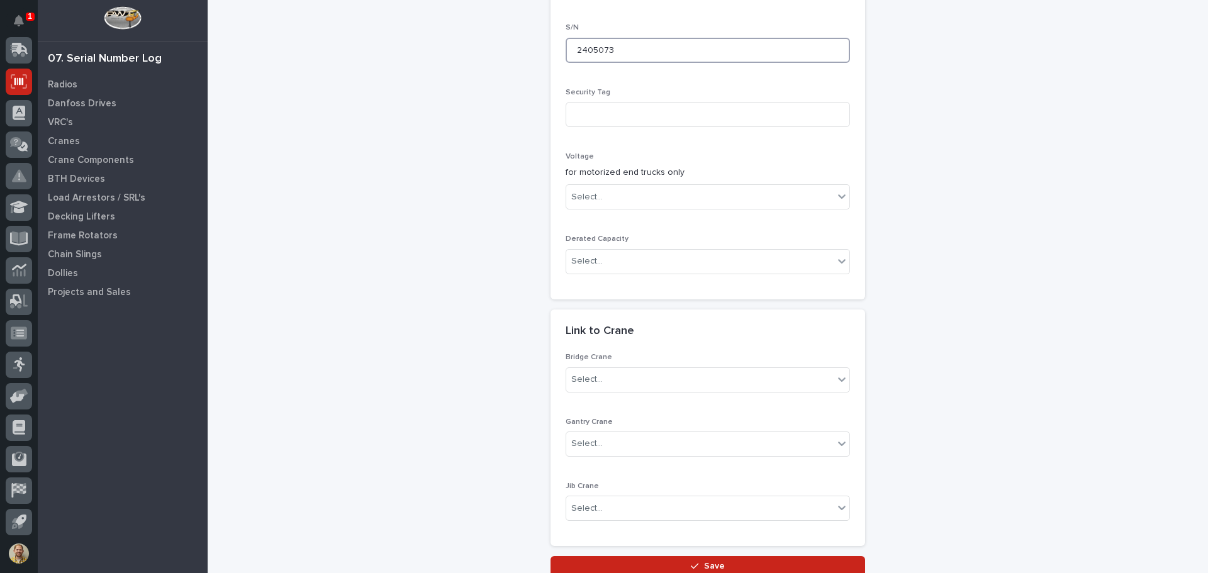
scroll to position [476, 0]
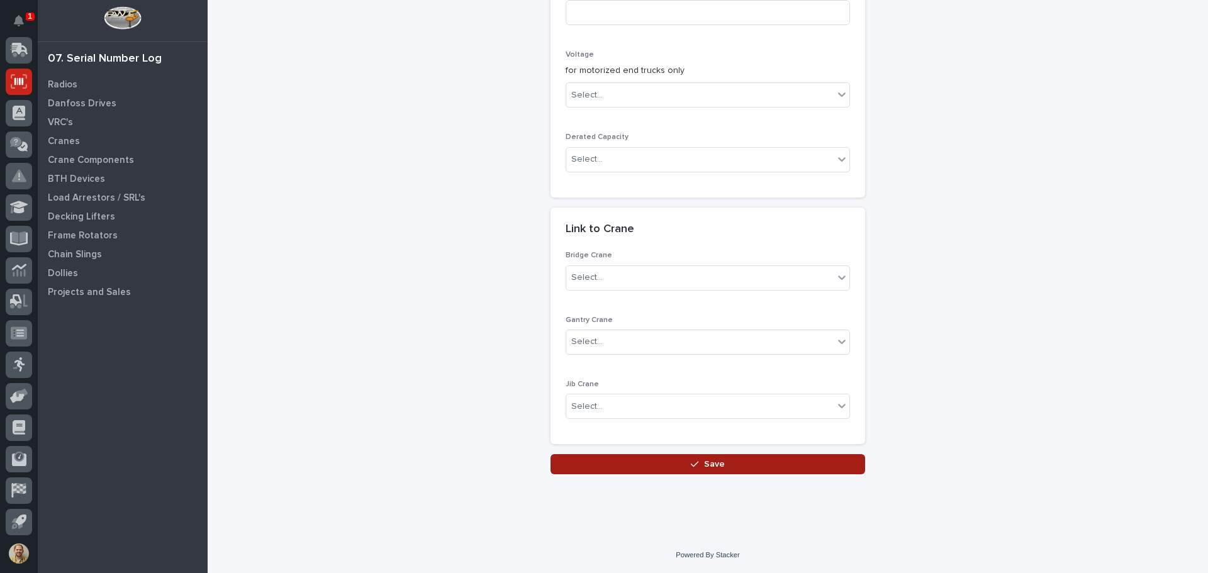
type input "2405073"
click at [678, 456] on button "Save" at bounding box center [707, 464] width 314 height 20
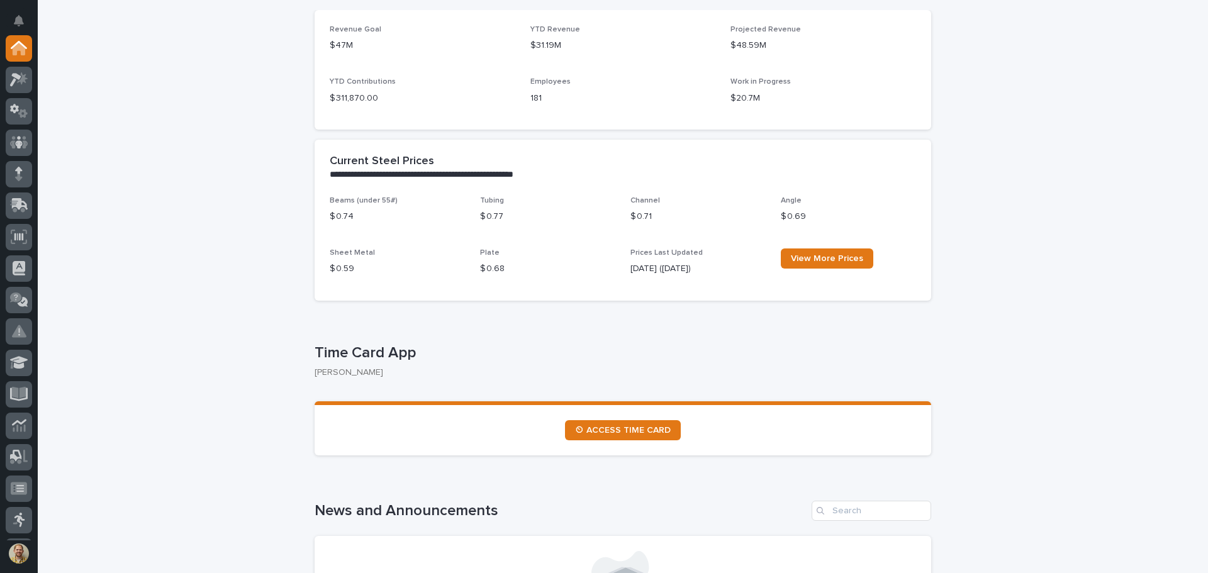
scroll to position [106, 0]
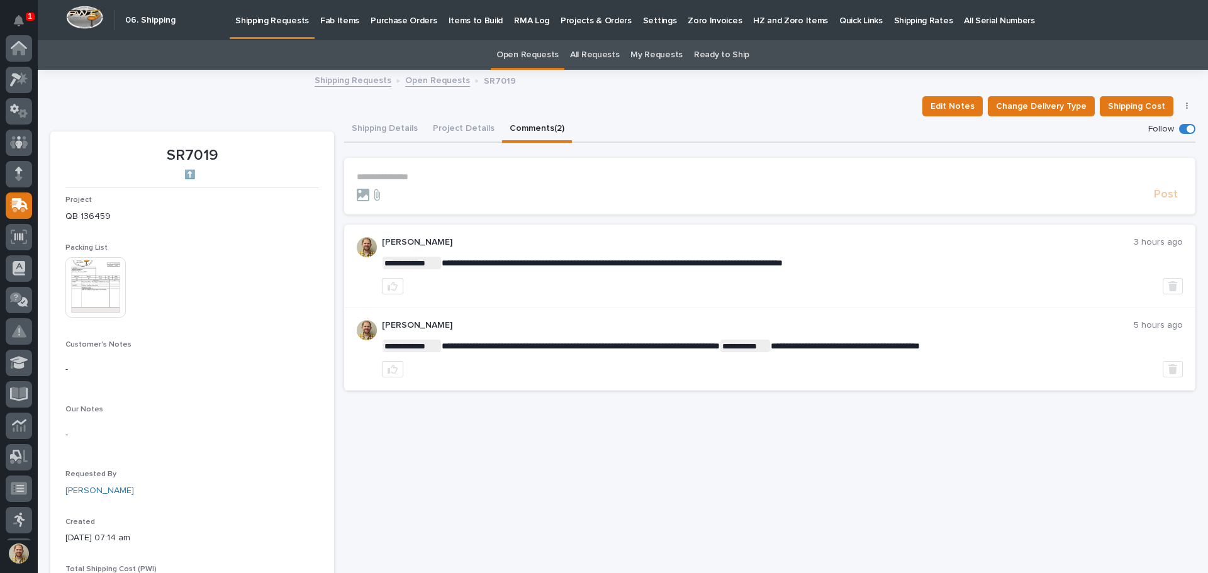
scroll to position [155, 0]
click at [261, 25] on p "Shipping Requests" at bounding box center [272, 13] width 74 height 26
